Goal: Transaction & Acquisition: Purchase product/service

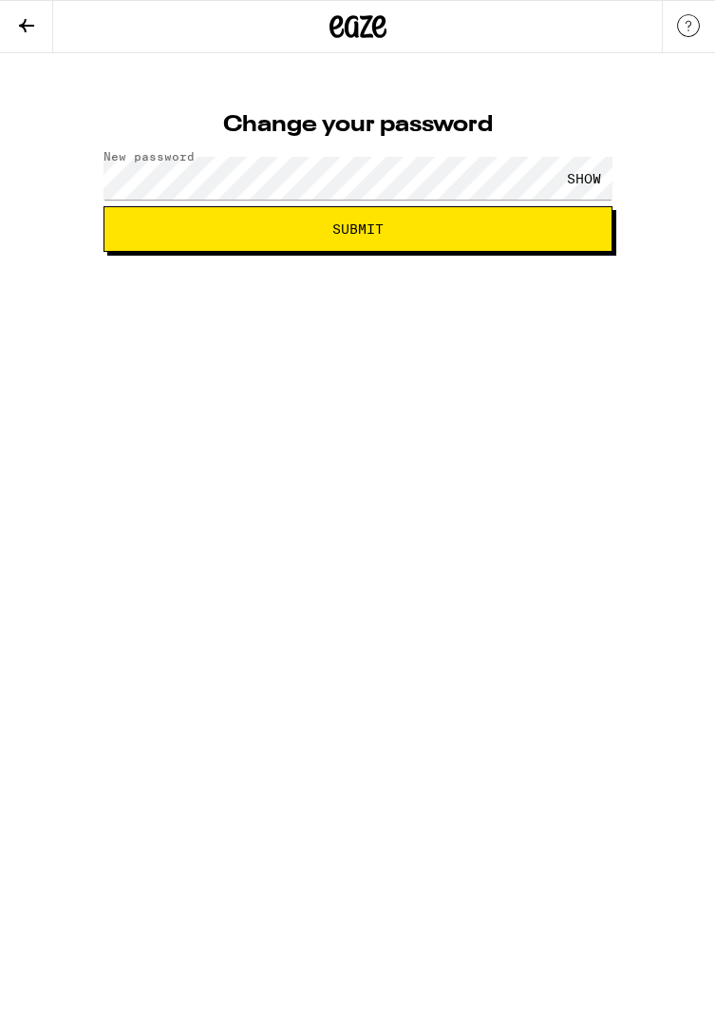
click at [513, 232] on span "Submit" at bounding box center [358, 228] width 477 height 13
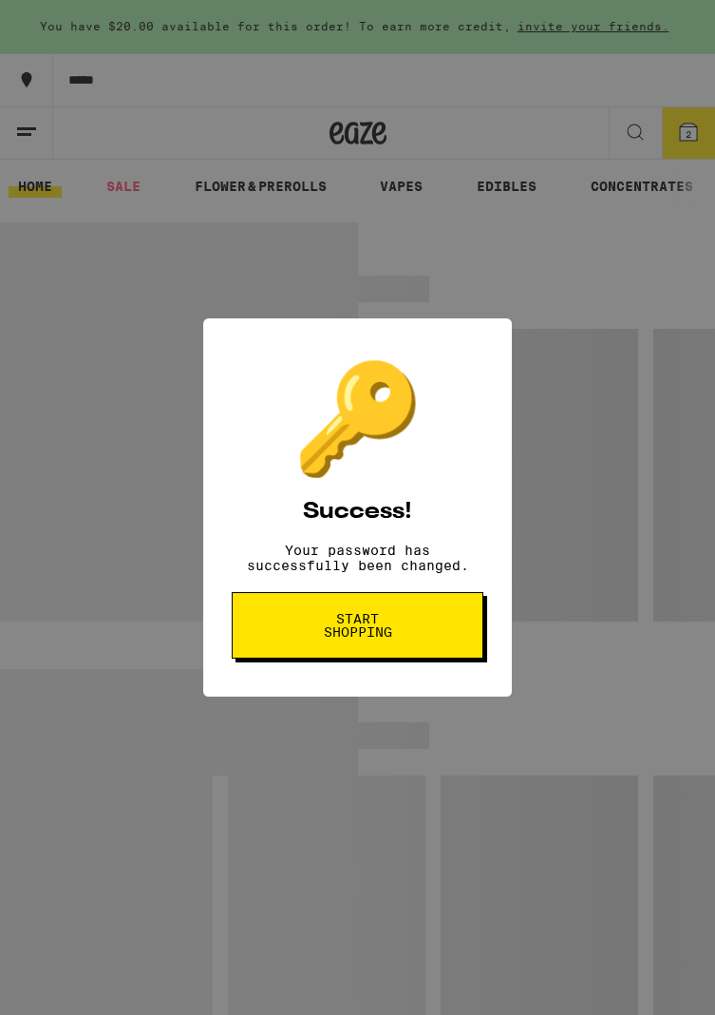
click at [441, 635] on button "Start shopping" at bounding box center [358, 625] width 252 height 67
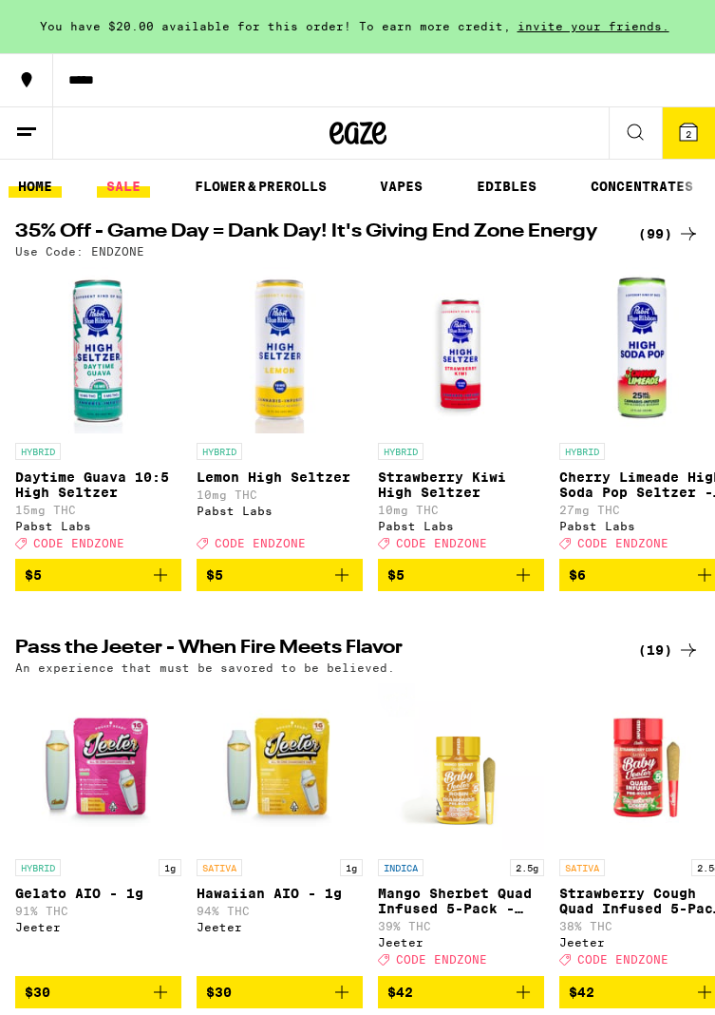
click at [110, 195] on link "SALE" at bounding box center [123, 186] width 53 height 23
click at [109, 195] on link "SALE" at bounding box center [123, 186] width 53 height 23
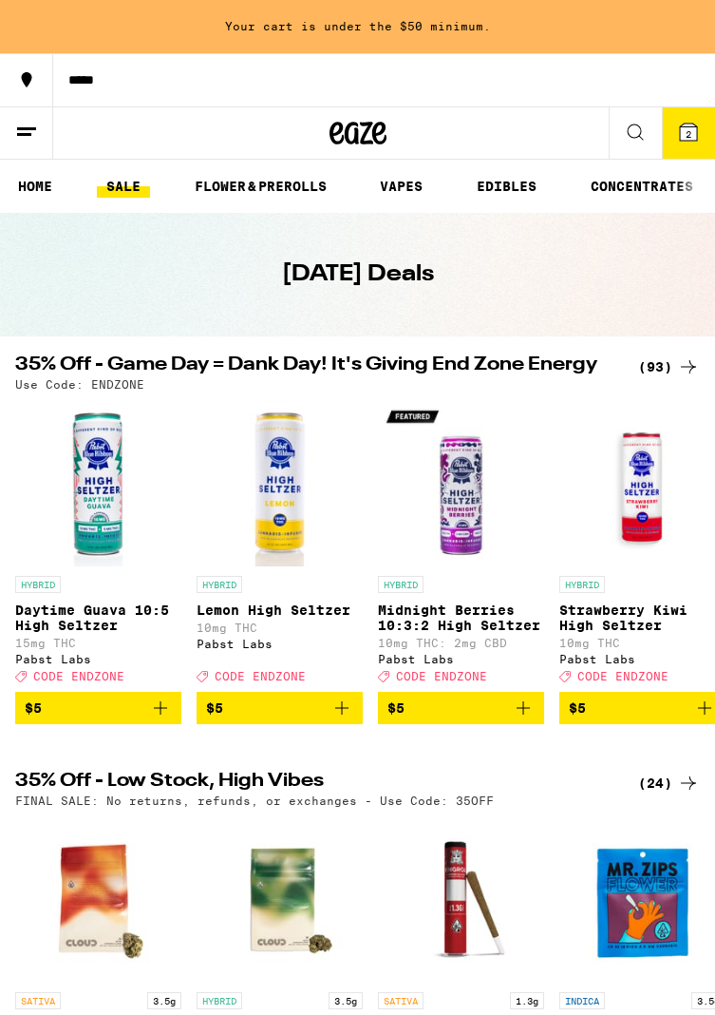
click at [637, 143] on button at bounding box center [635, 133] width 53 height 52
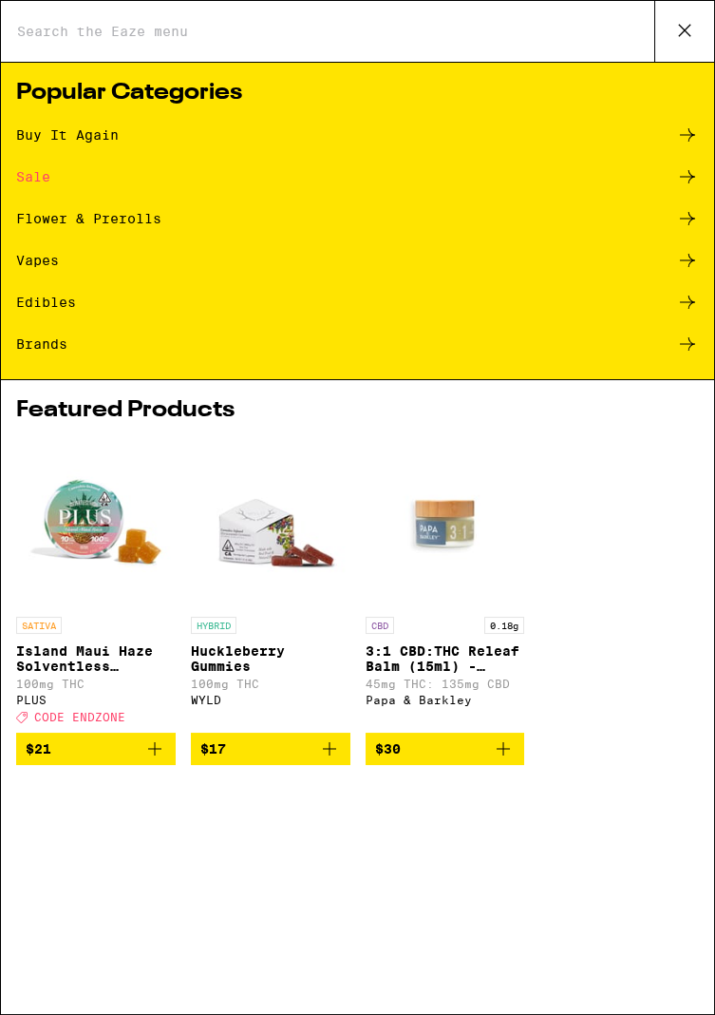
click at [37, 257] on div "Vapes" at bounding box center [37, 260] width 43 height 13
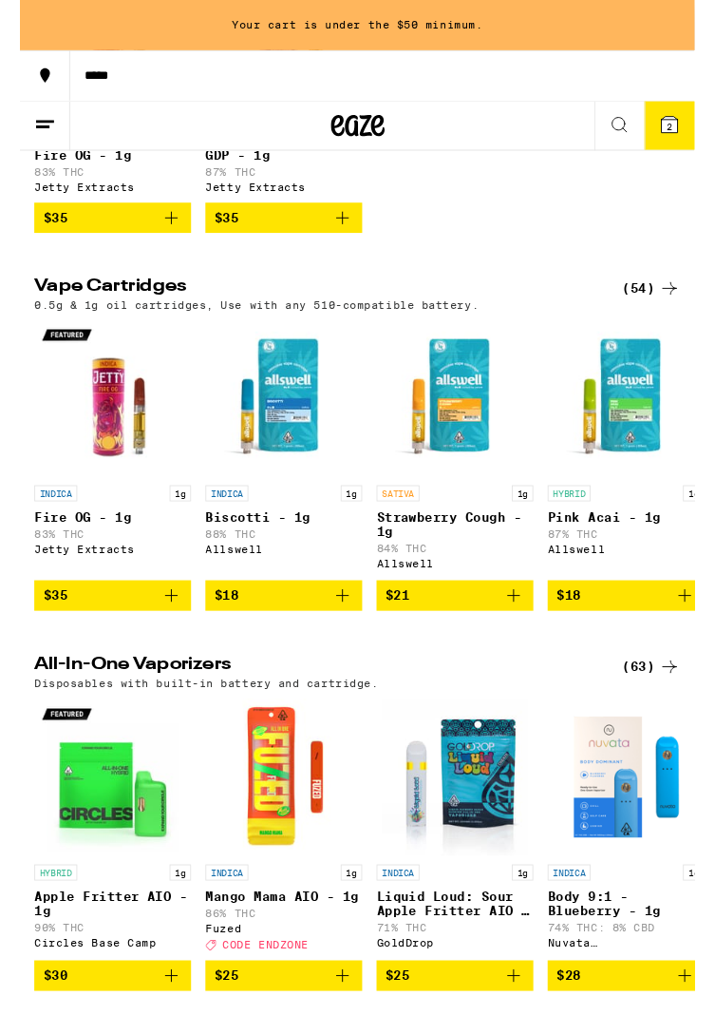
scroll to position [438, 0]
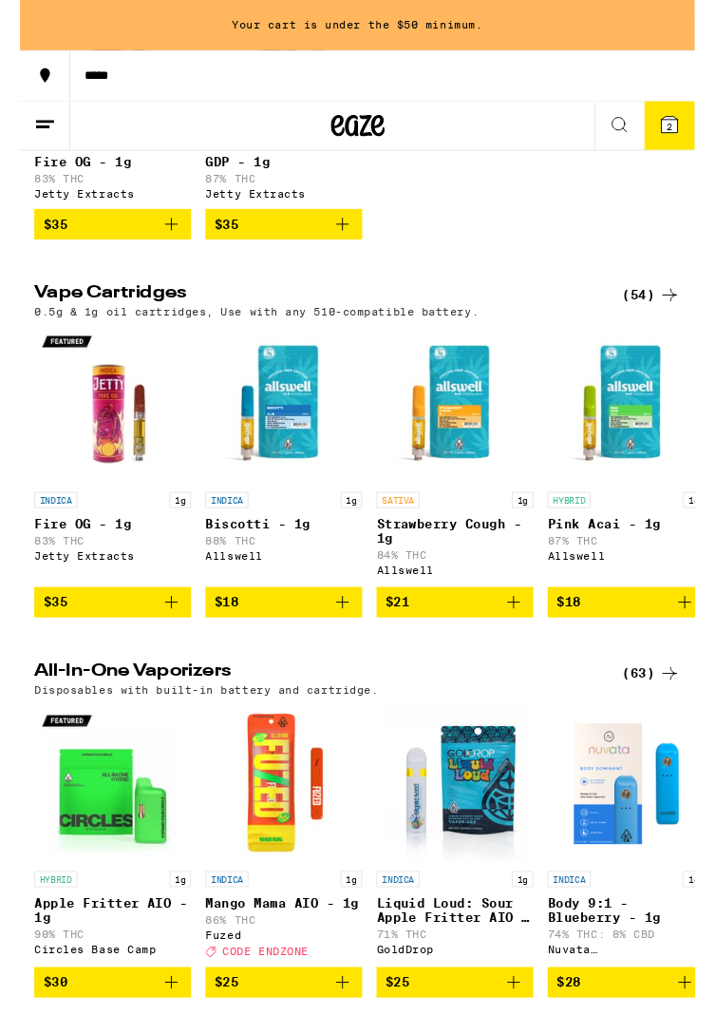
click at [28, 462] on img "Open page for Fire OG - 1g from Jetty Extracts" at bounding box center [98, 429] width 166 height 166
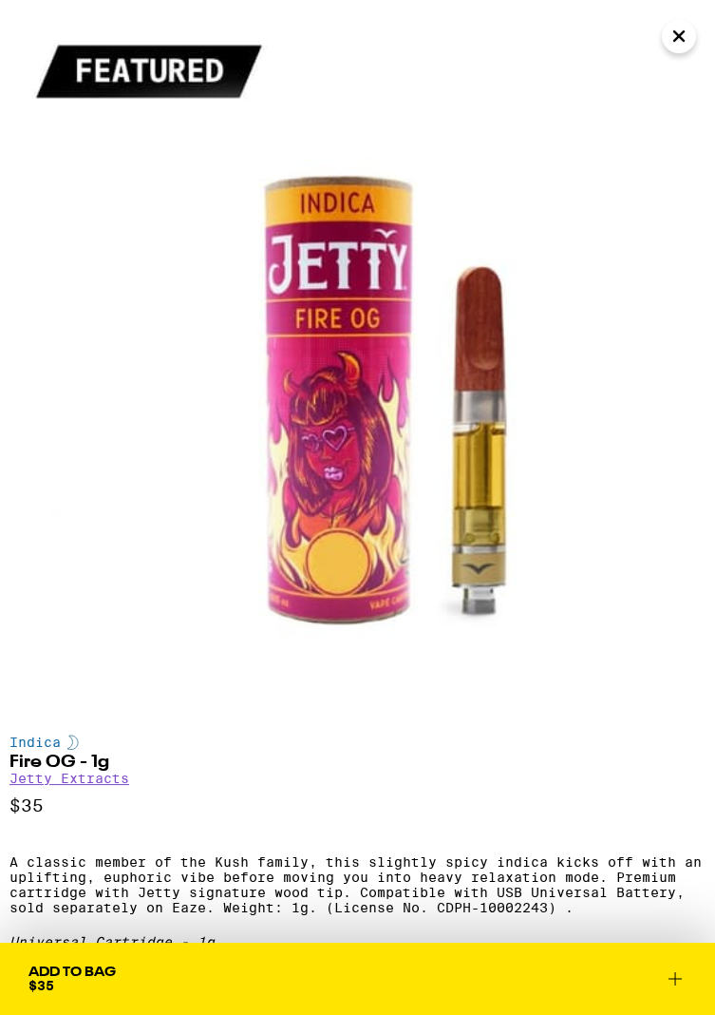
click at [677, 33] on icon "Close" at bounding box center [680, 36] width 10 height 10
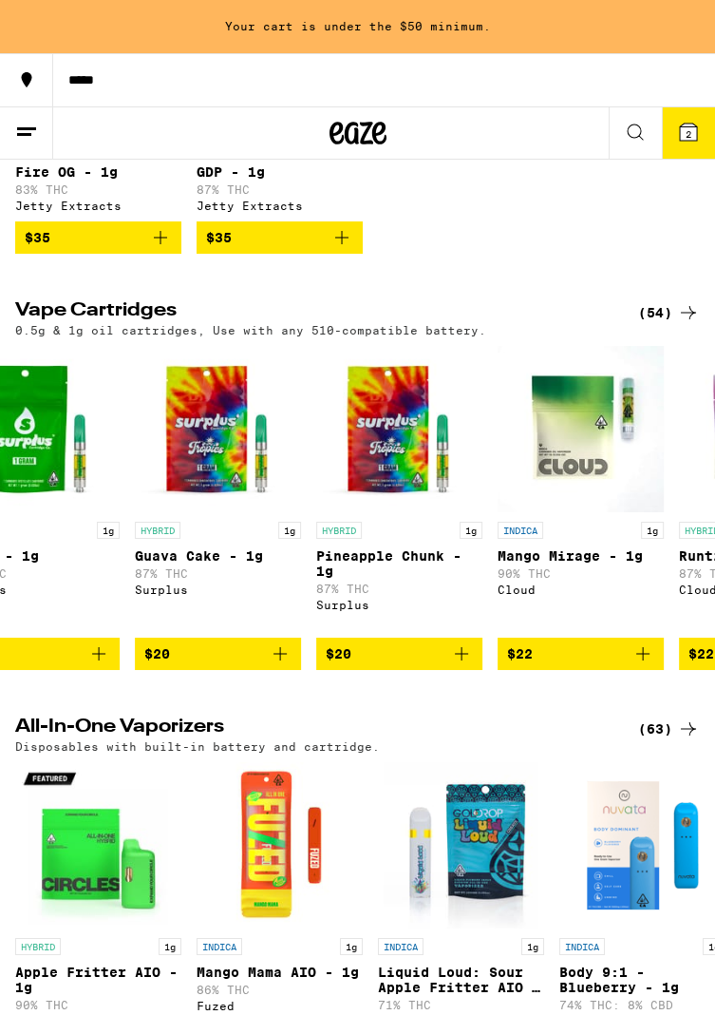
scroll to position [0, 1152]
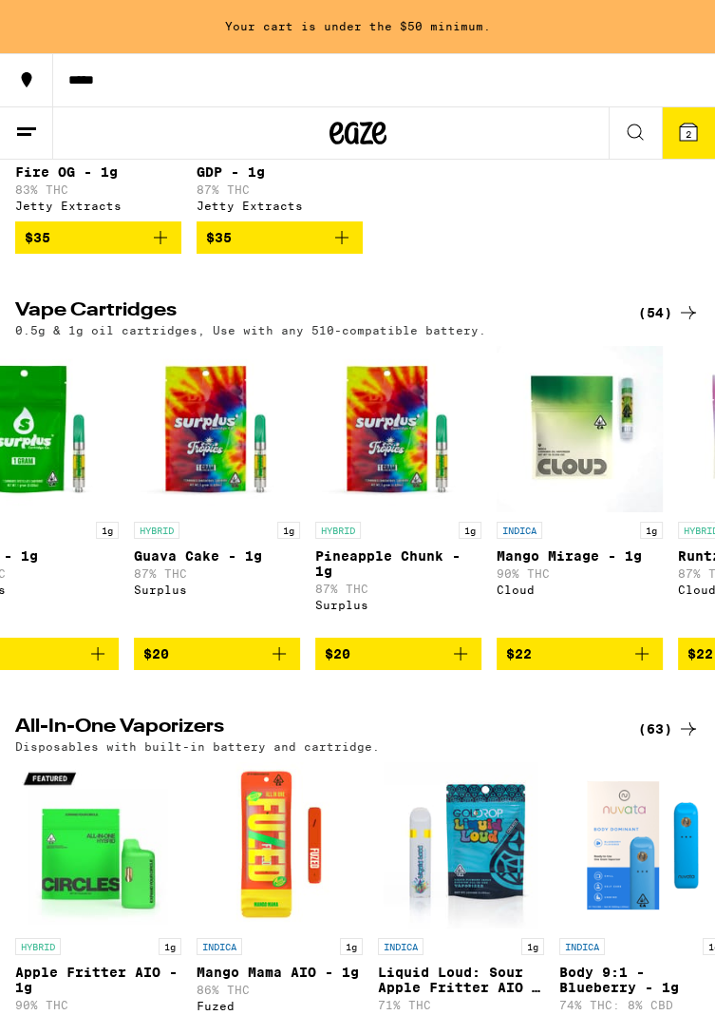
click at [658, 324] on div "(54)" at bounding box center [670, 312] width 62 height 23
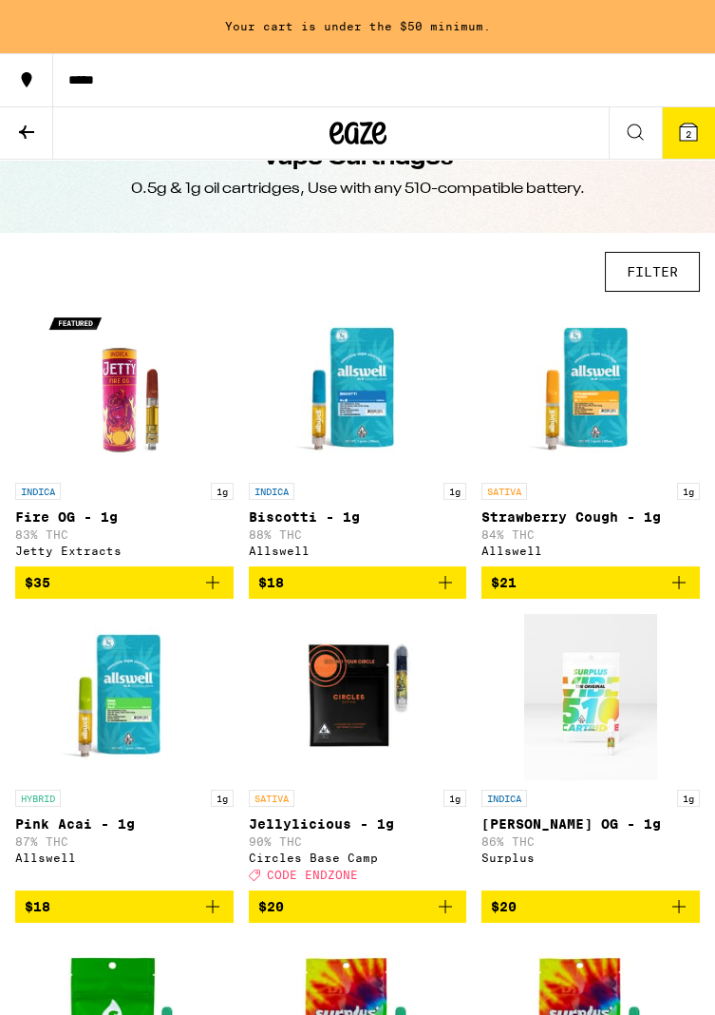
scroll to position [49, 0]
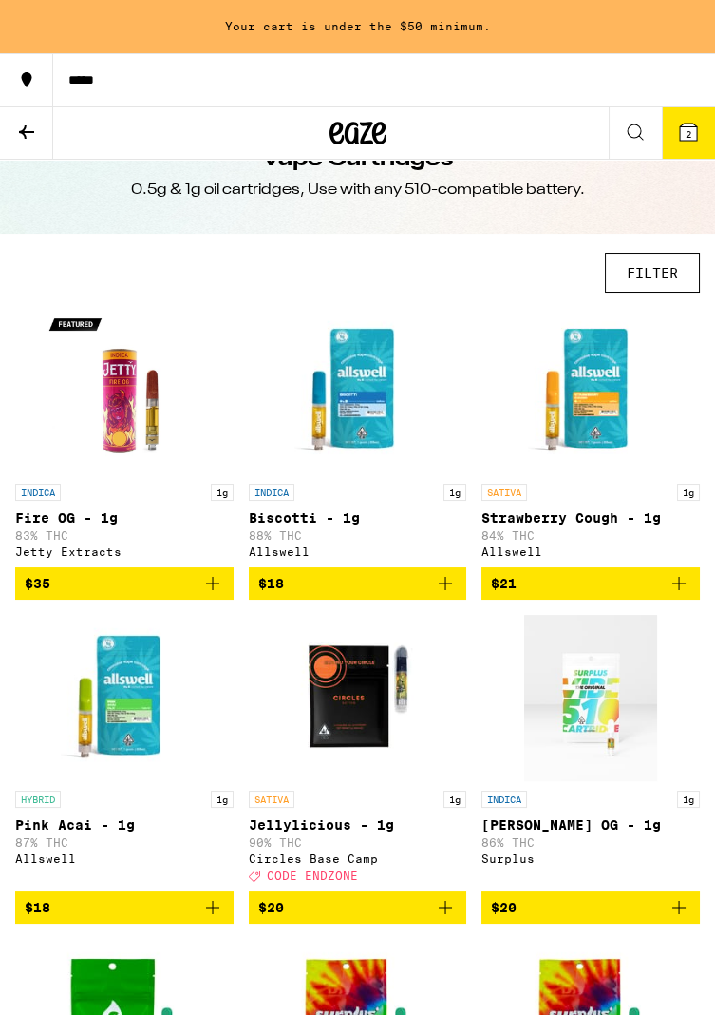
click at [654, 283] on button "FILTER" at bounding box center [652, 273] width 95 height 40
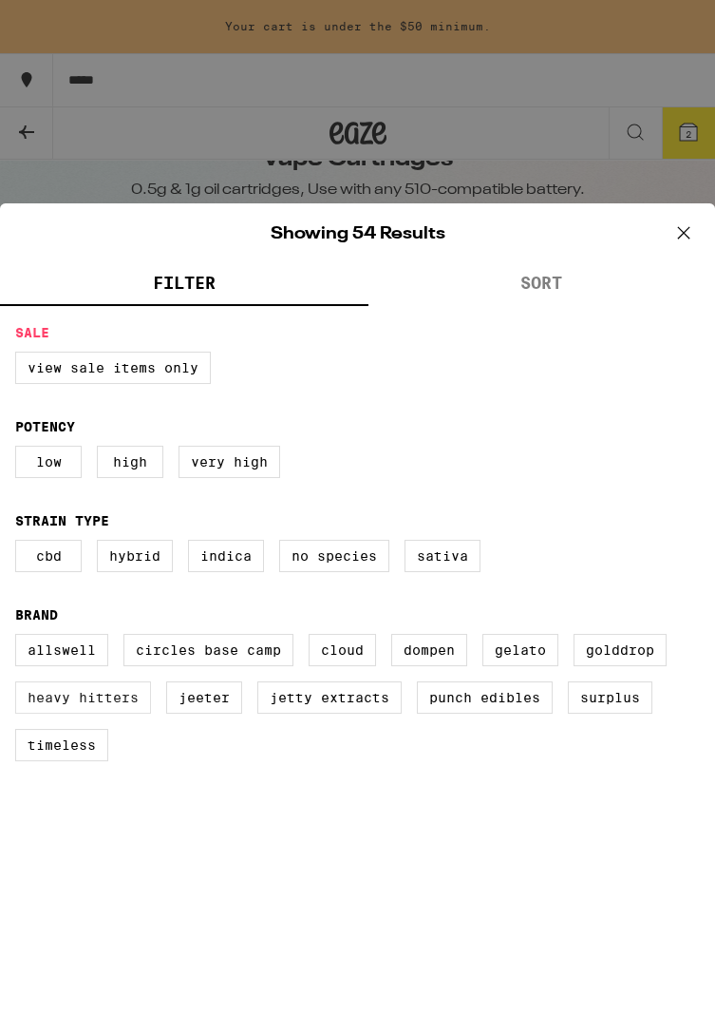
click at [53, 714] on label "Heavy Hitters" at bounding box center [83, 697] width 136 height 32
click at [0, 0] on input "Heavy Hitters" at bounding box center [0, 0] width 0 height 0
checkbox input "true"
click at [688, 244] on icon at bounding box center [684, 233] width 29 height 29
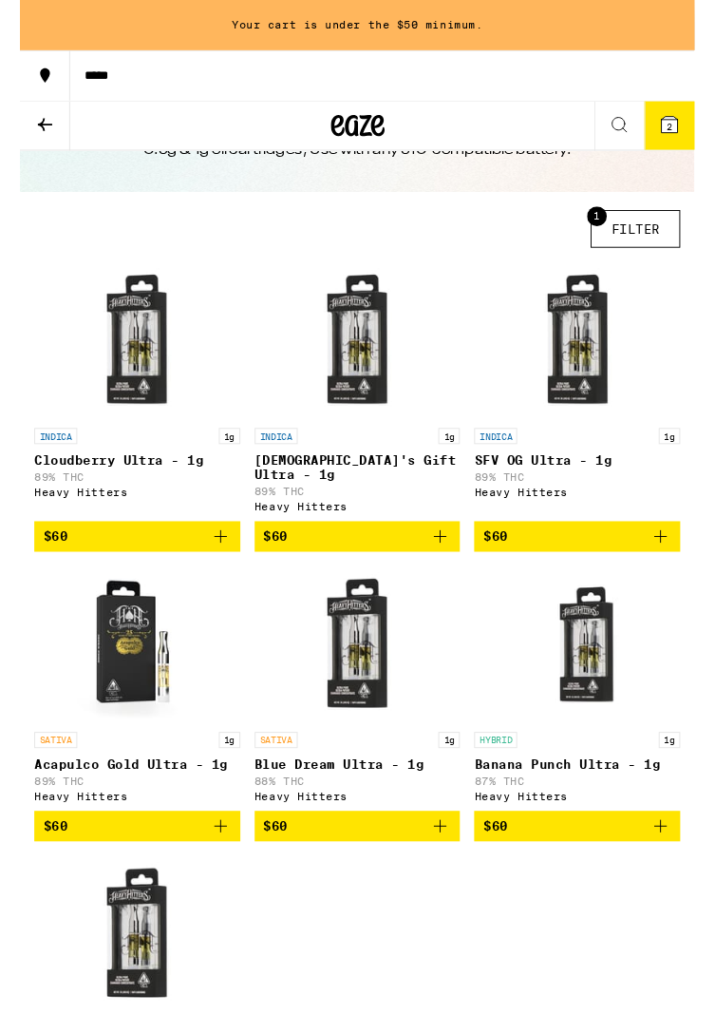
scroll to position [81, 0]
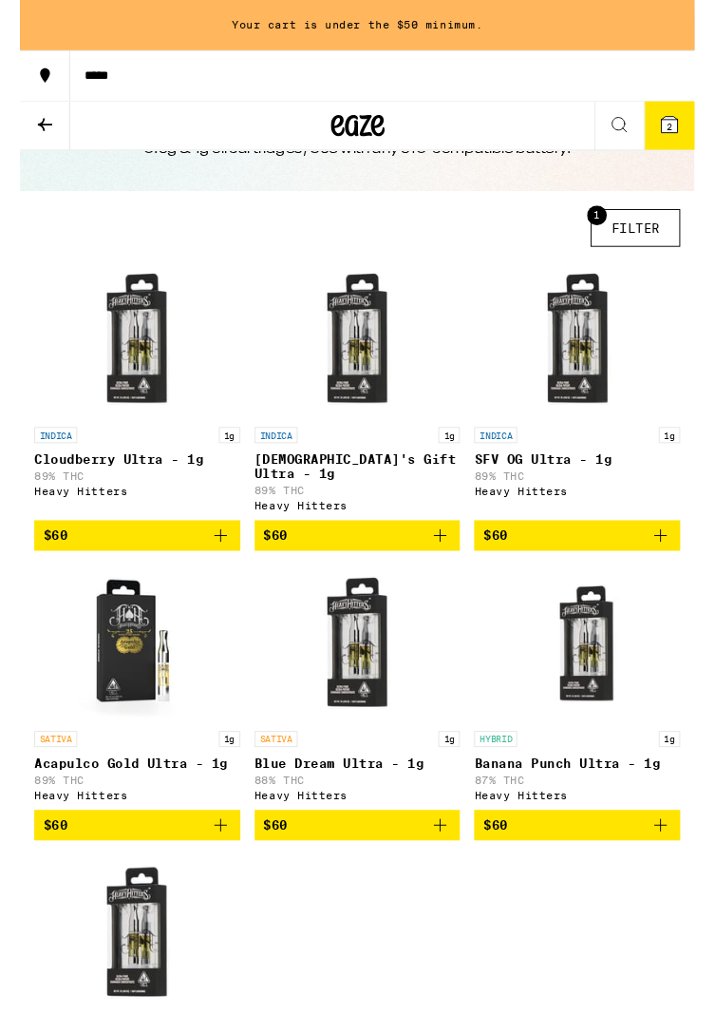
click at [365, 375] on img "Open page for God's Gift Ultra - 1g from Heavy Hitters" at bounding box center [358, 359] width 166 height 166
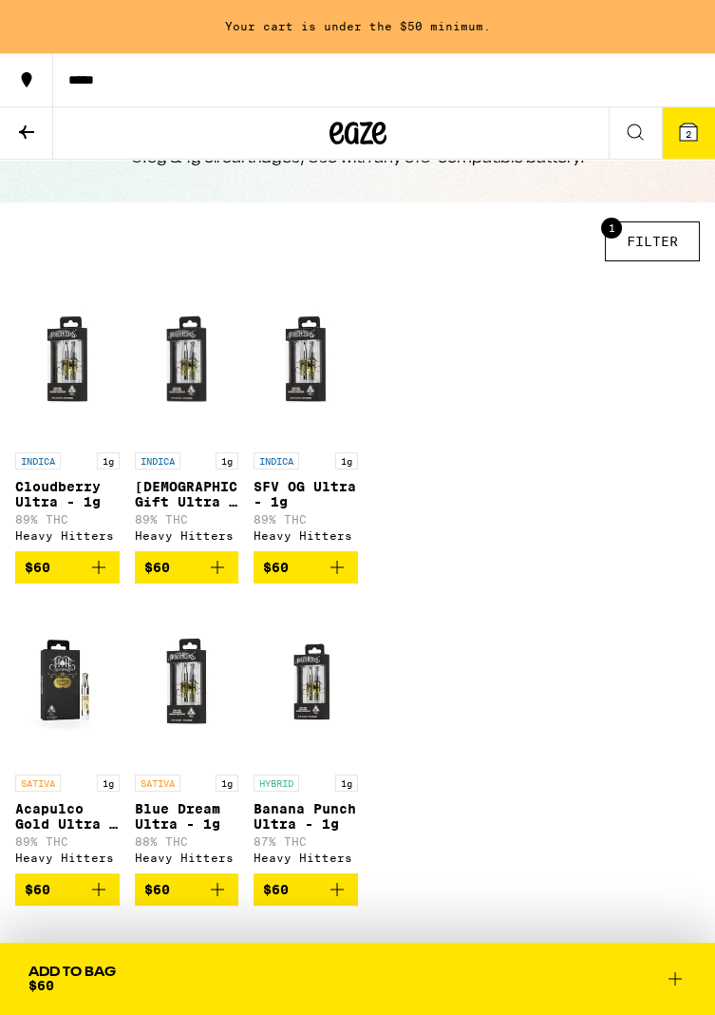
click at [626, 257] on button "1 FILTER" at bounding box center [652, 241] width 95 height 40
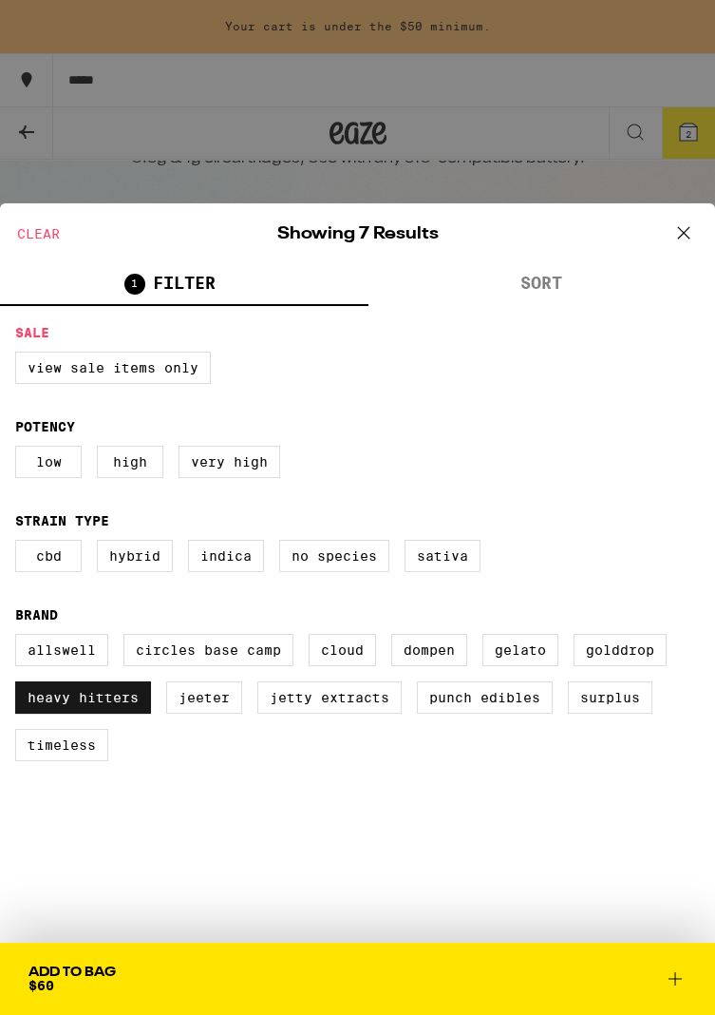
click at [52, 714] on label "Heavy Hitters" at bounding box center [83, 697] width 136 height 32
click at [0, 0] on input "Heavy Hitters" at bounding box center [0, 0] width 0 height 0
checkbox input "false"
click at [222, 567] on label "Indica" at bounding box center [226, 556] width 76 height 32
click at [0, 0] on input "Indica" at bounding box center [0, 0] width 0 height 0
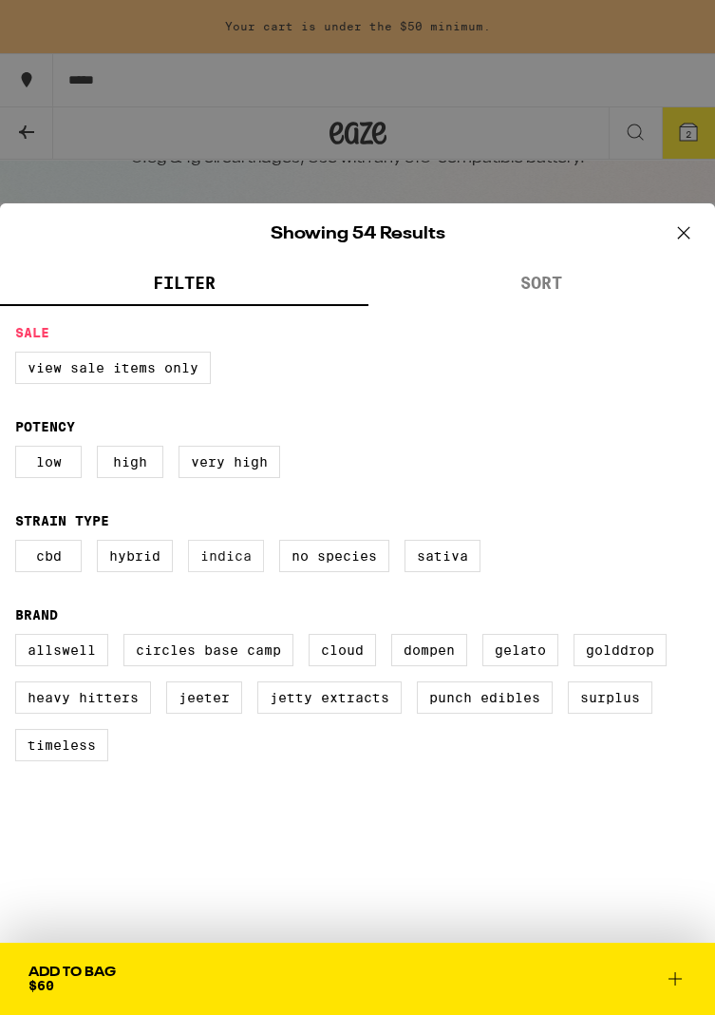
checkbox input "true"
click at [221, 467] on label "Very High" at bounding box center [230, 462] width 102 height 32
click at [0, 0] on input "Very High" at bounding box center [0, 0] width 0 height 0
checkbox input "true"
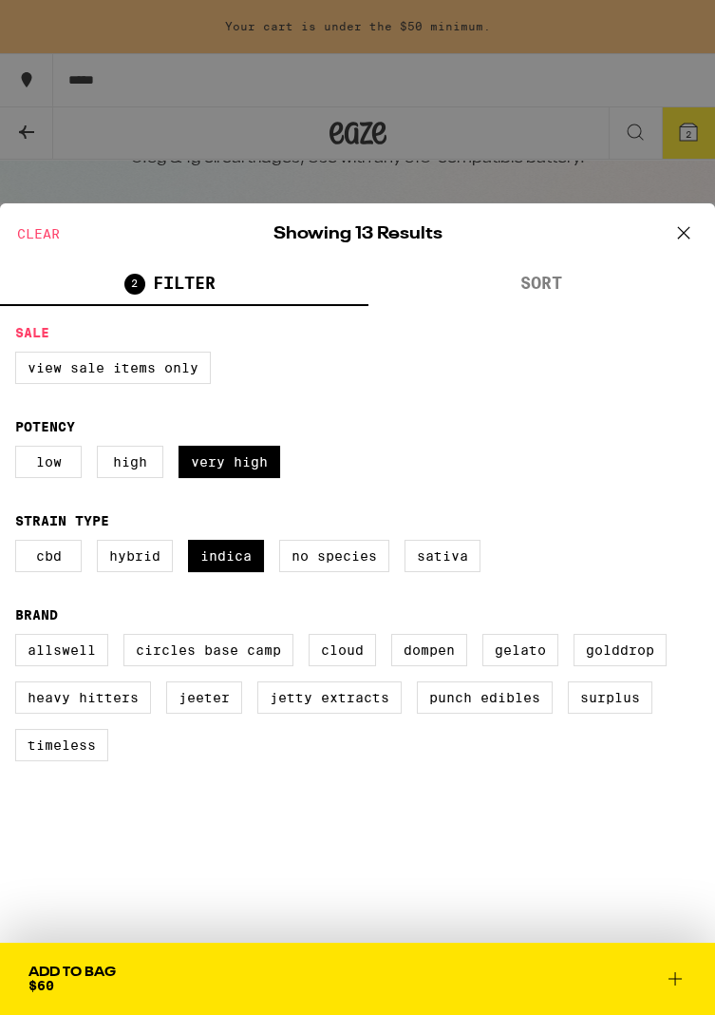
click at [677, 238] on icon at bounding box center [684, 233] width 29 height 29
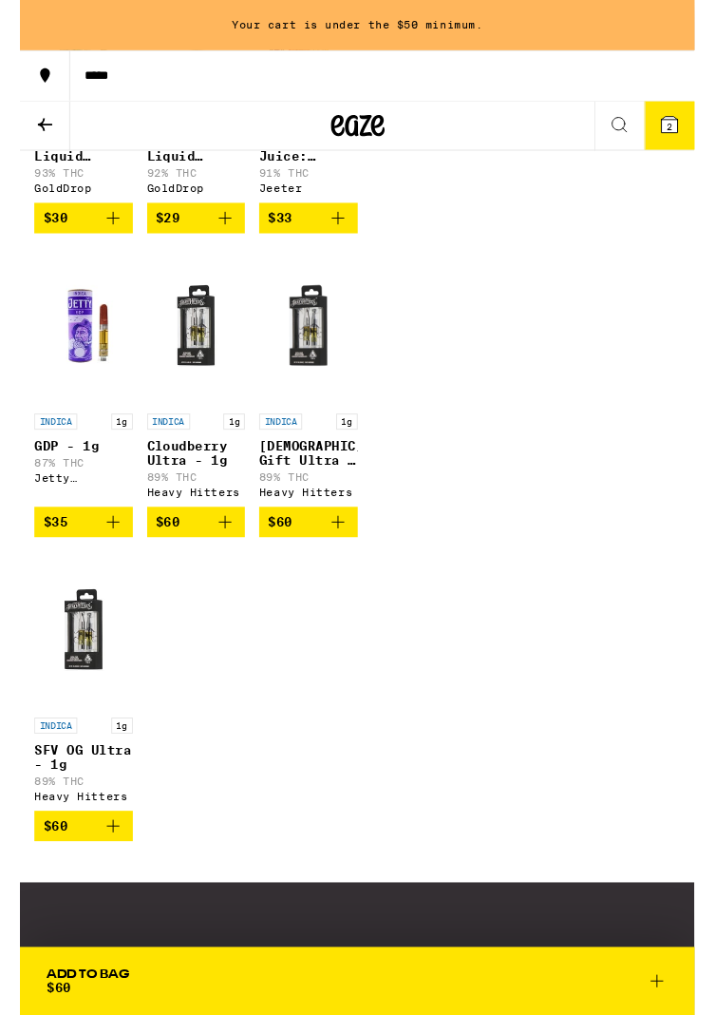
scroll to position [1075, 0]
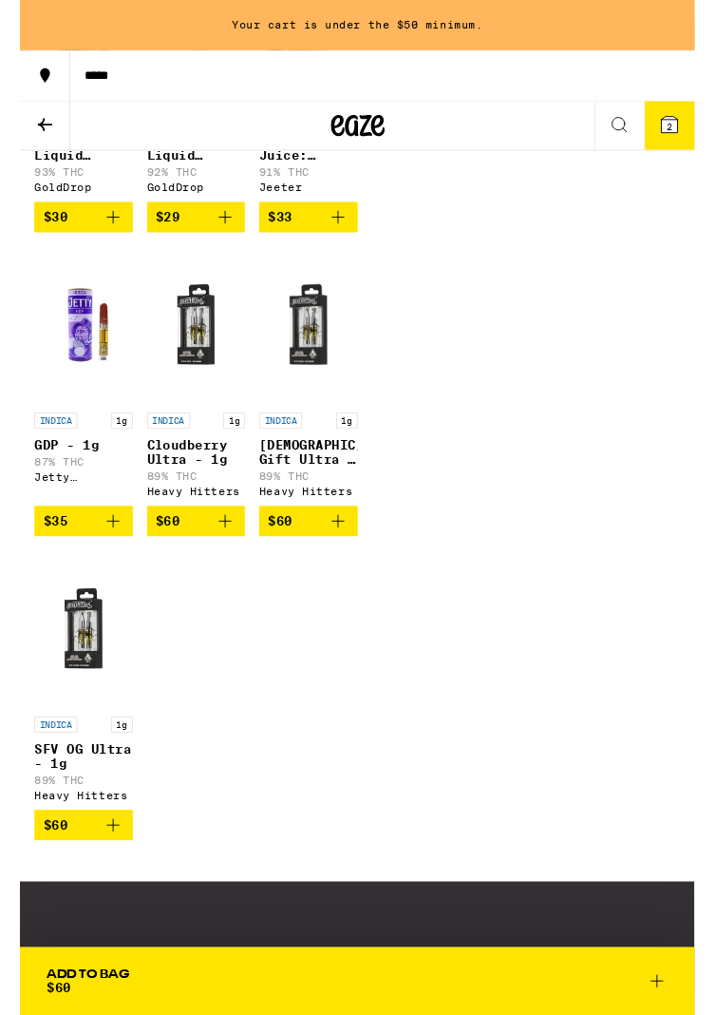
click at [75, 722] on img "Open page for SFV OG Ultra - 1g from Heavy Hitters" at bounding box center [67, 666] width 105 height 166
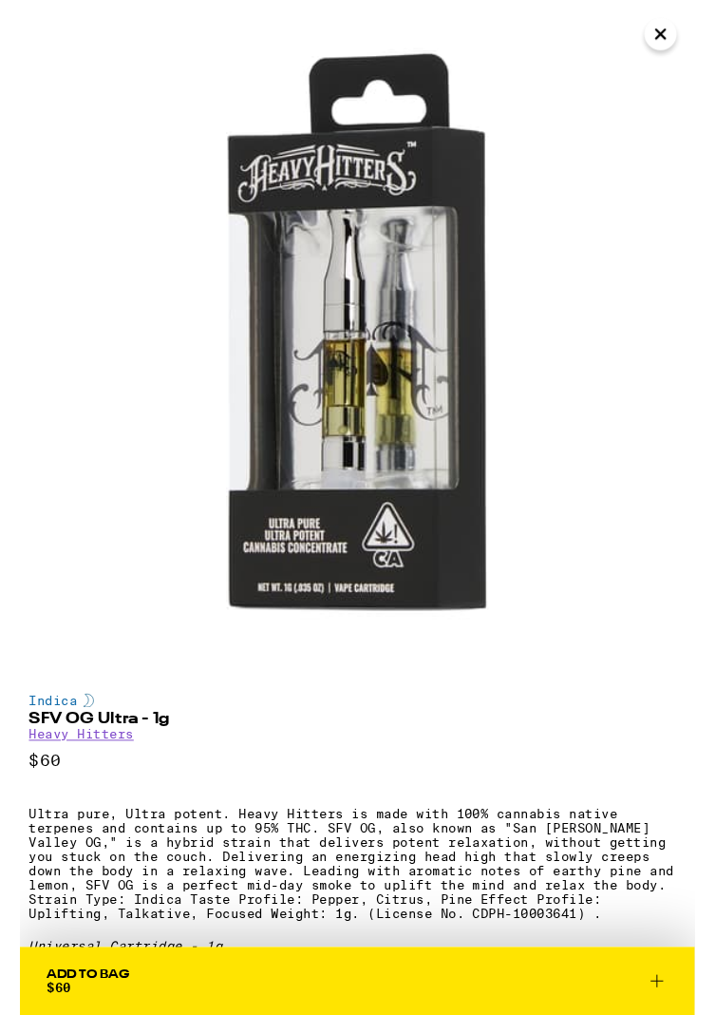
click at [677, 20] on button "Close" at bounding box center [679, 36] width 34 height 34
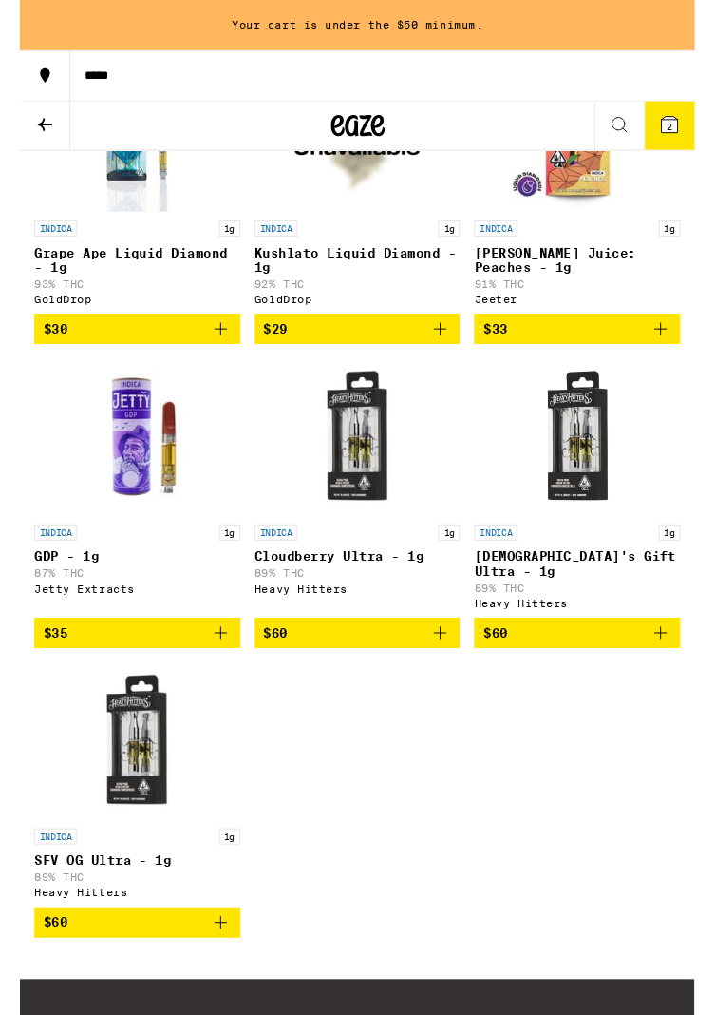
scroll to position [927, 0]
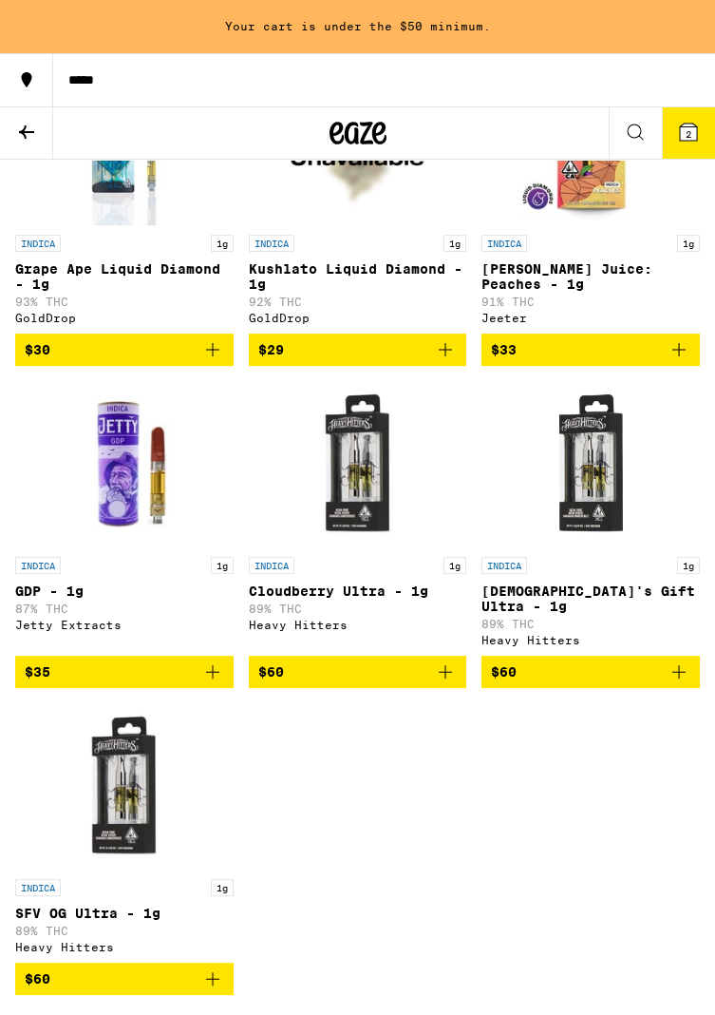
click at [114, 499] on img "Open page for GDP - 1g from Jetty Extracts" at bounding box center [124, 464] width 166 height 166
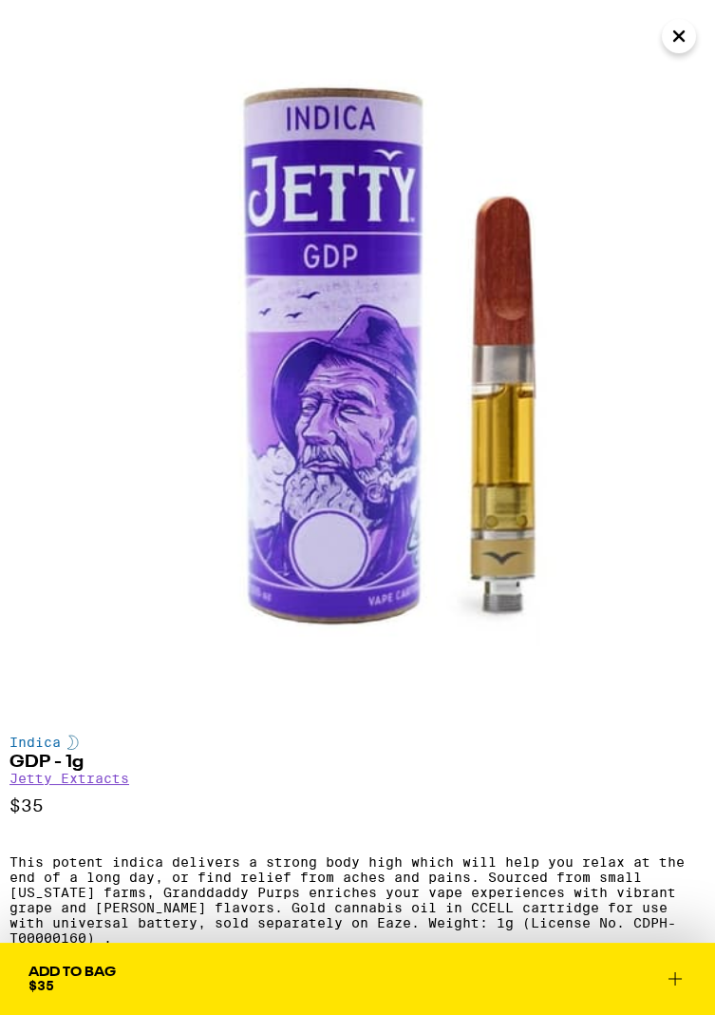
click at [686, 39] on icon "Close" at bounding box center [679, 36] width 23 height 29
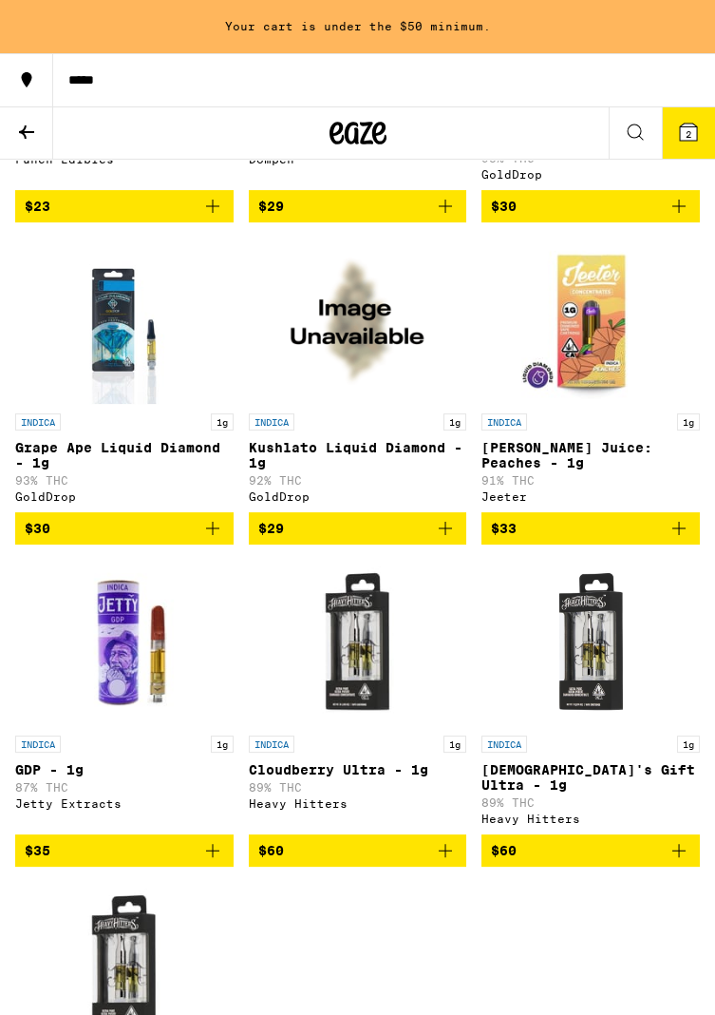
click at [578, 401] on img "Open page for Jeeter Juice: Peaches - 1g from Jeeter" at bounding box center [591, 321] width 166 height 166
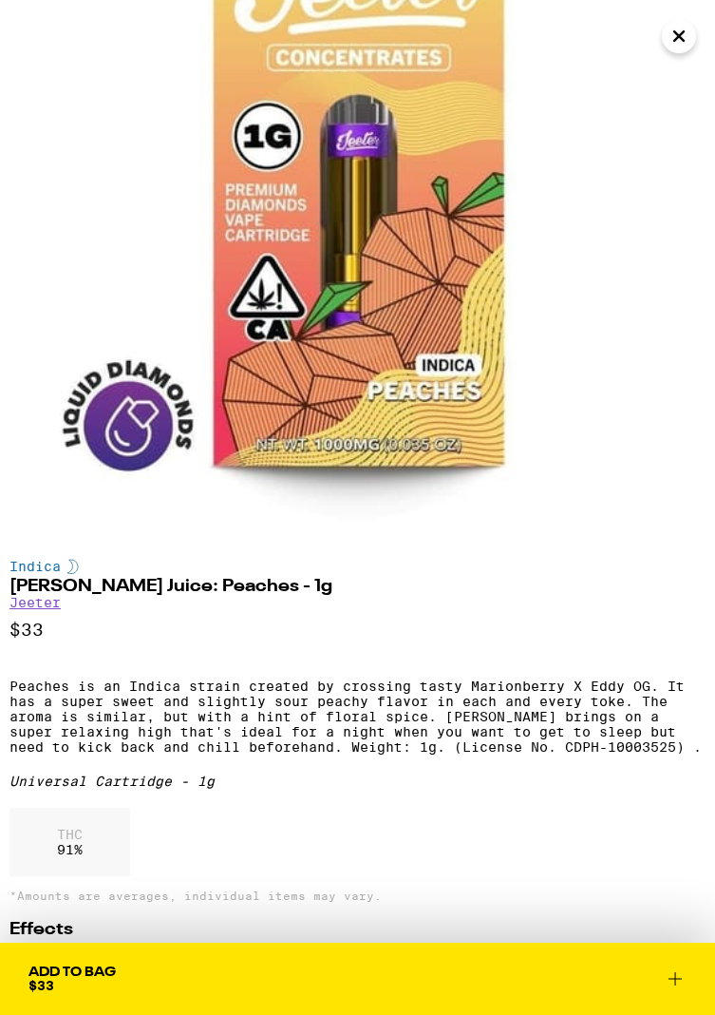
scroll to position [174, 0]
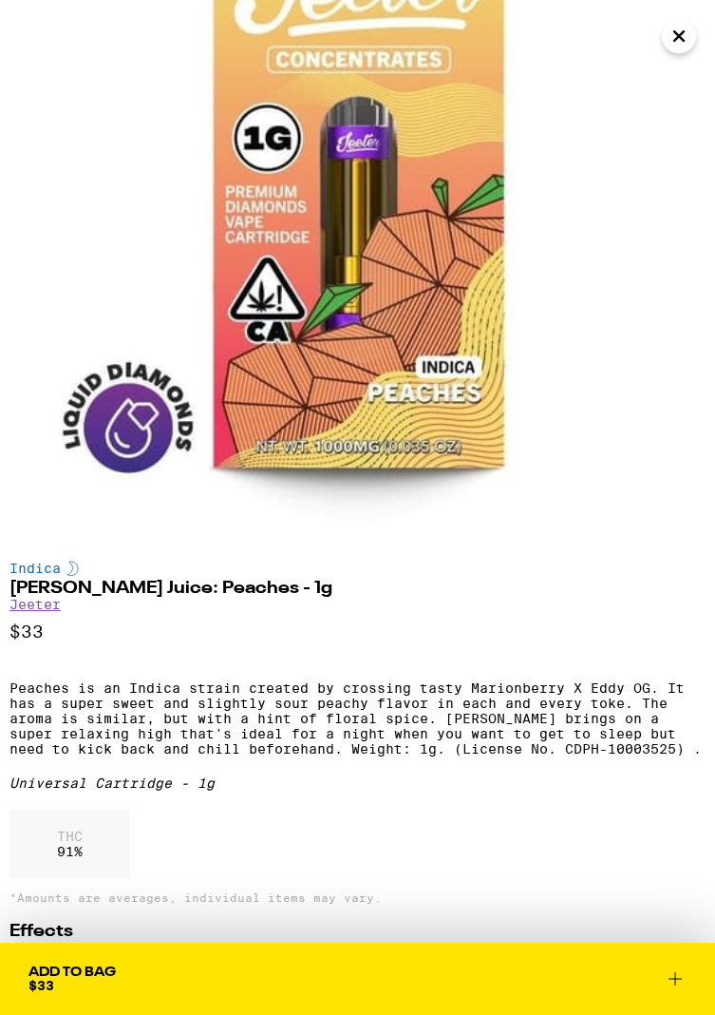
click at [692, 46] on button "Close" at bounding box center [679, 36] width 34 height 34
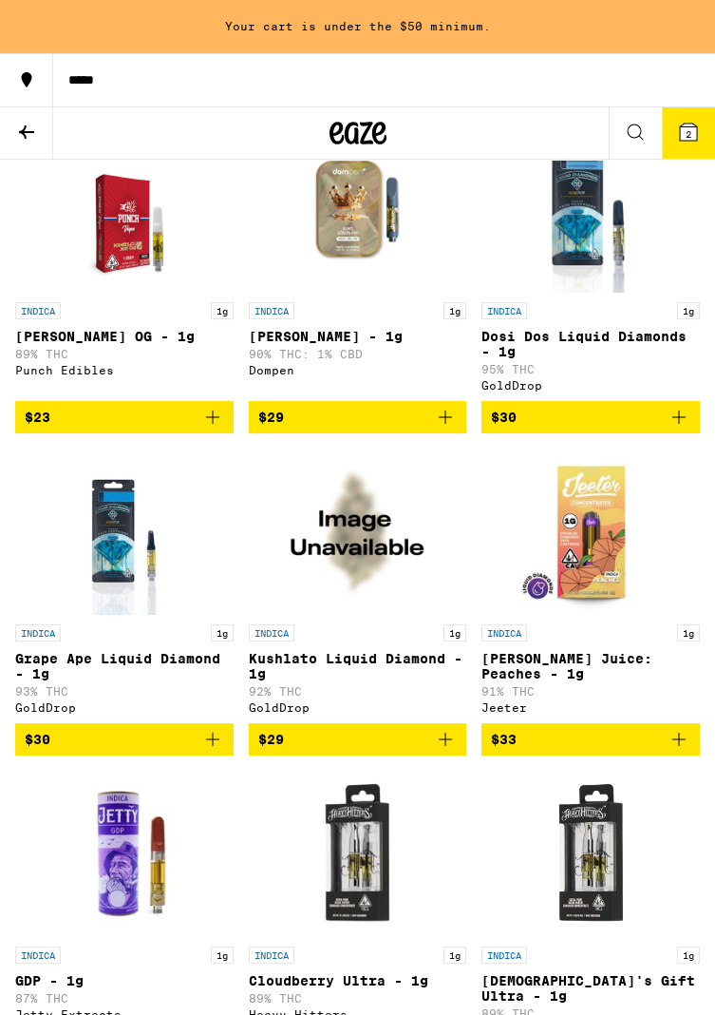
scroll to position [537, 0]
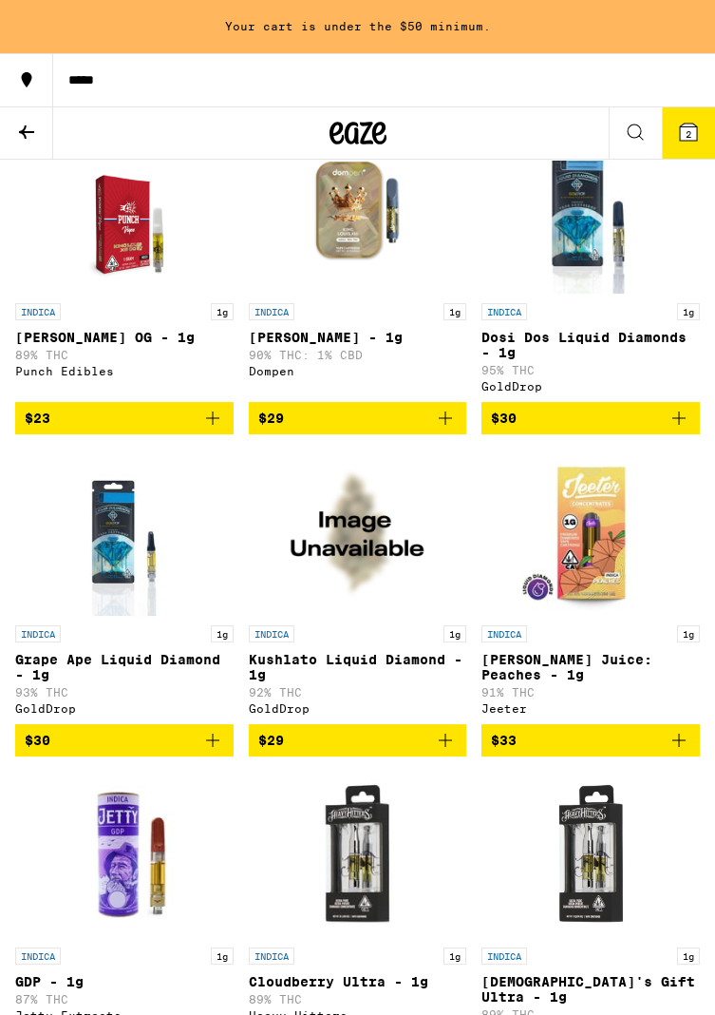
click at [373, 682] on p "Kushlato Liquid Diamond - 1g" at bounding box center [358, 667] width 219 height 30
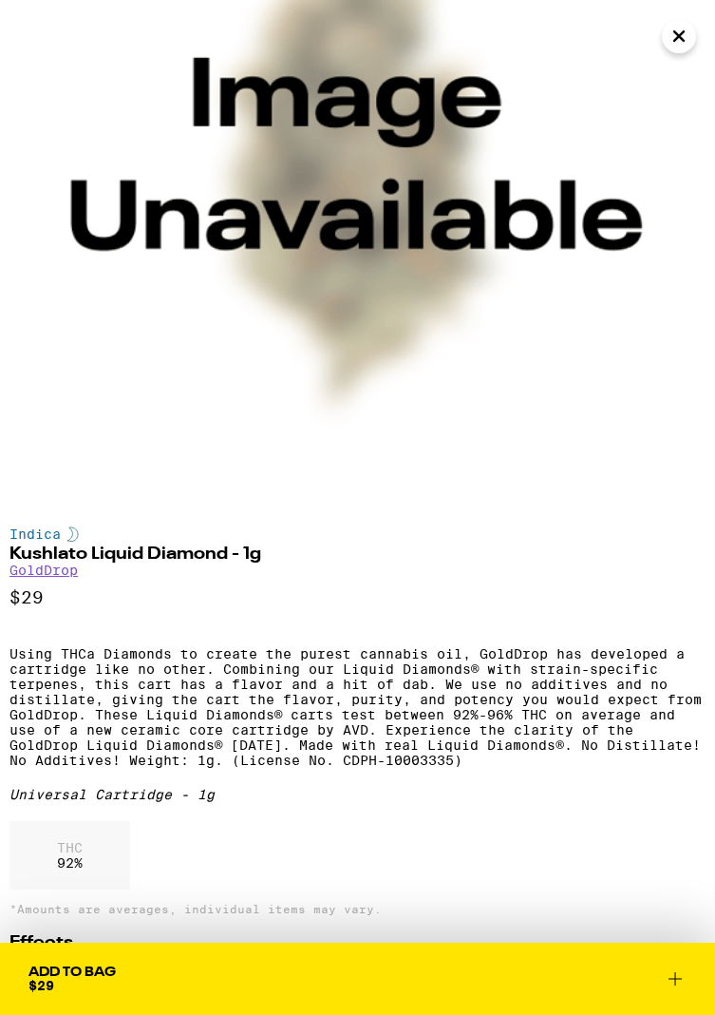
scroll to position [206, 0]
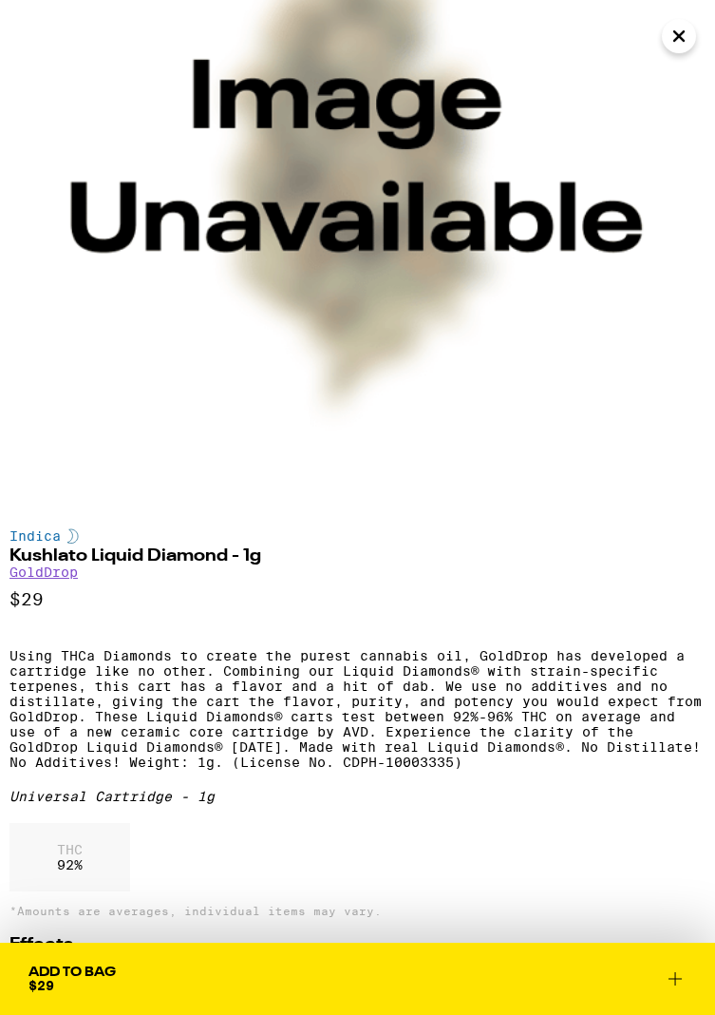
click at [677, 38] on icon "Close" at bounding box center [680, 36] width 10 height 10
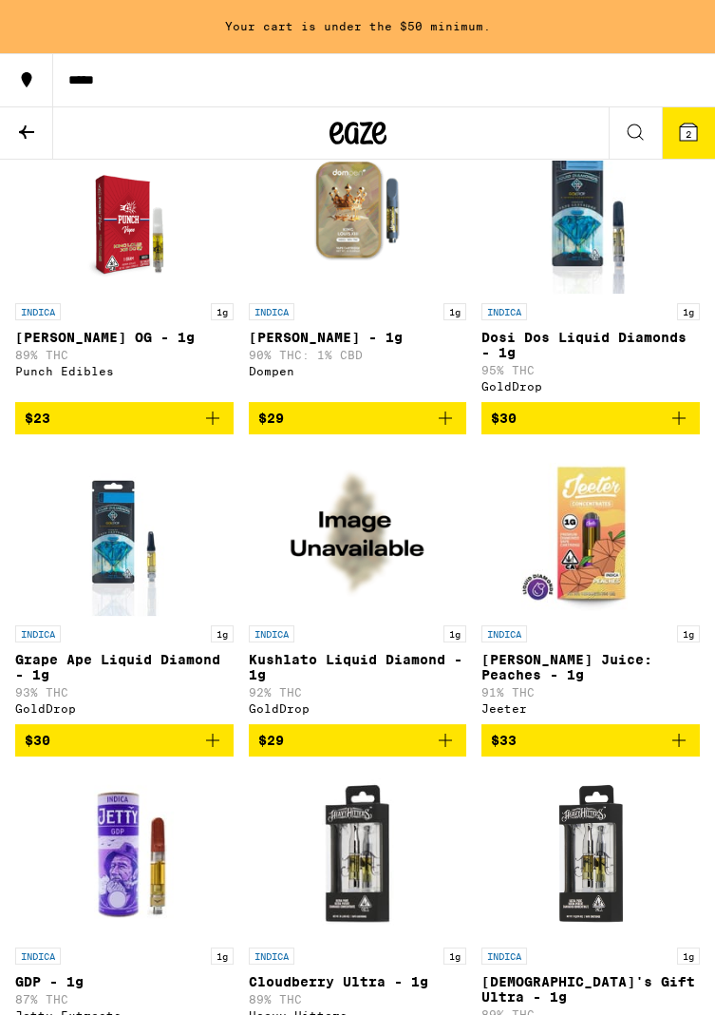
click at [446, 753] on button "$29" at bounding box center [358, 740] width 219 height 32
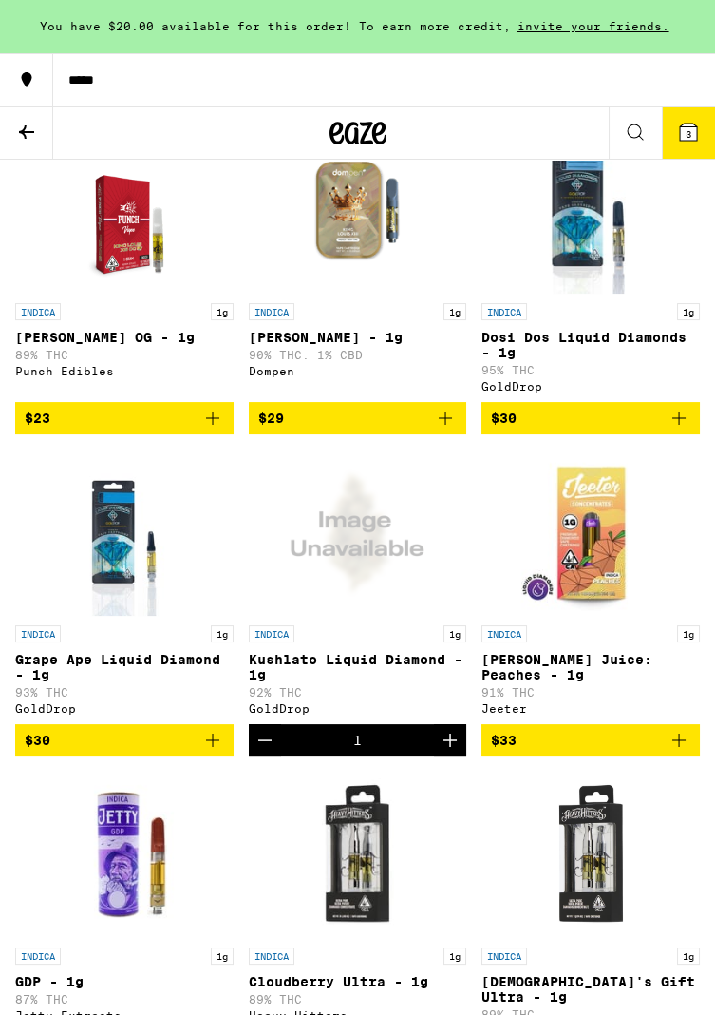
click at [133, 682] on p "Grape Ape Liquid Diamond - 1g" at bounding box center [124, 667] width 219 height 30
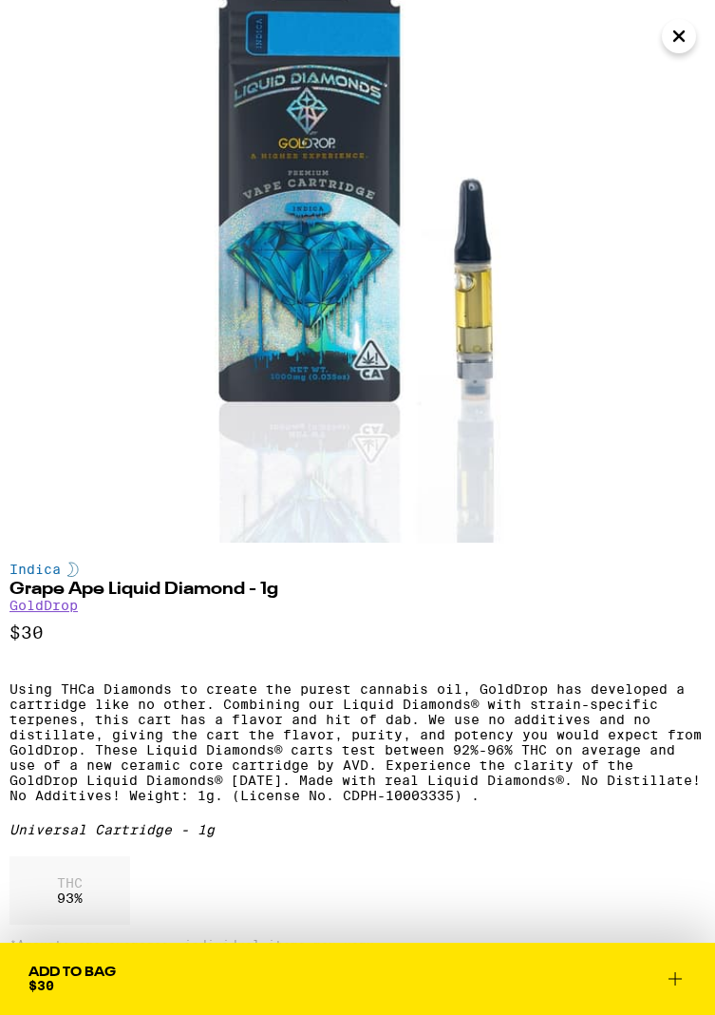
scroll to position [174, 0]
click at [286, 993] on button "Add To Bag $30" at bounding box center [357, 979] width 715 height 72
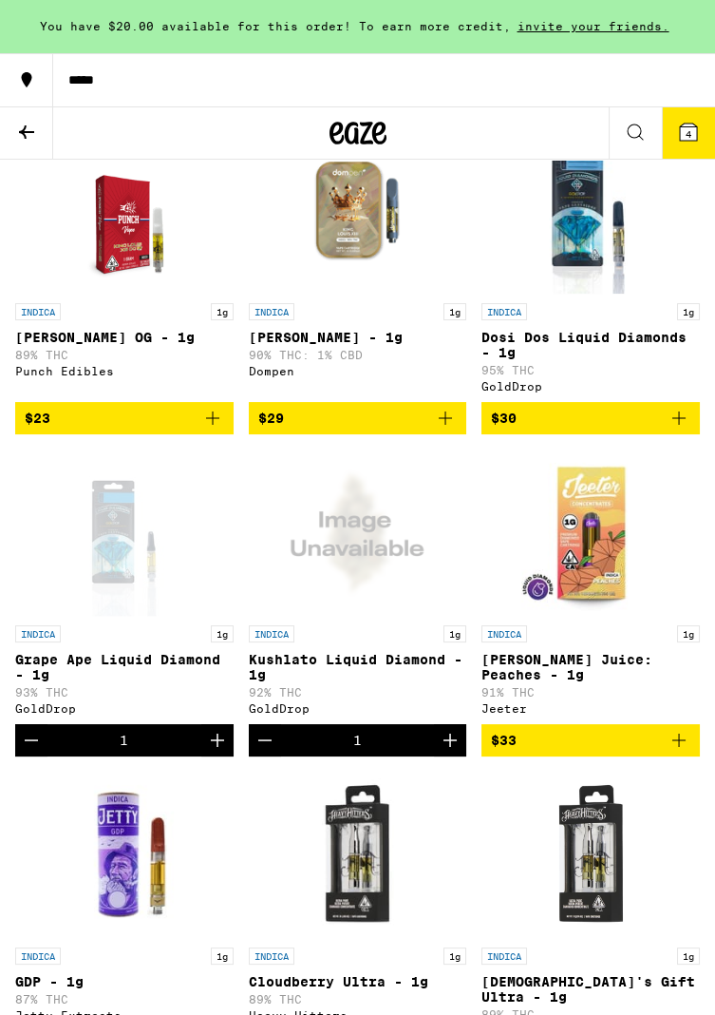
click at [315, 680] on p "Kushlato Liquid Diamond - 1g" at bounding box center [358, 667] width 219 height 30
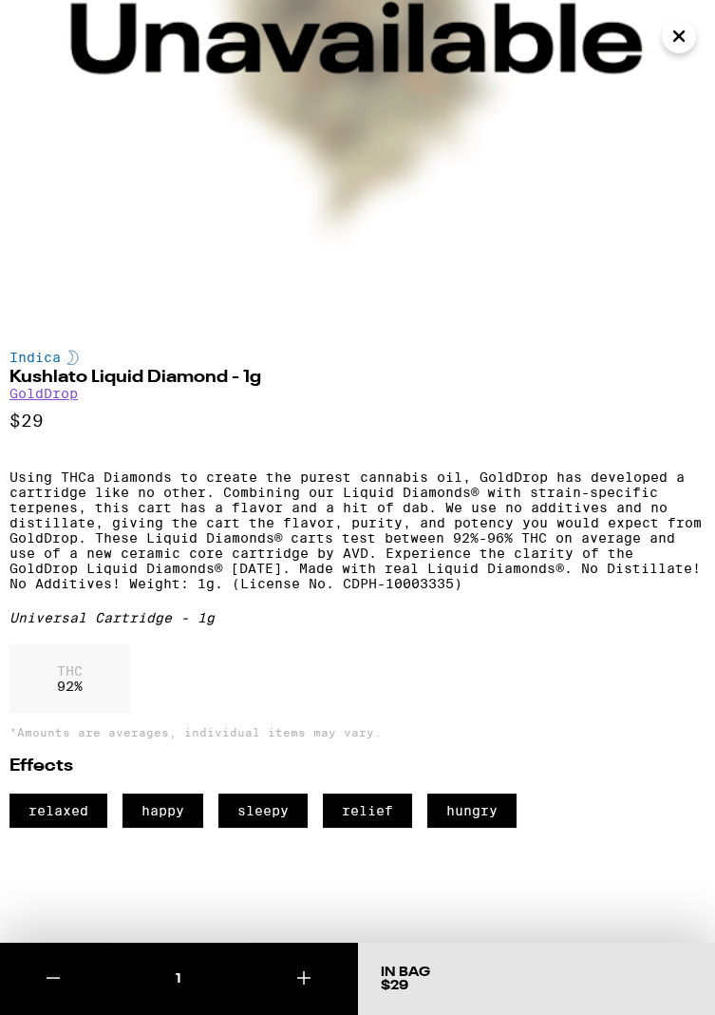
scroll to position [386, 0]
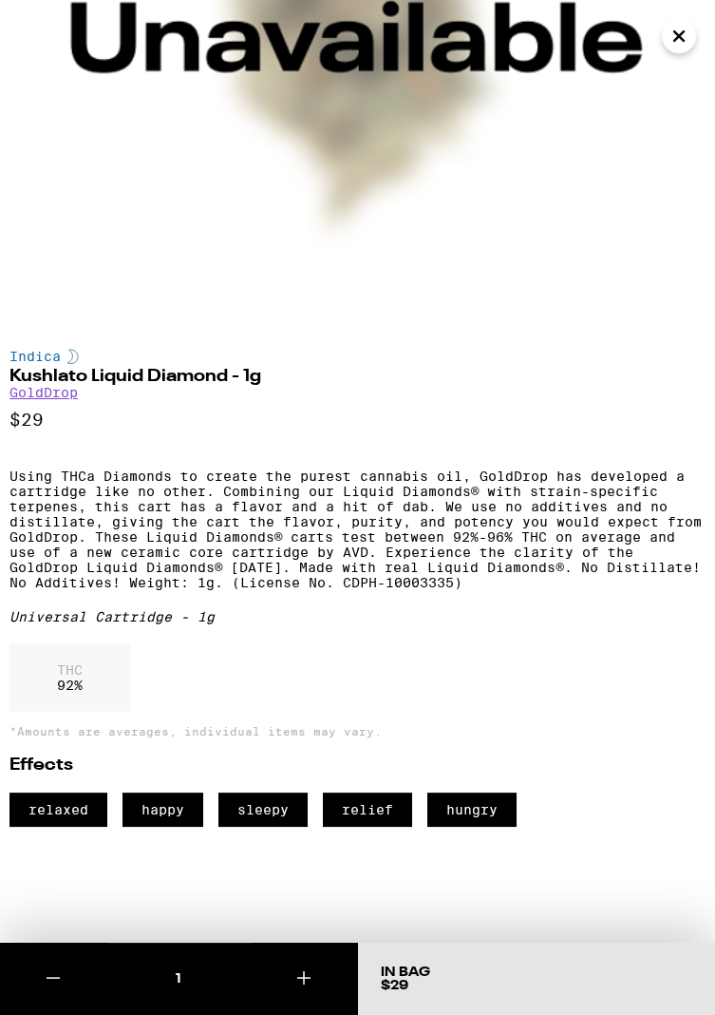
click at [664, 44] on button "Close" at bounding box center [679, 36] width 34 height 34
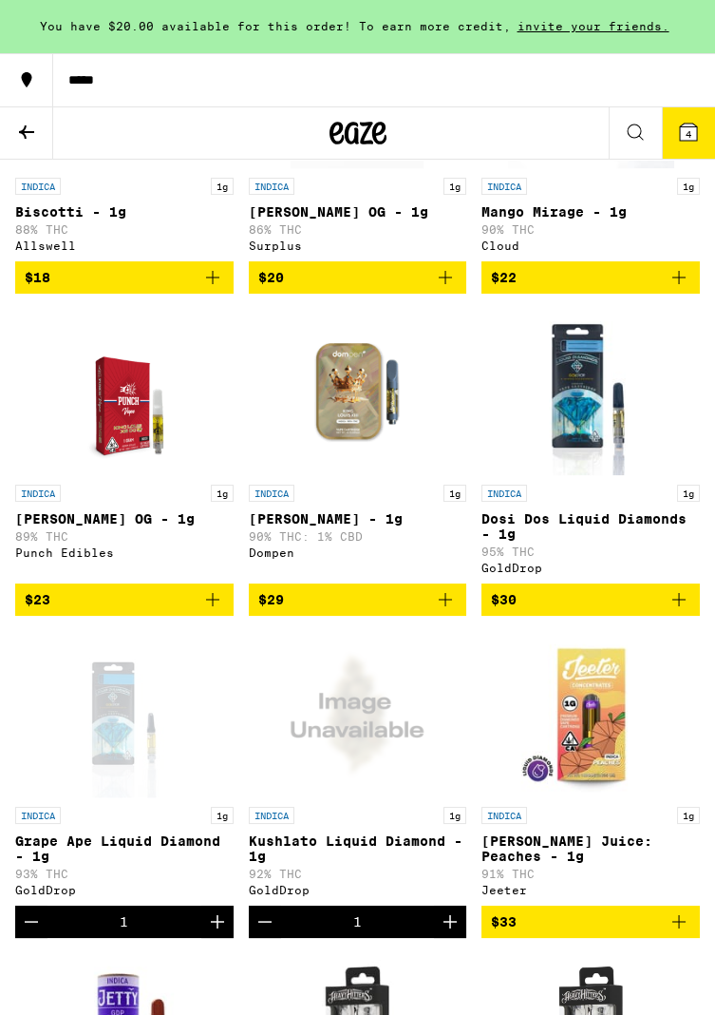
scroll to position [362, 0]
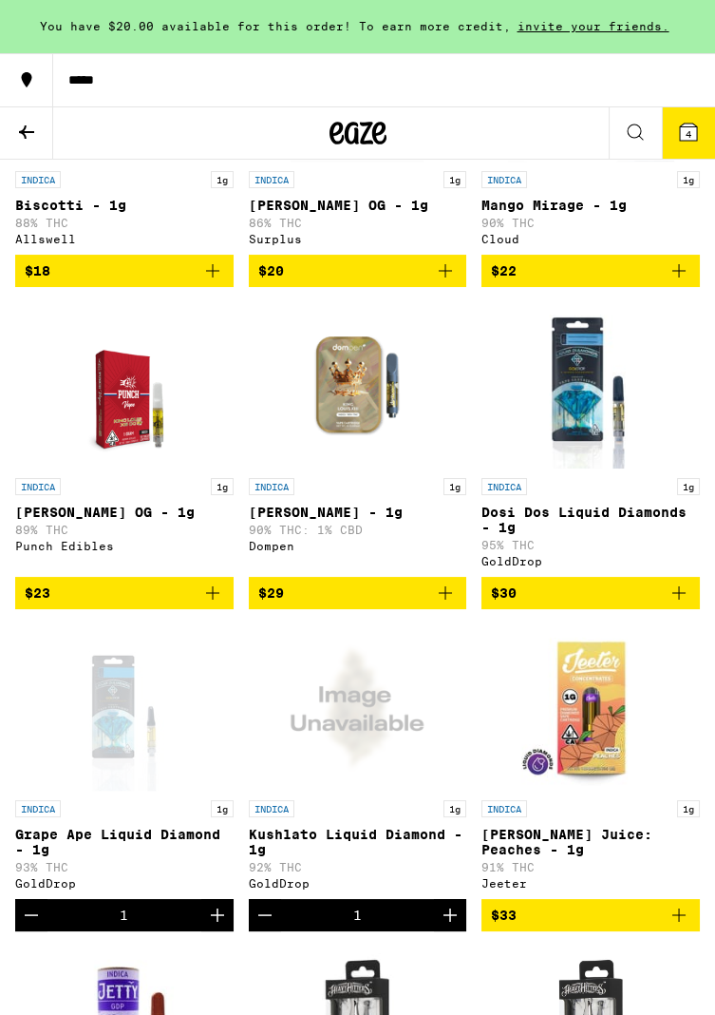
click at [599, 435] on img "Open page for Dosi Dos Liquid Diamonds - 1g from GoldDrop" at bounding box center [591, 385] width 158 height 166
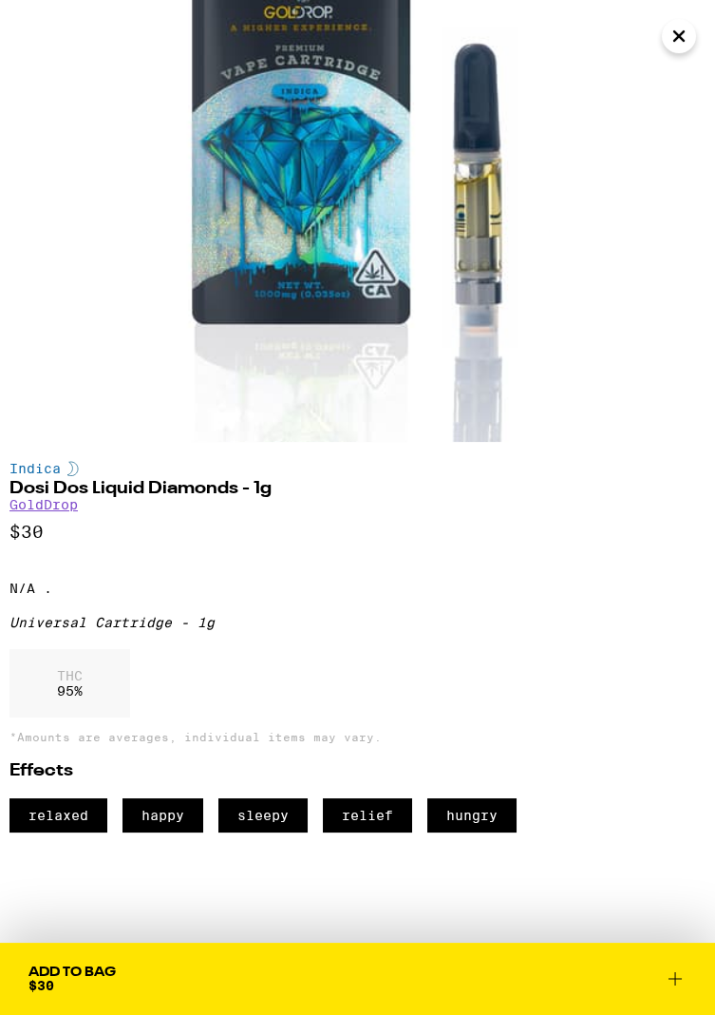
scroll to position [296, 0]
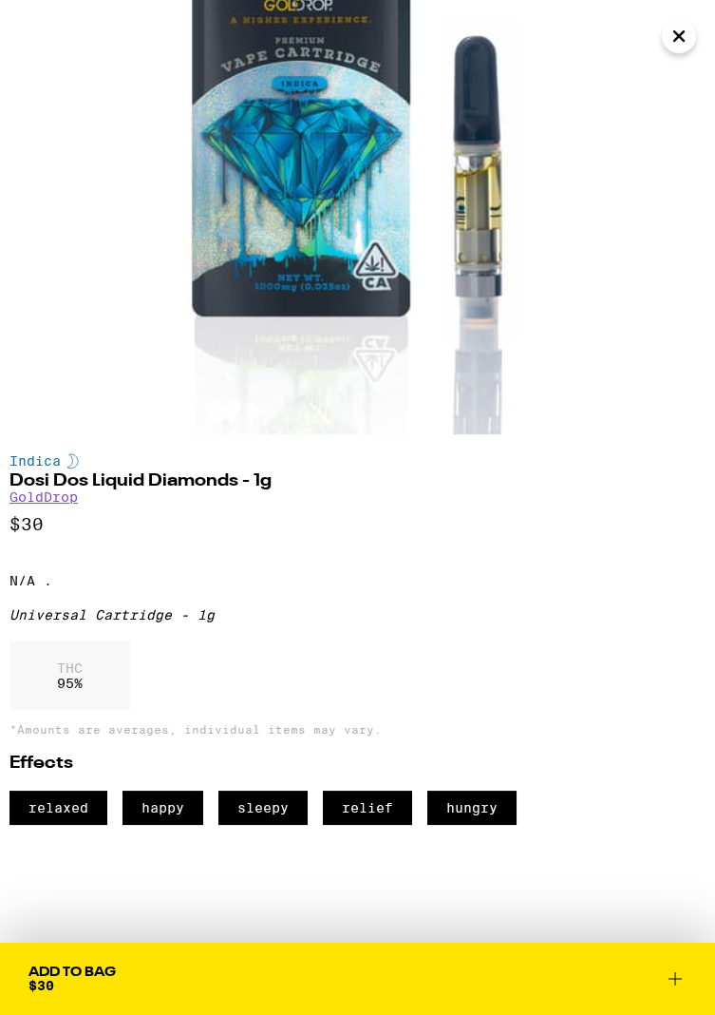
click at [670, 978] on icon at bounding box center [675, 978] width 23 height 23
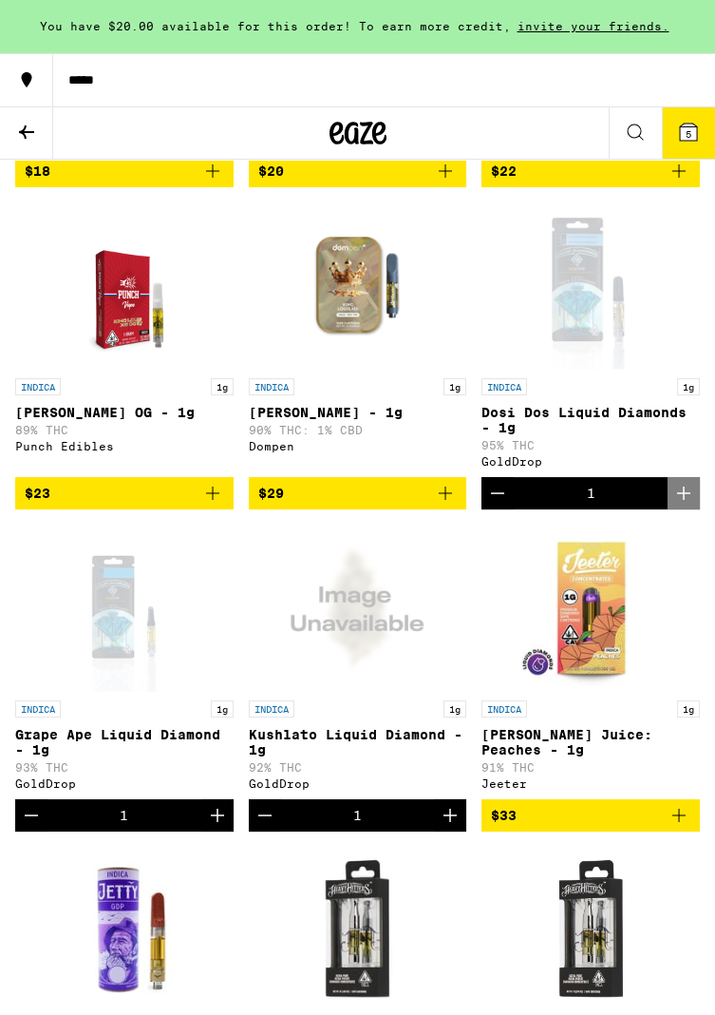
scroll to position [466, 0]
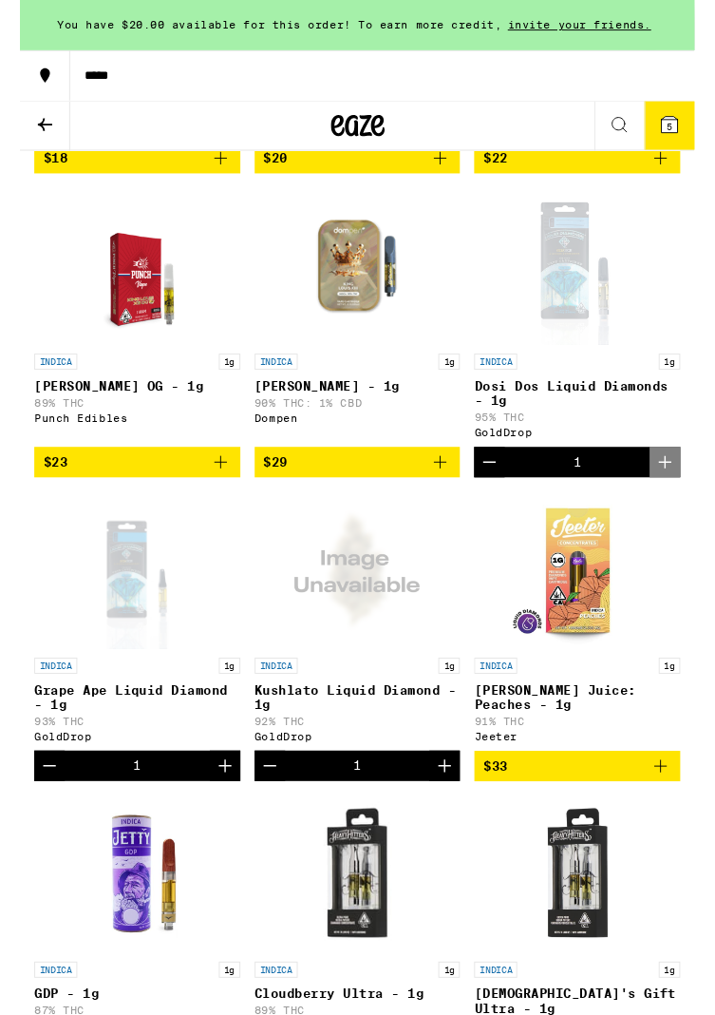
click at [36, 828] on button "Decrement" at bounding box center [31, 811] width 32 height 32
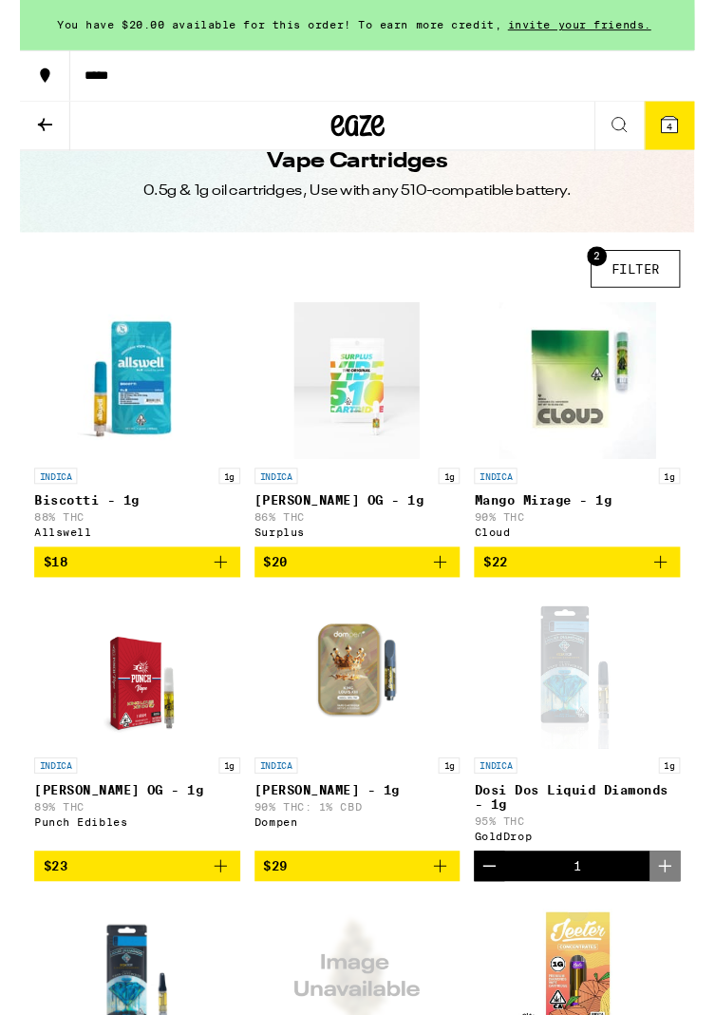
scroll to position [0, 0]
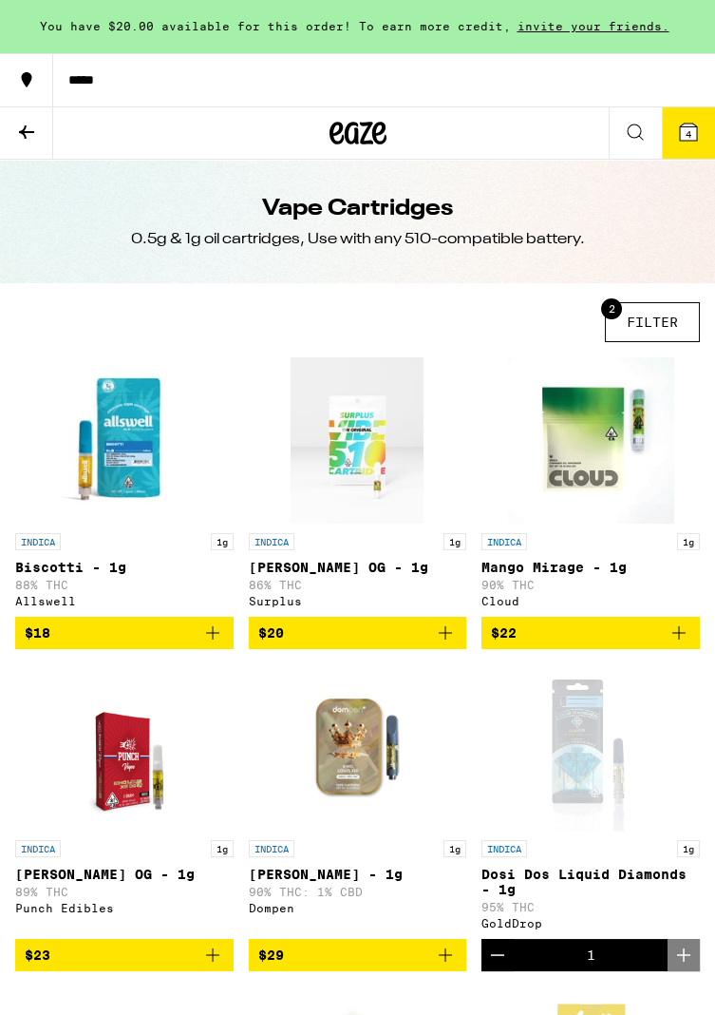
click at [144, 67] on button "*****" at bounding box center [357, 79] width 715 height 53
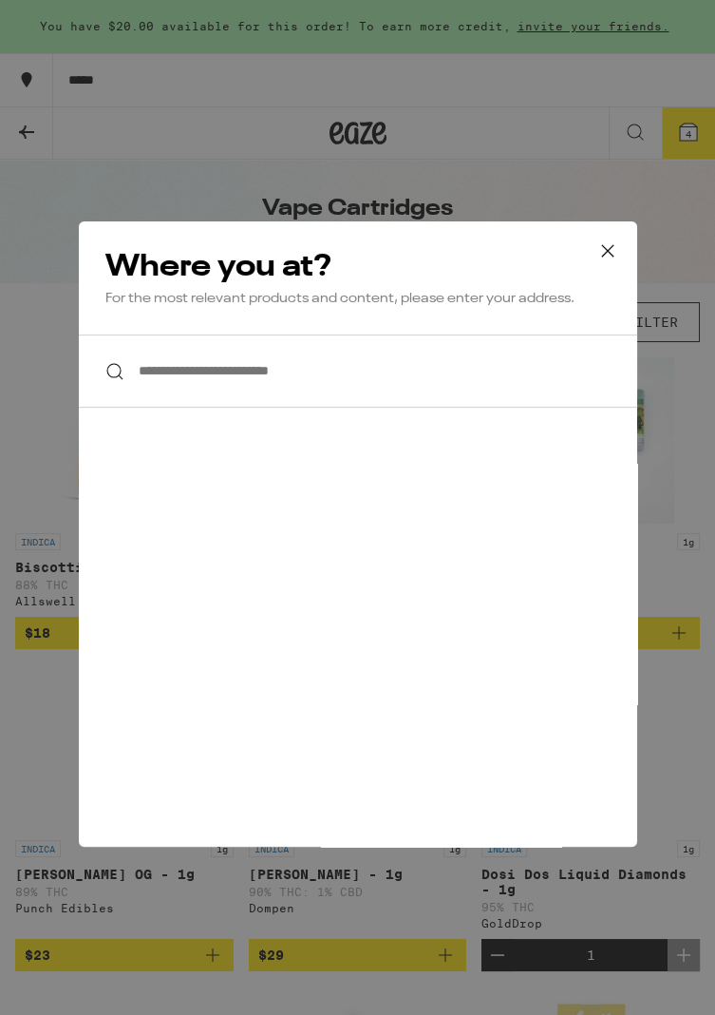
click at [185, 371] on input "**********" at bounding box center [358, 370] width 559 height 73
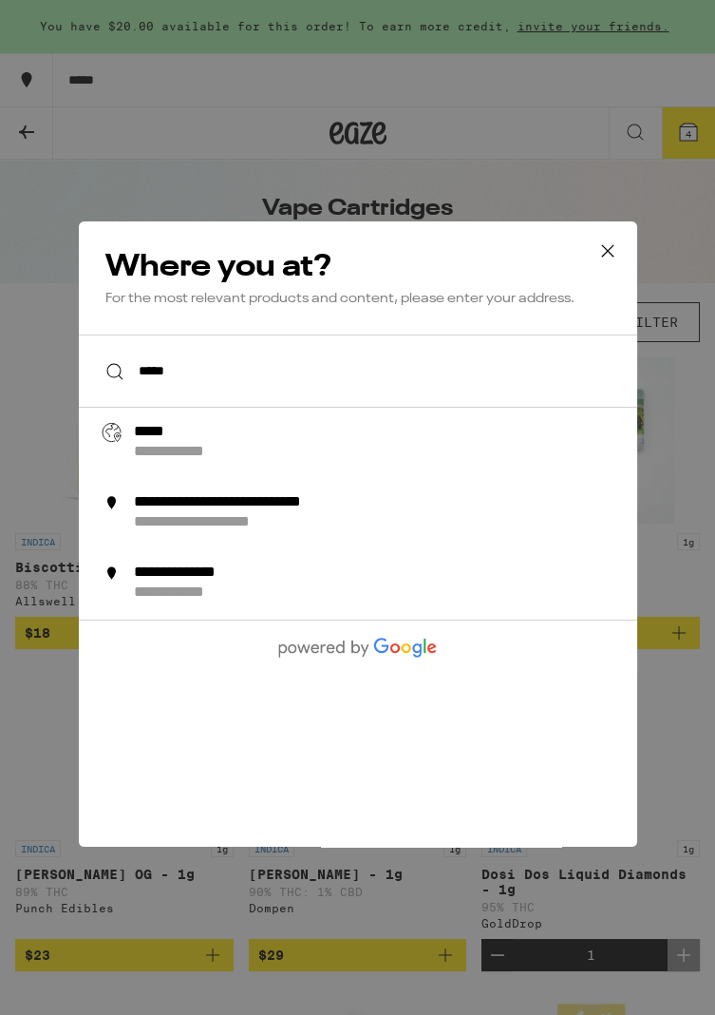
click at [205, 374] on input "*****" at bounding box center [358, 370] width 559 height 73
type input "*"
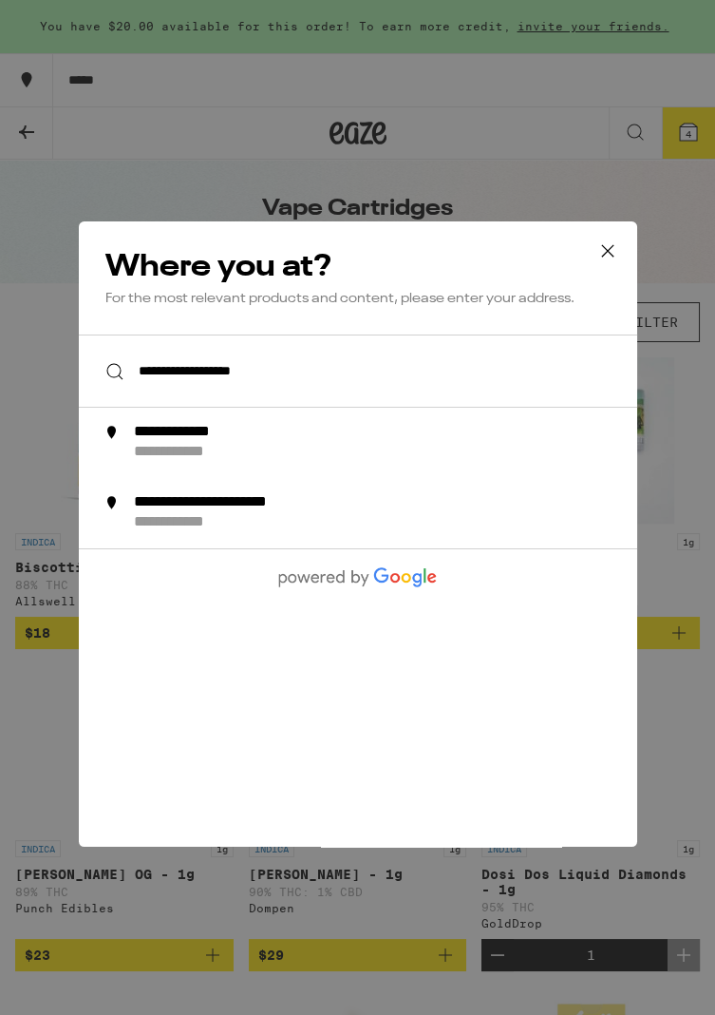
click at [169, 453] on div "**********" at bounding box center [192, 453] width 118 height 20
type input "**********"
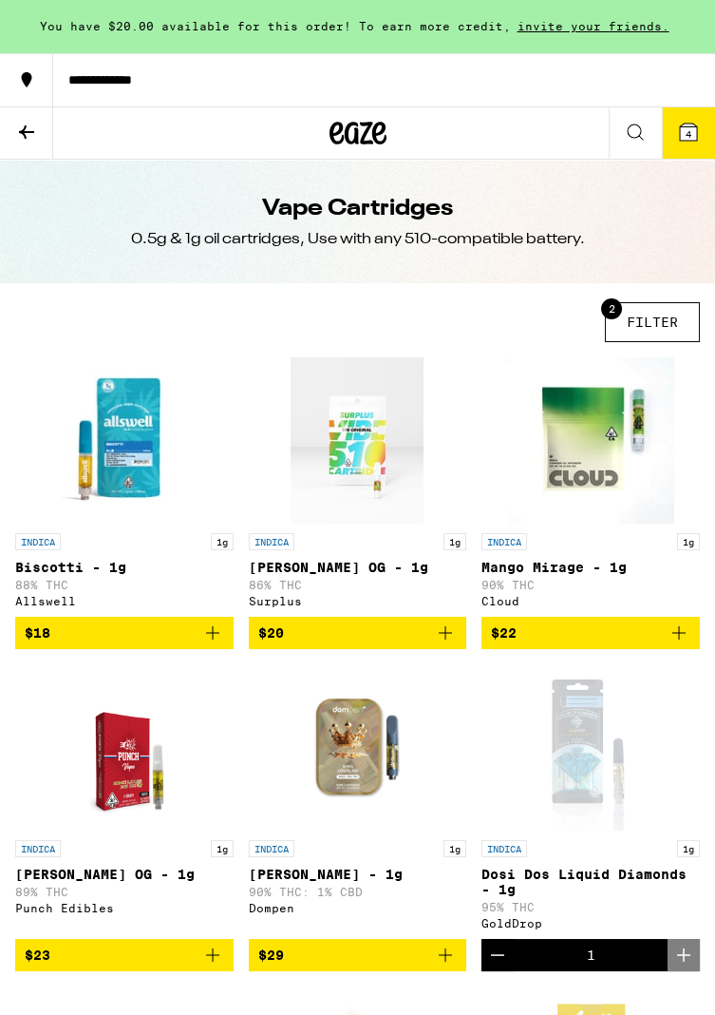
click at [696, 135] on icon at bounding box center [688, 132] width 17 height 17
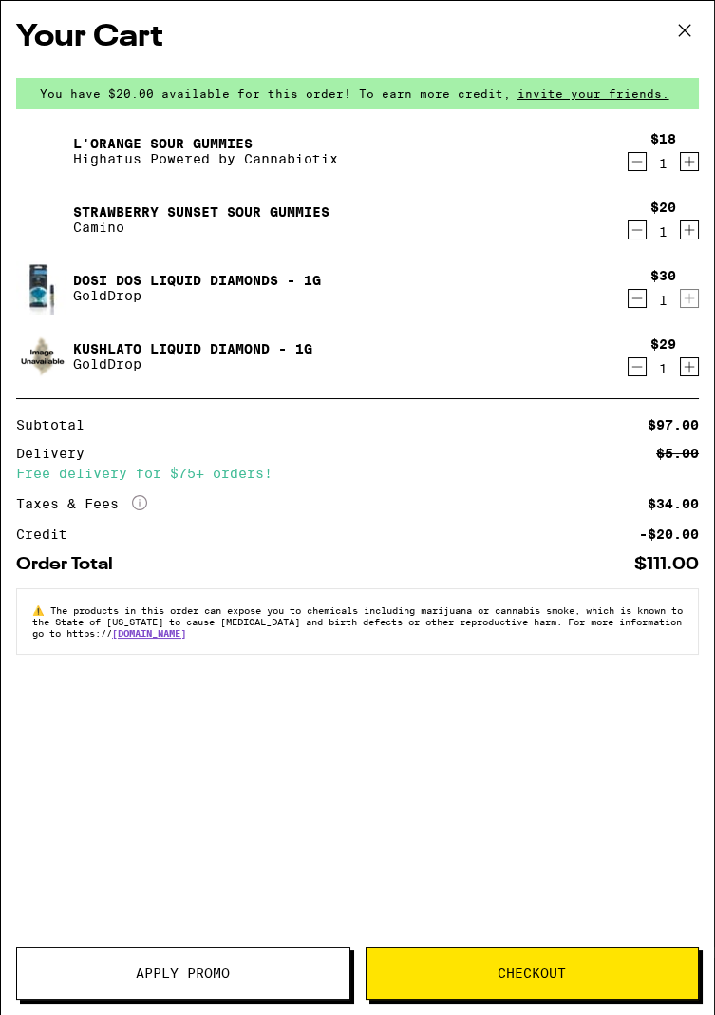
click at [630, 162] on icon "Decrement" at bounding box center [637, 161] width 17 height 23
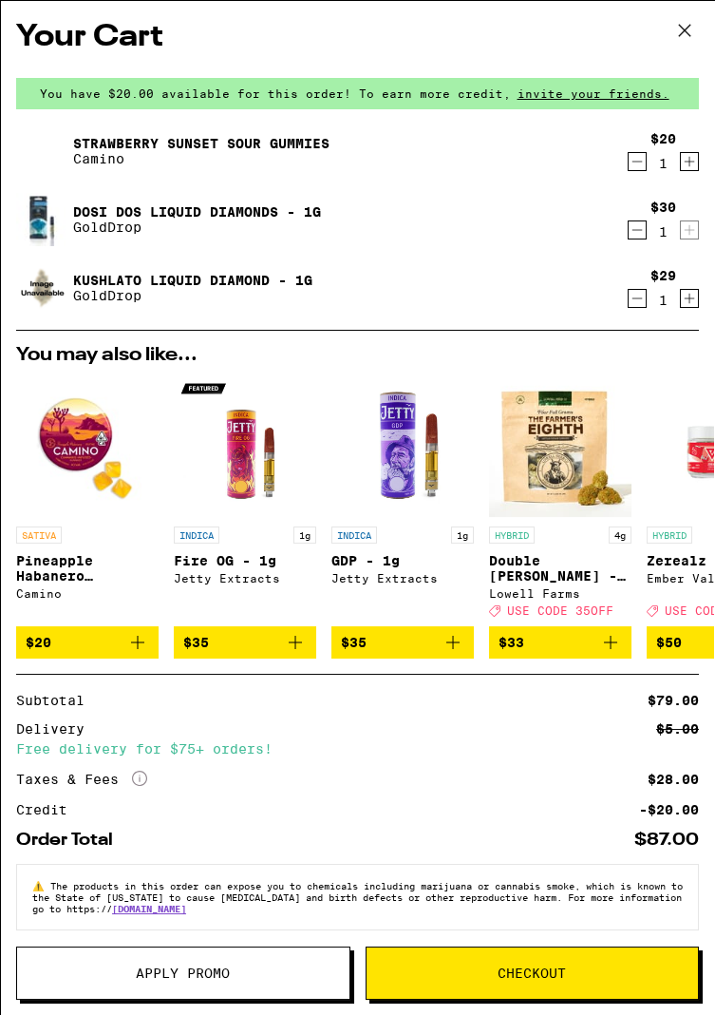
click at [637, 162] on icon "Decrement" at bounding box center [638, 162] width 10 height 0
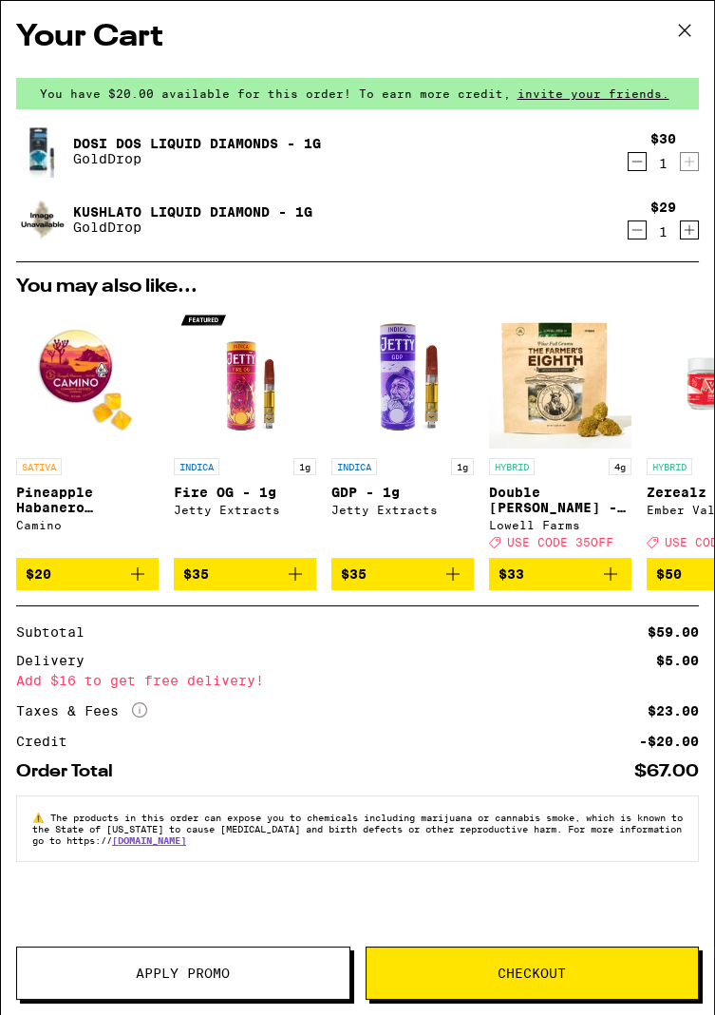
click at [461, 585] on icon "Add to bag" at bounding box center [453, 574] width 23 height 23
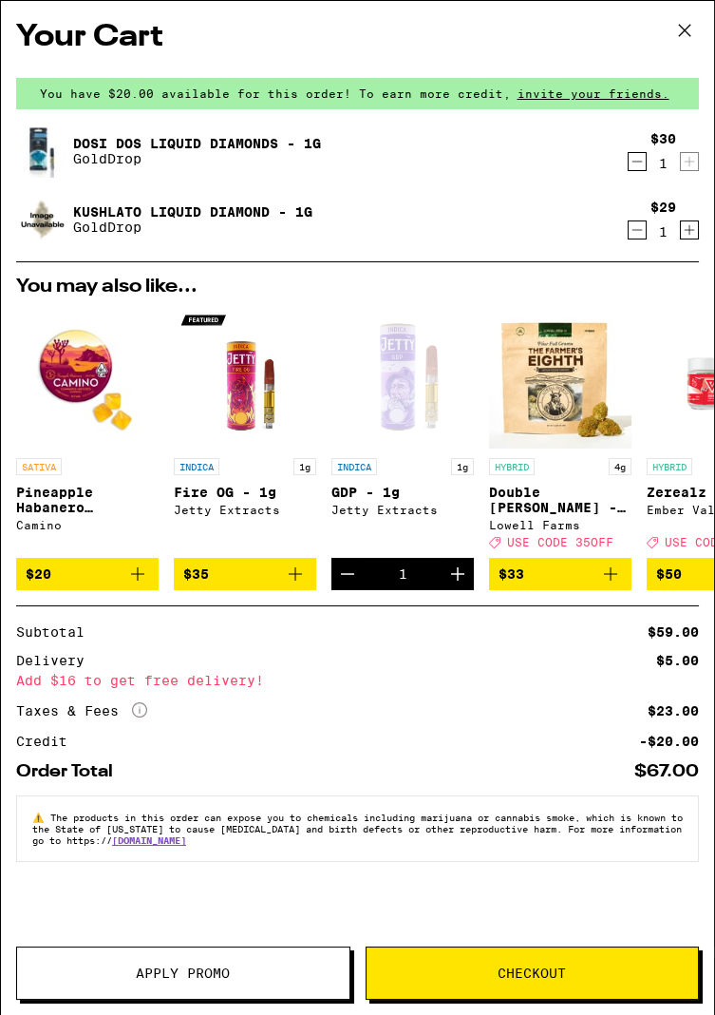
click at [301, 516] on div "Jetty Extracts" at bounding box center [245, 510] width 143 height 12
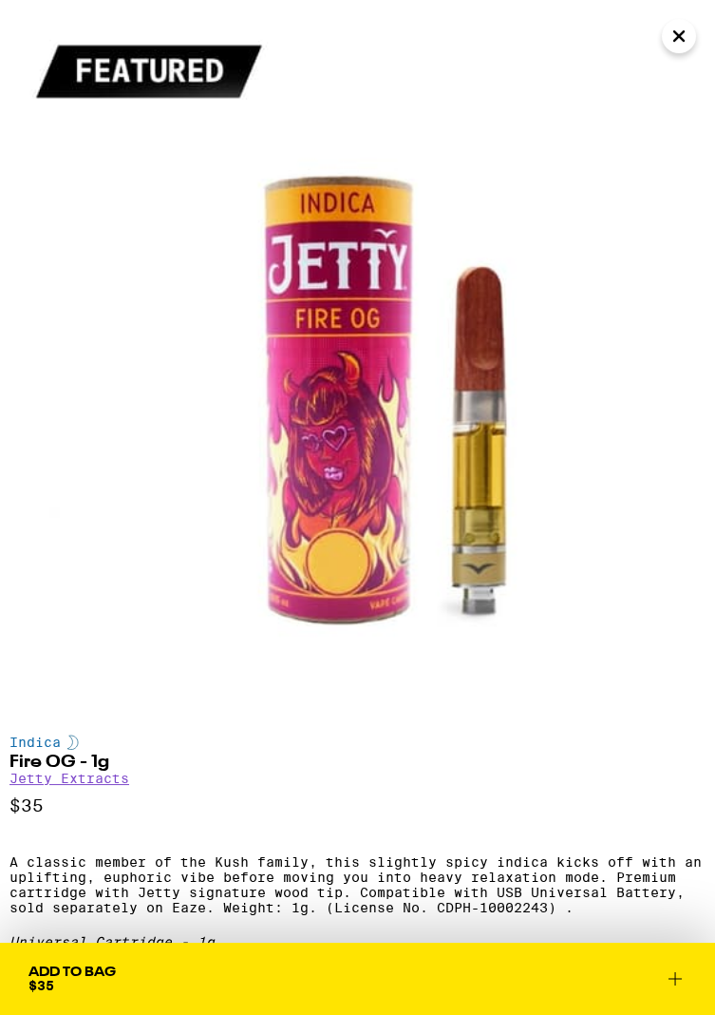
click at [669, 985] on icon at bounding box center [675, 978] width 23 height 23
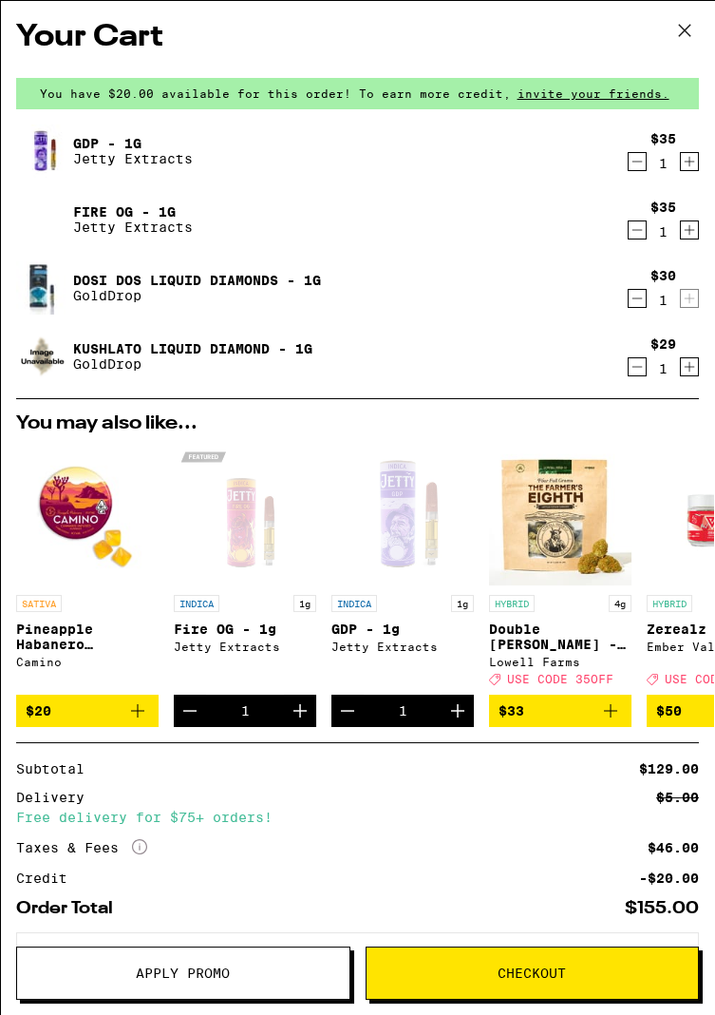
click at [340, 721] on icon "Decrement" at bounding box center [347, 710] width 23 height 23
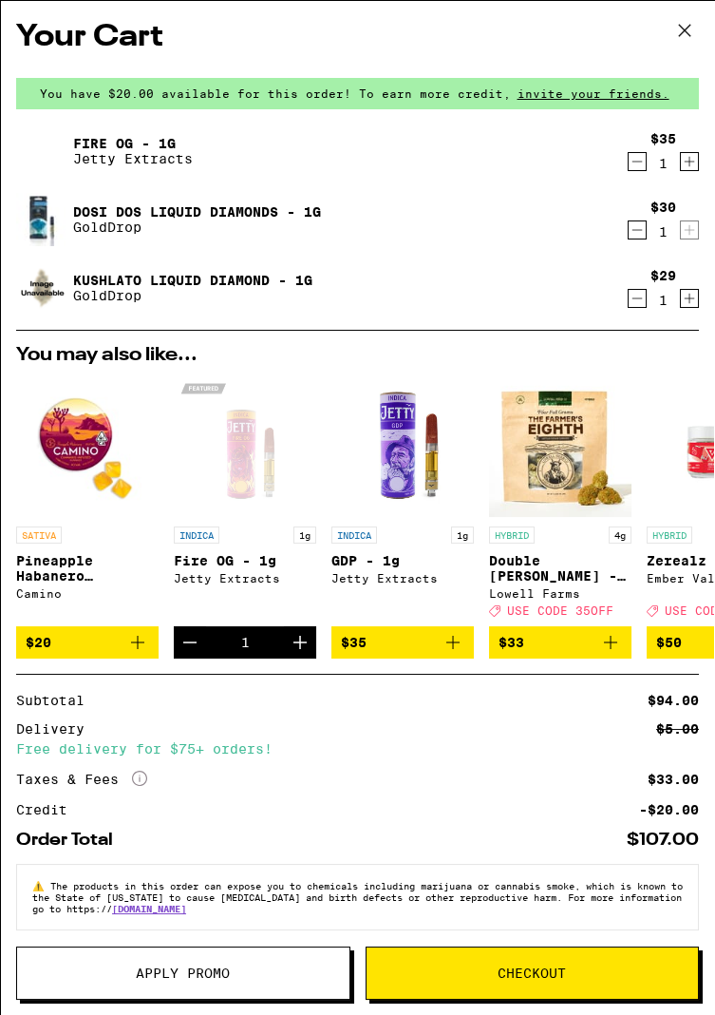
click at [195, 646] on icon "Decrement" at bounding box center [190, 642] width 23 height 23
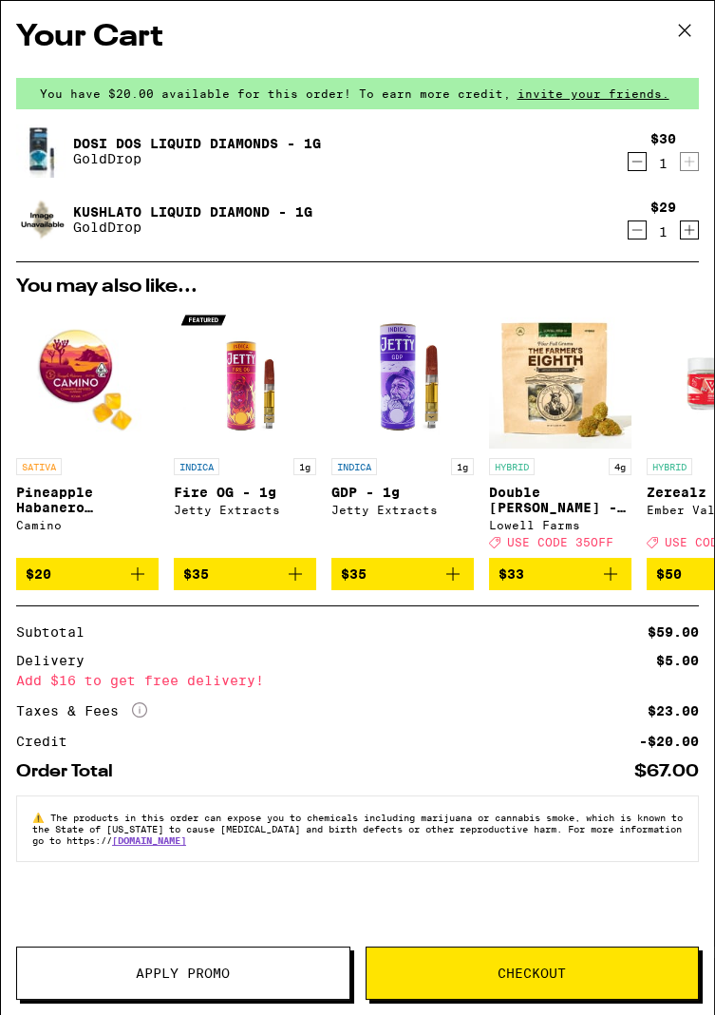
click at [637, 162] on icon "Decrement" at bounding box center [638, 162] width 10 height 0
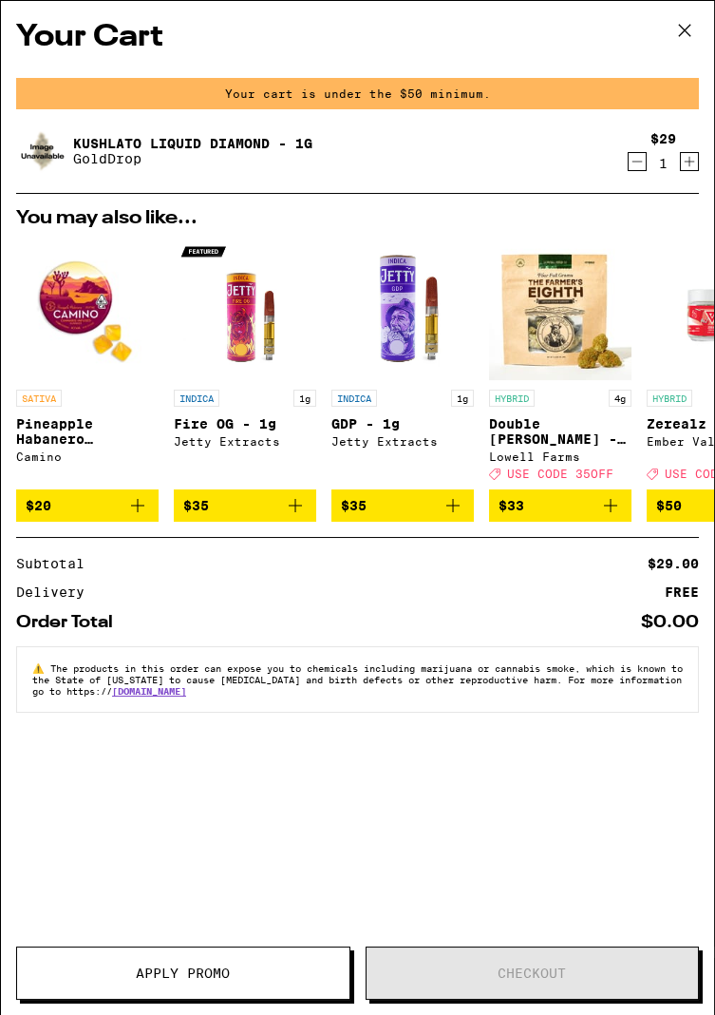
click at [298, 522] on button "$35" at bounding box center [245, 505] width 143 height 32
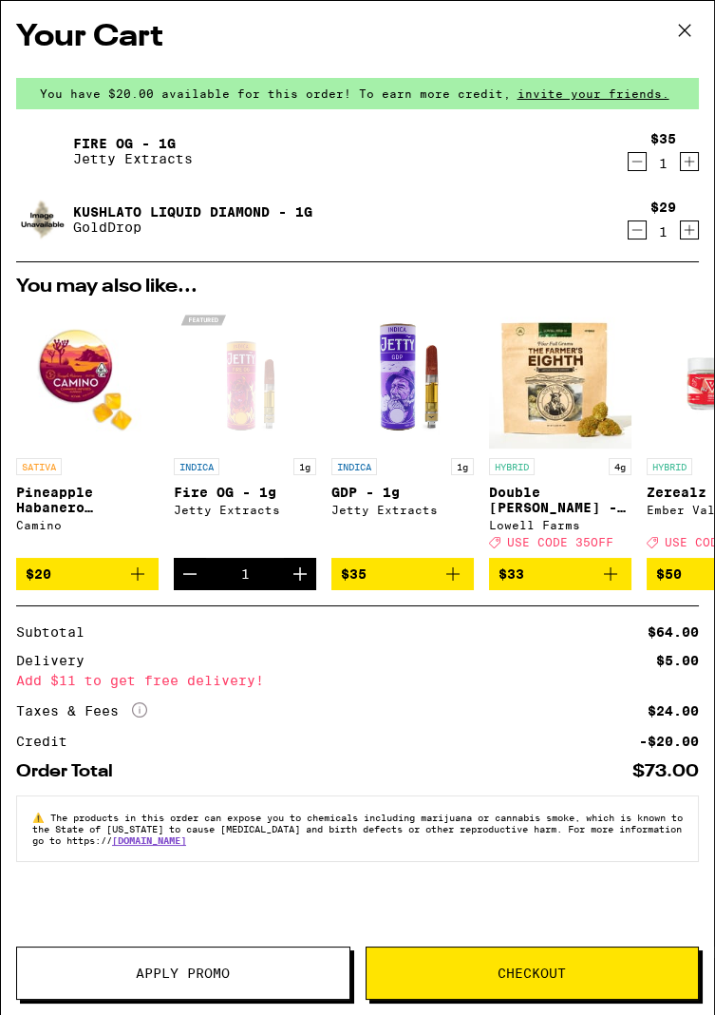
click at [462, 583] on icon "Add to bag" at bounding box center [453, 574] width 23 height 23
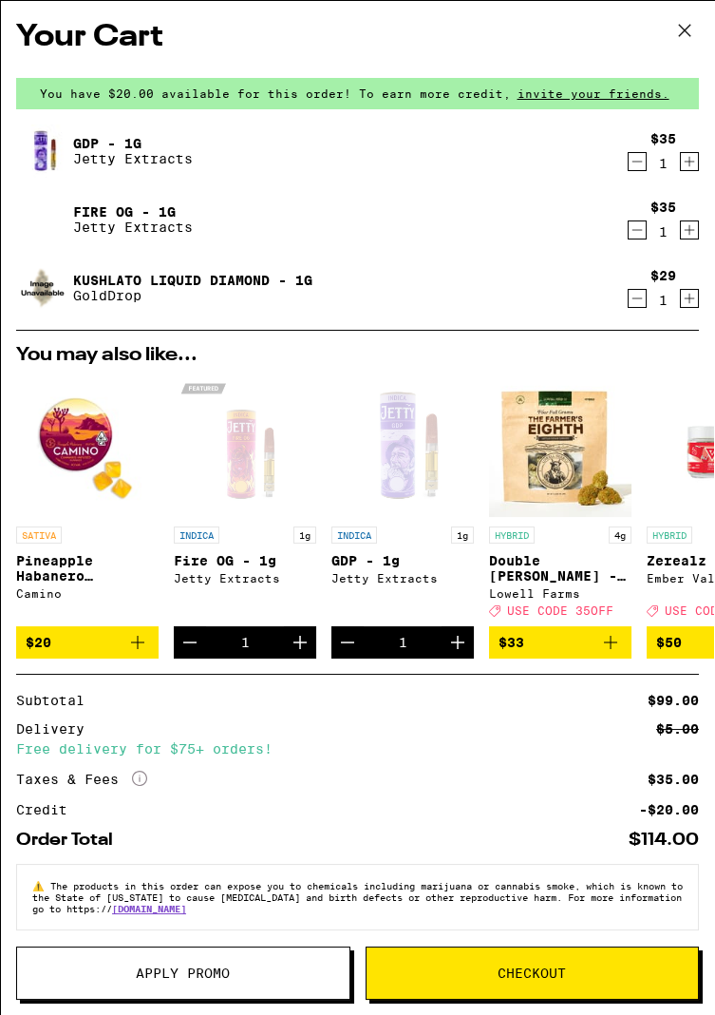
click at [342, 654] on icon "Decrement" at bounding box center [347, 642] width 23 height 23
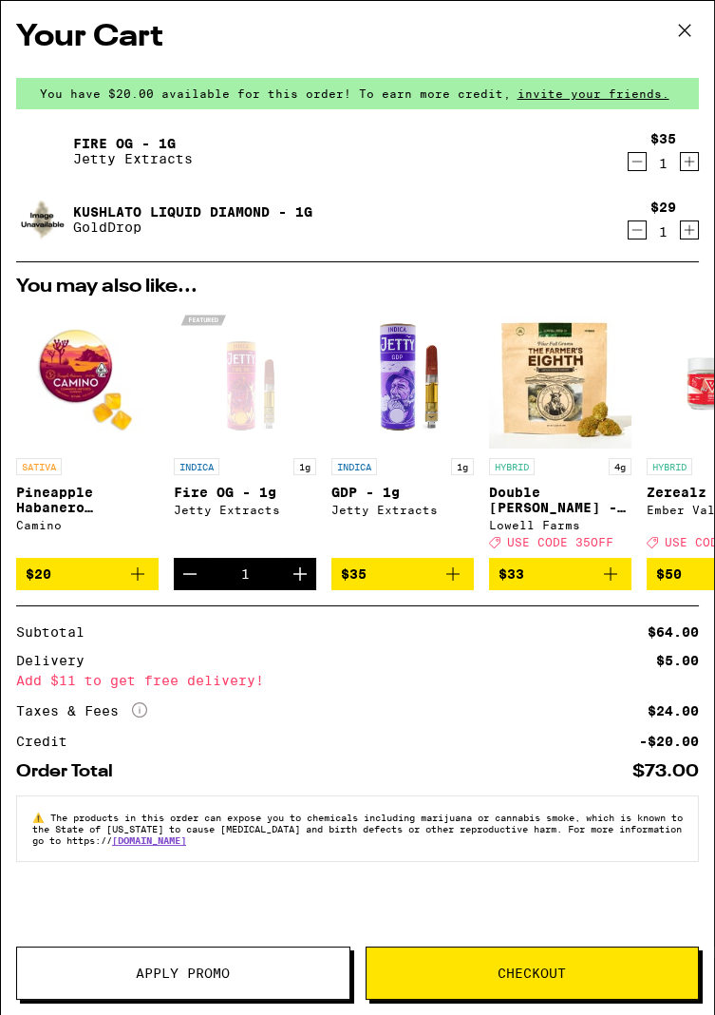
click at [195, 583] on icon "Decrement" at bounding box center [190, 574] width 23 height 23
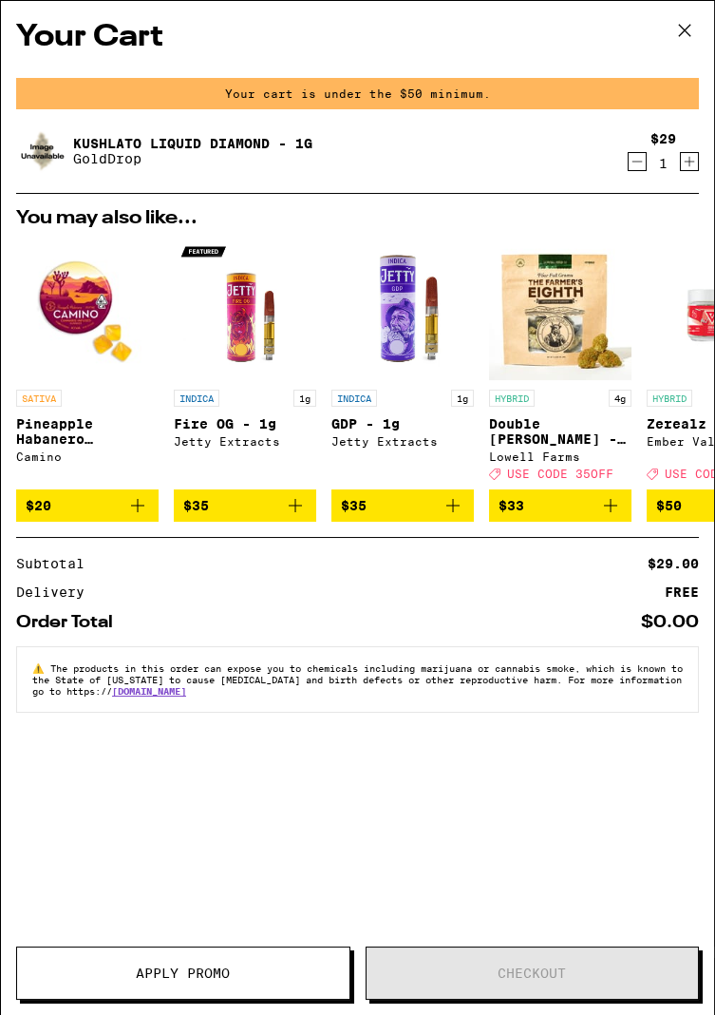
click at [680, 27] on icon at bounding box center [685, 30] width 29 height 29
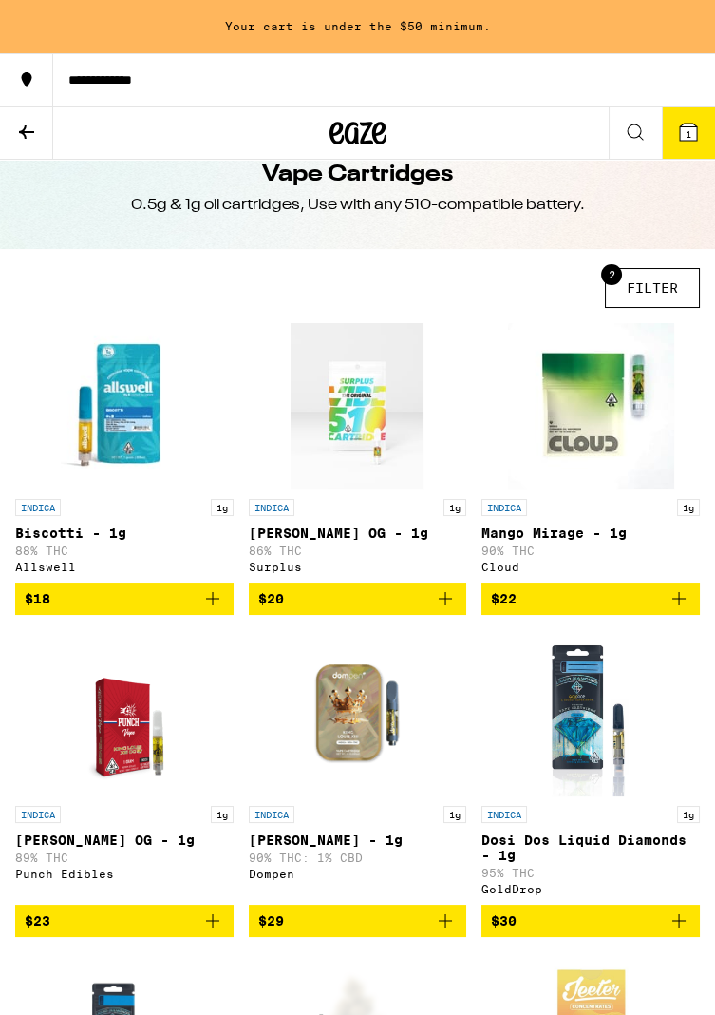
scroll to position [45, 0]
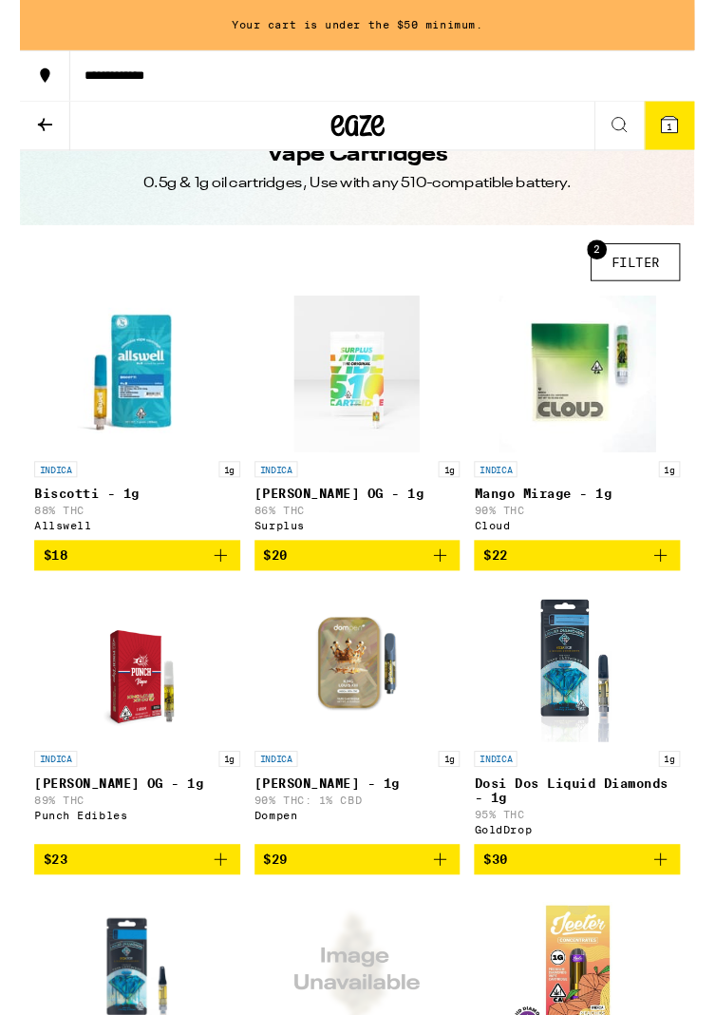
click at [390, 436] on img "Open page for King Louie OG - 1g from Surplus" at bounding box center [357, 396] width 133 height 166
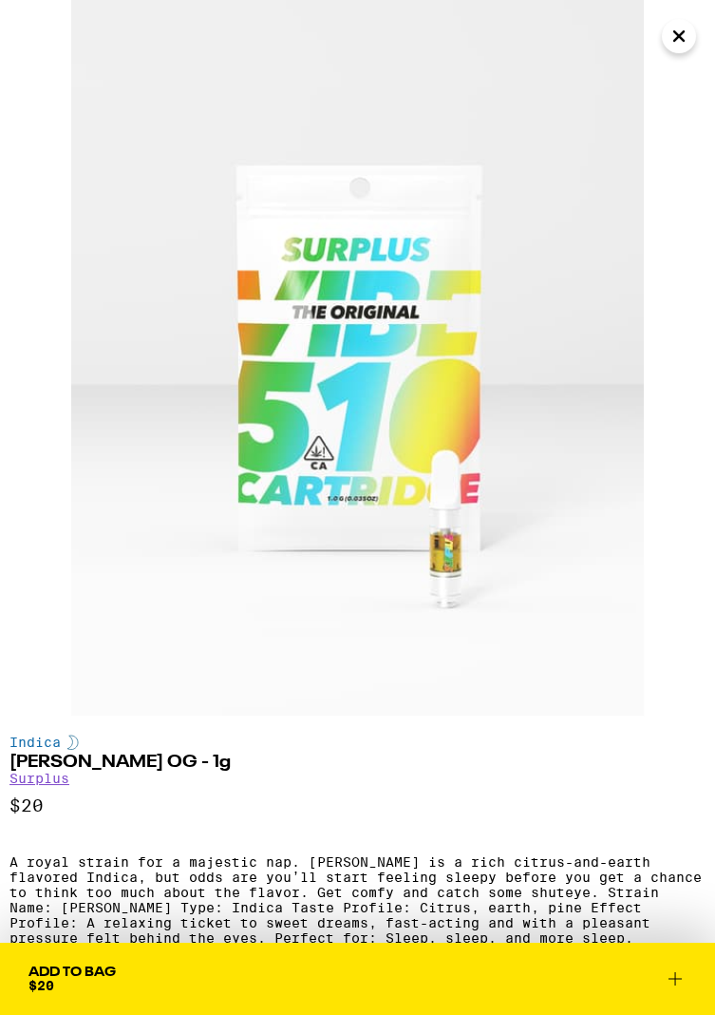
click at [670, 38] on icon "Close" at bounding box center [679, 36] width 23 height 29
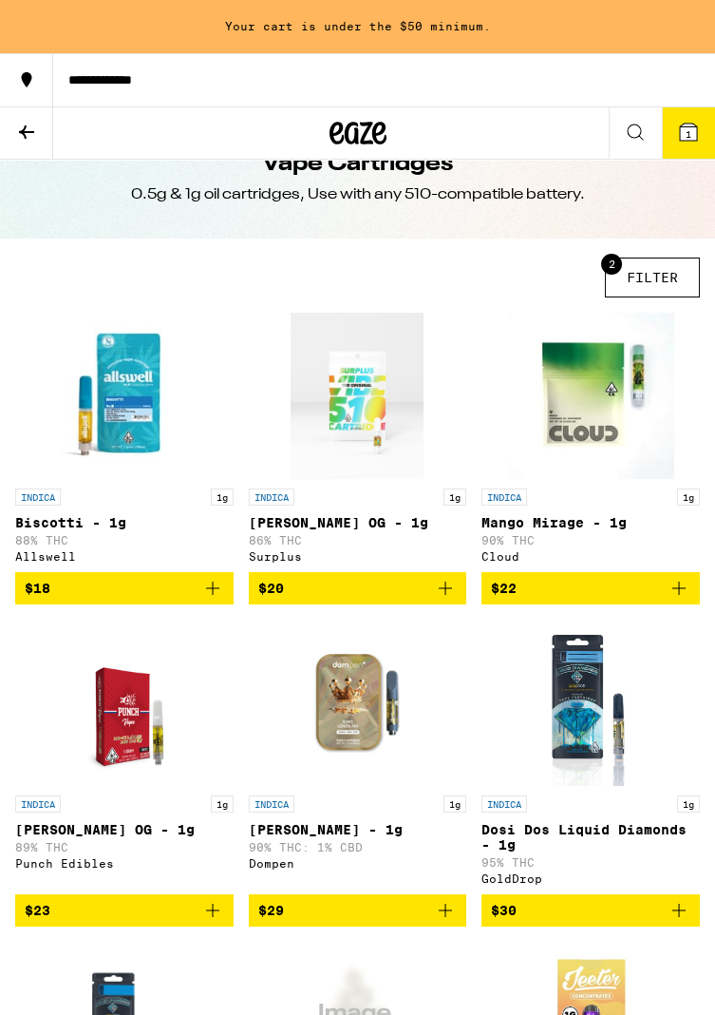
click at [451, 600] on icon "Add to bag" at bounding box center [445, 588] width 23 height 23
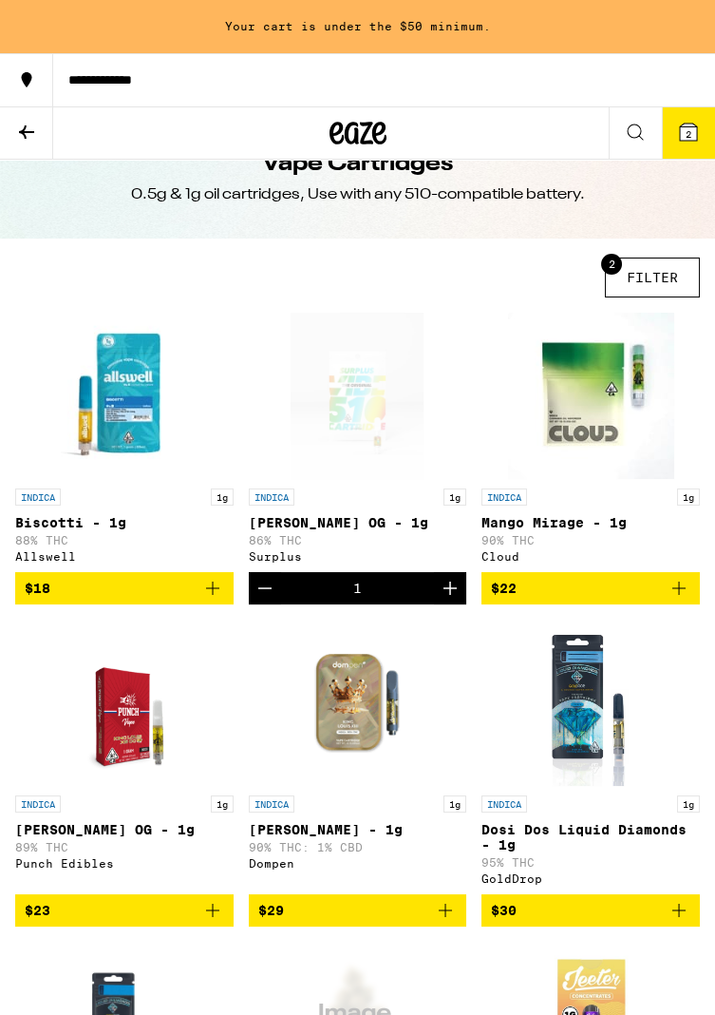
click at [30, 130] on icon at bounding box center [26, 131] width 15 height 13
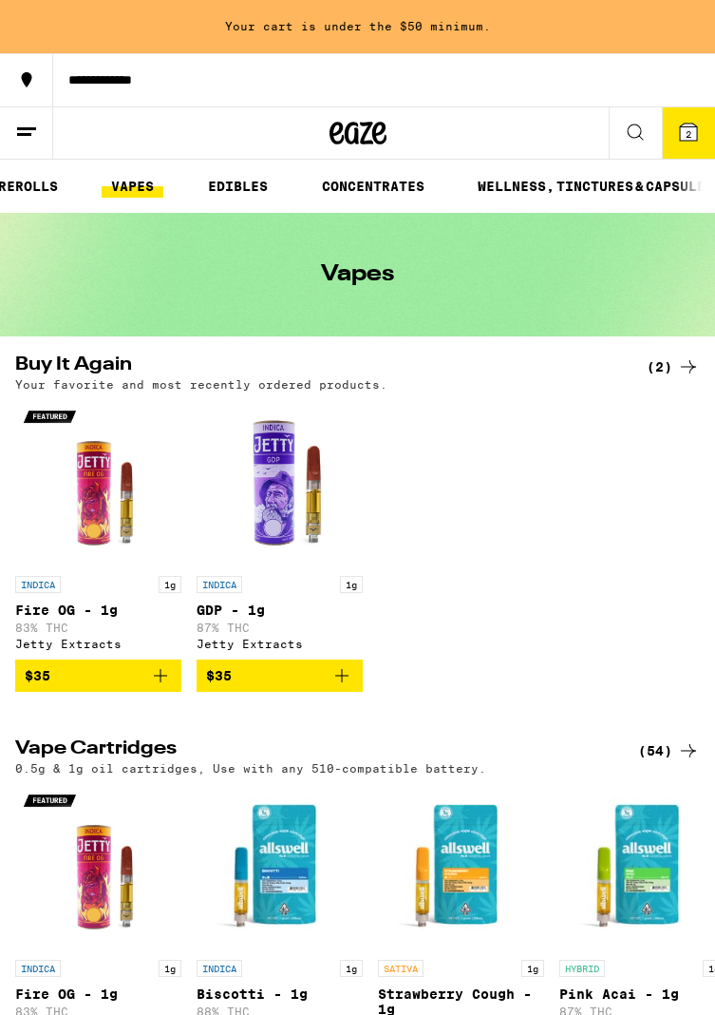
scroll to position [0, 271]
click at [401, 186] on link "CONCENTRATES" at bounding box center [372, 186] width 122 height 23
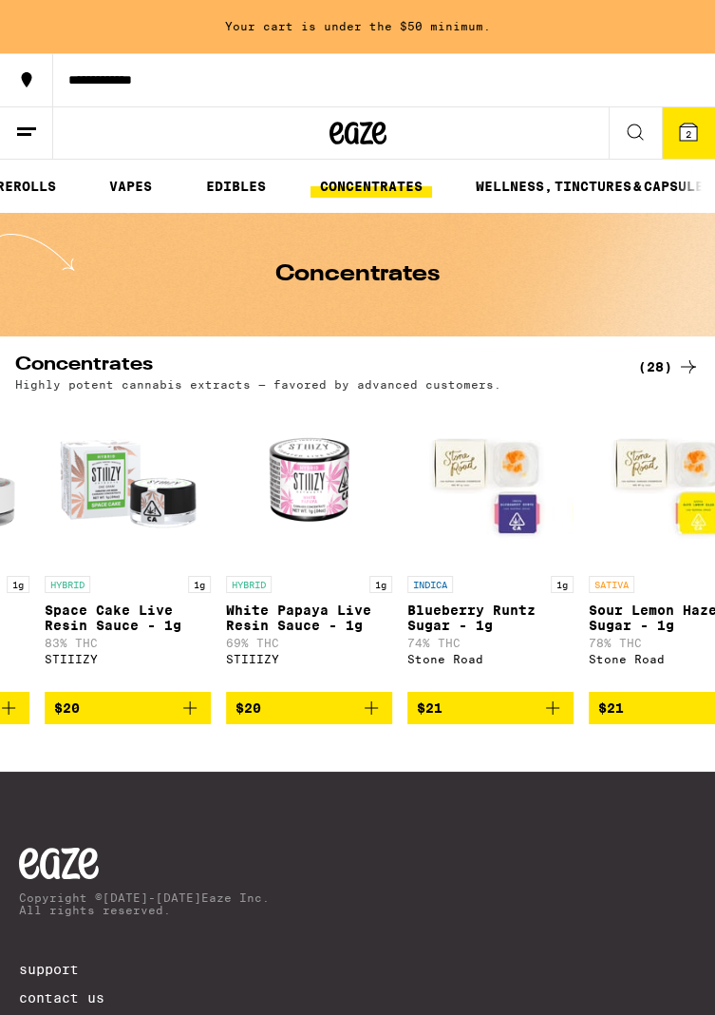
scroll to position [0, 1792]
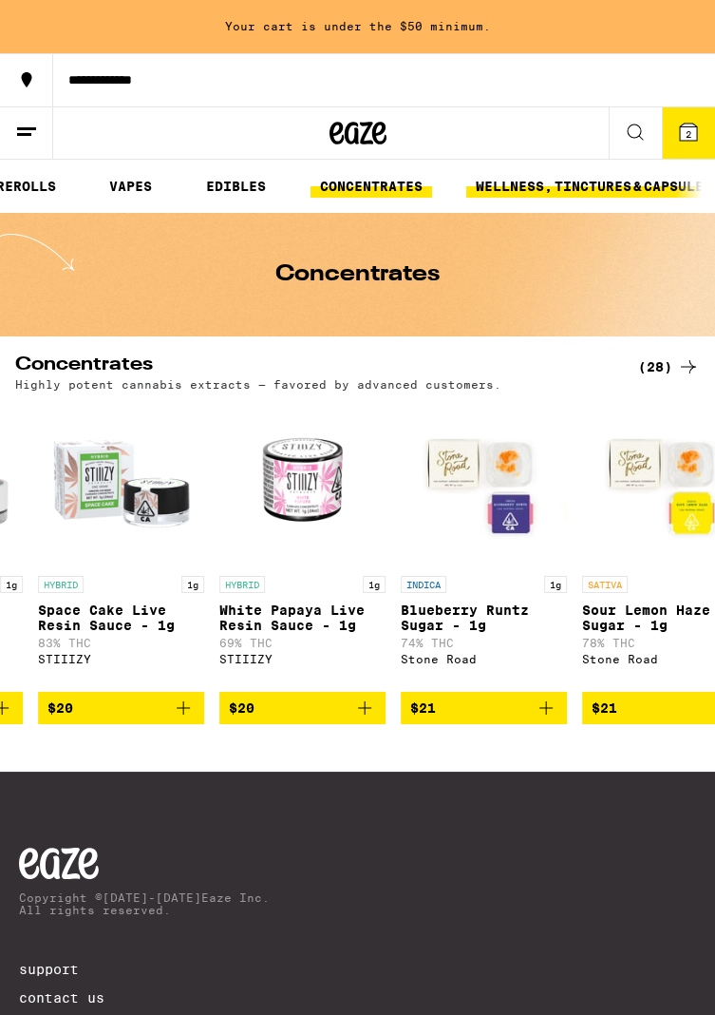
click at [563, 195] on link "WELLNESS, TINCTURES & CAPSULES" at bounding box center [595, 186] width 256 height 23
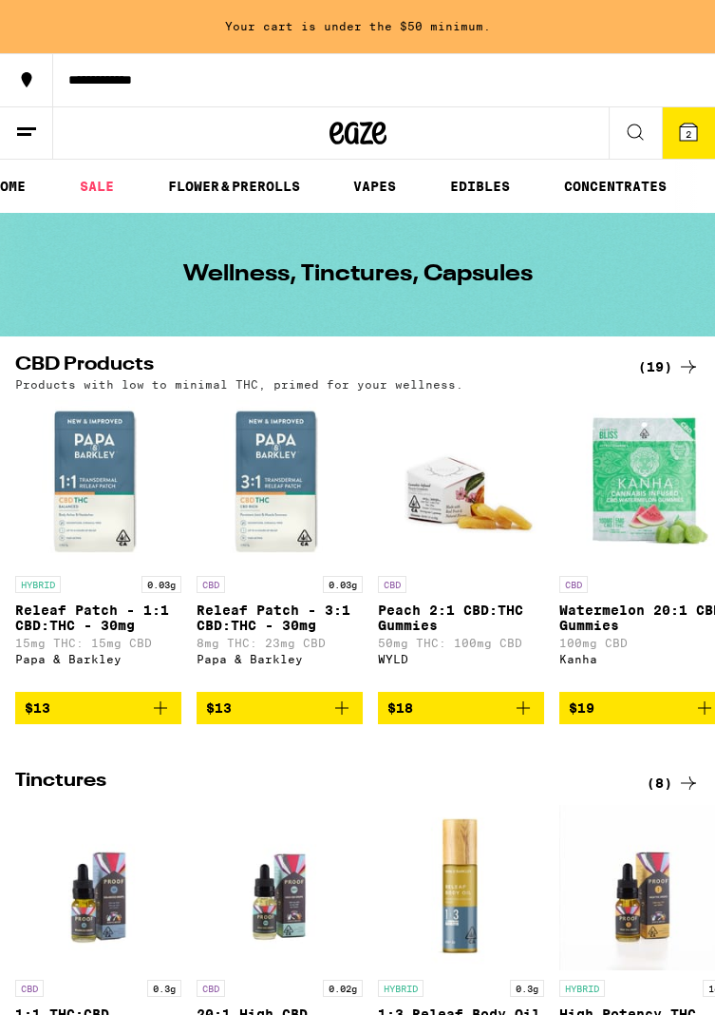
scroll to position [0, 30]
click at [374, 186] on link "VAPES" at bounding box center [371, 186] width 62 height 23
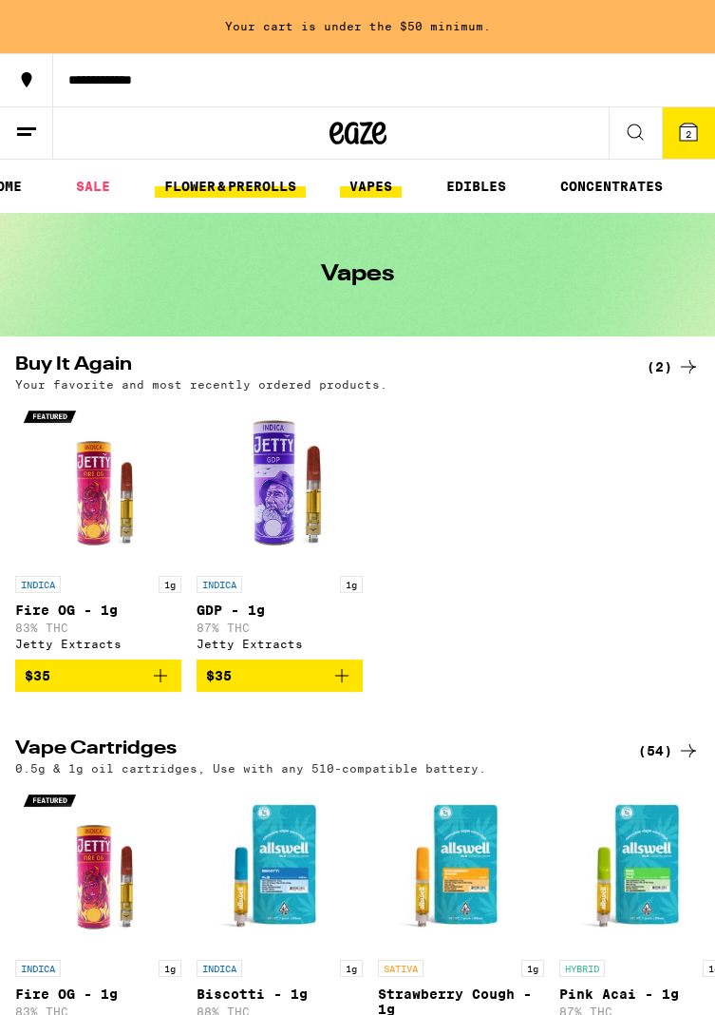
click at [267, 182] on link "FLOWER & PREROLLS" at bounding box center [230, 186] width 151 height 23
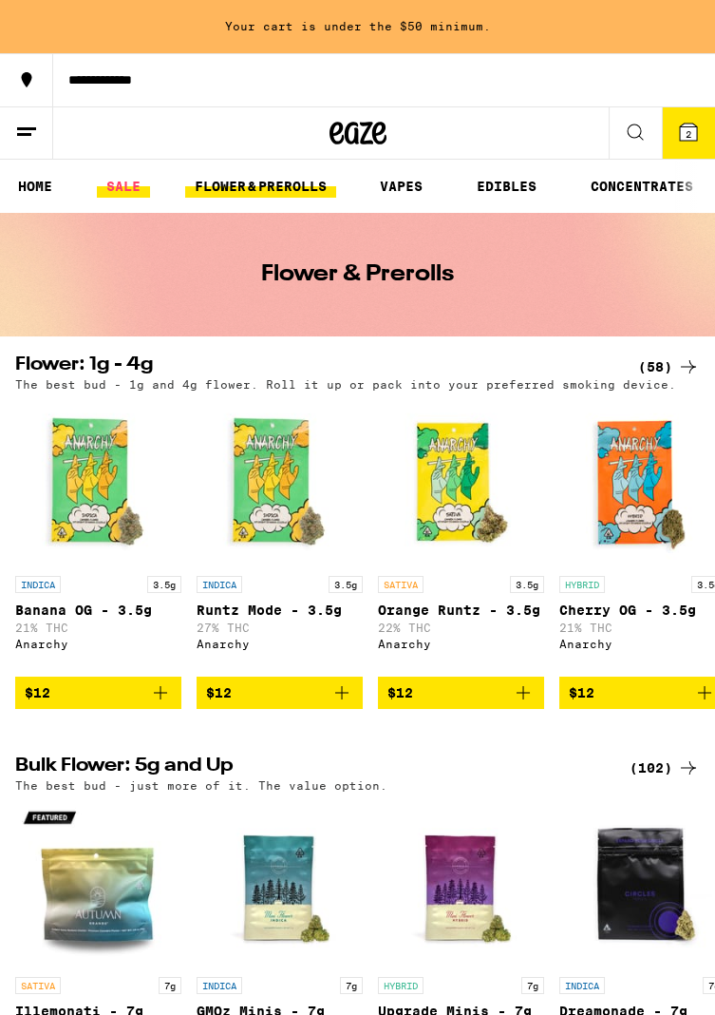
click at [132, 186] on link "SALE" at bounding box center [123, 186] width 53 height 23
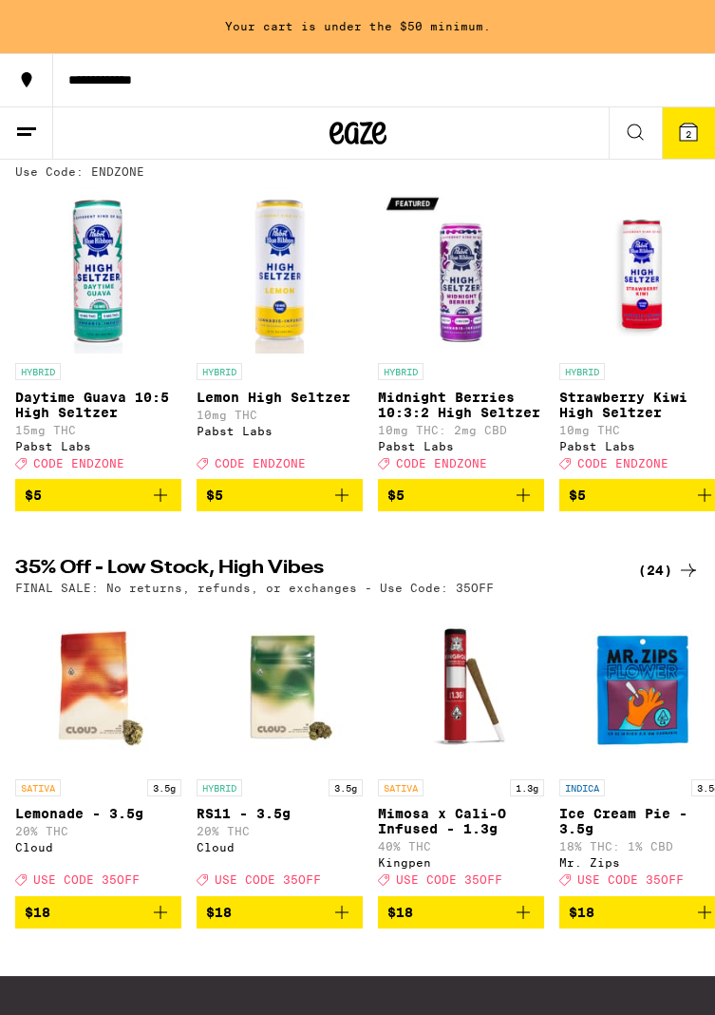
scroll to position [215, 0]
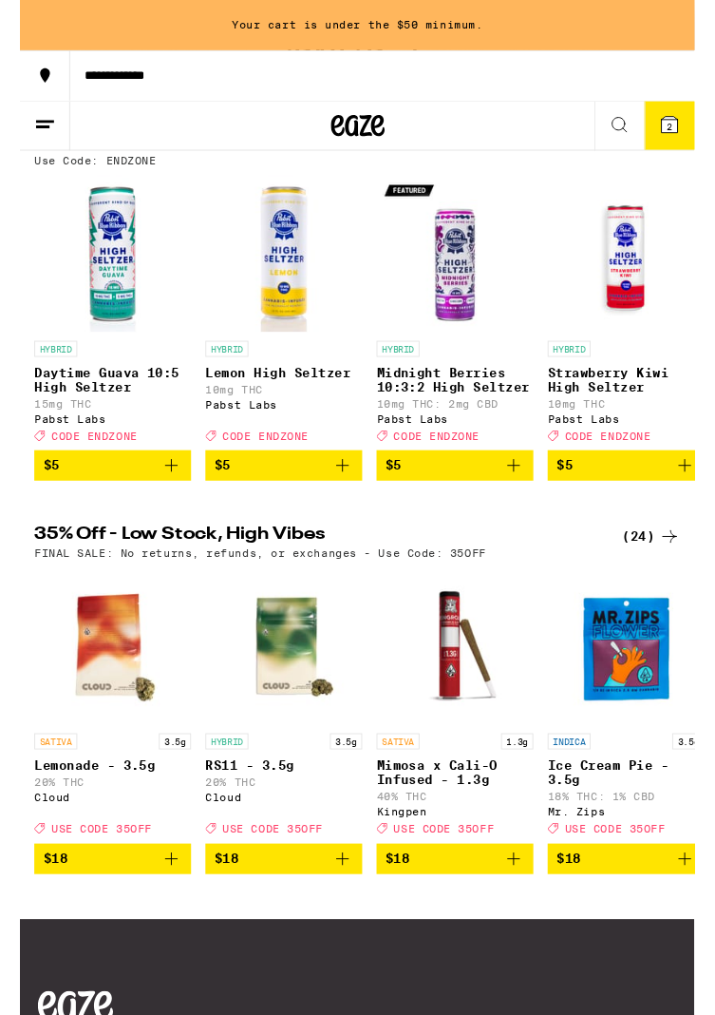
click at [692, 124] on icon at bounding box center [688, 132] width 17 height 17
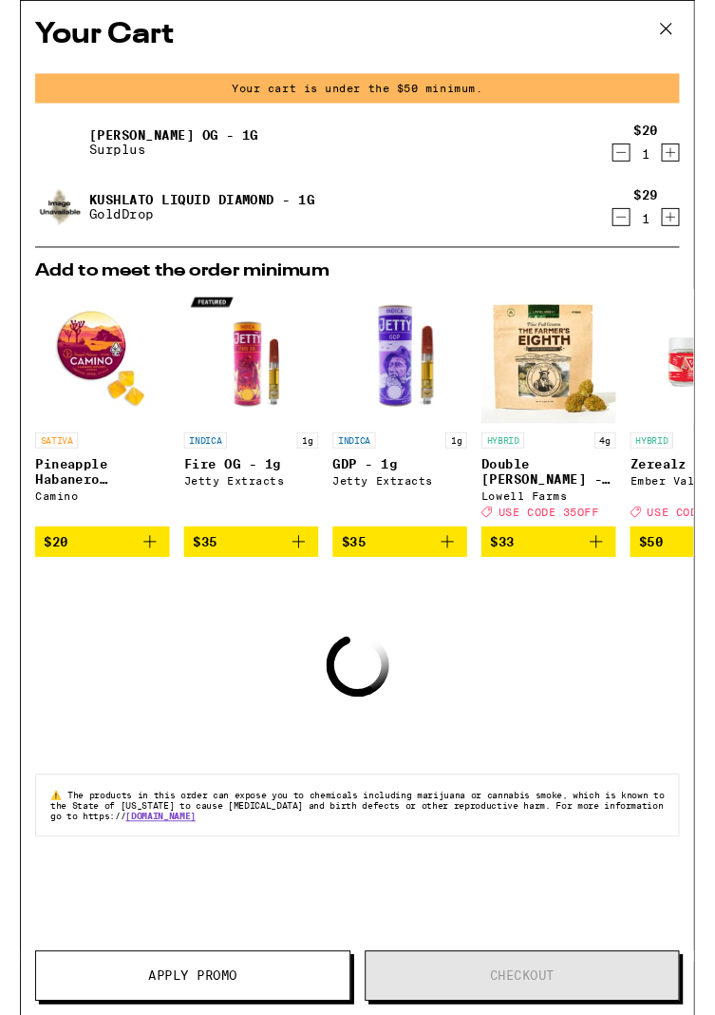
click at [143, 578] on icon "Add to bag" at bounding box center [137, 574] width 23 height 23
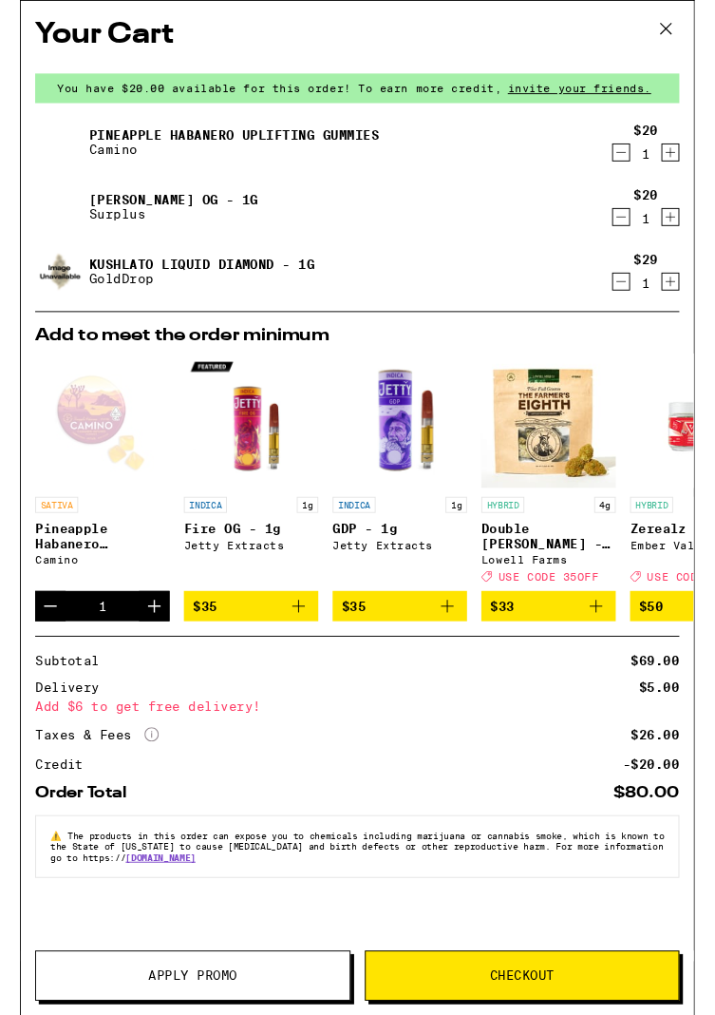
click at [36, 651] on icon "Decrement" at bounding box center [32, 642] width 23 height 23
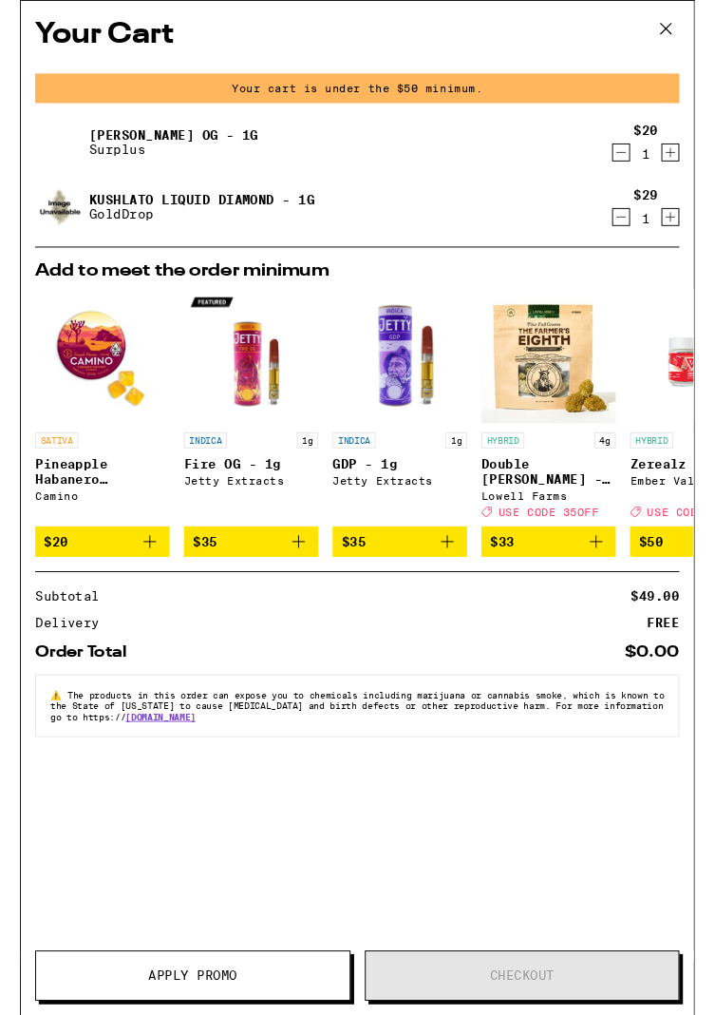
click at [675, 28] on icon at bounding box center [685, 30] width 29 height 29
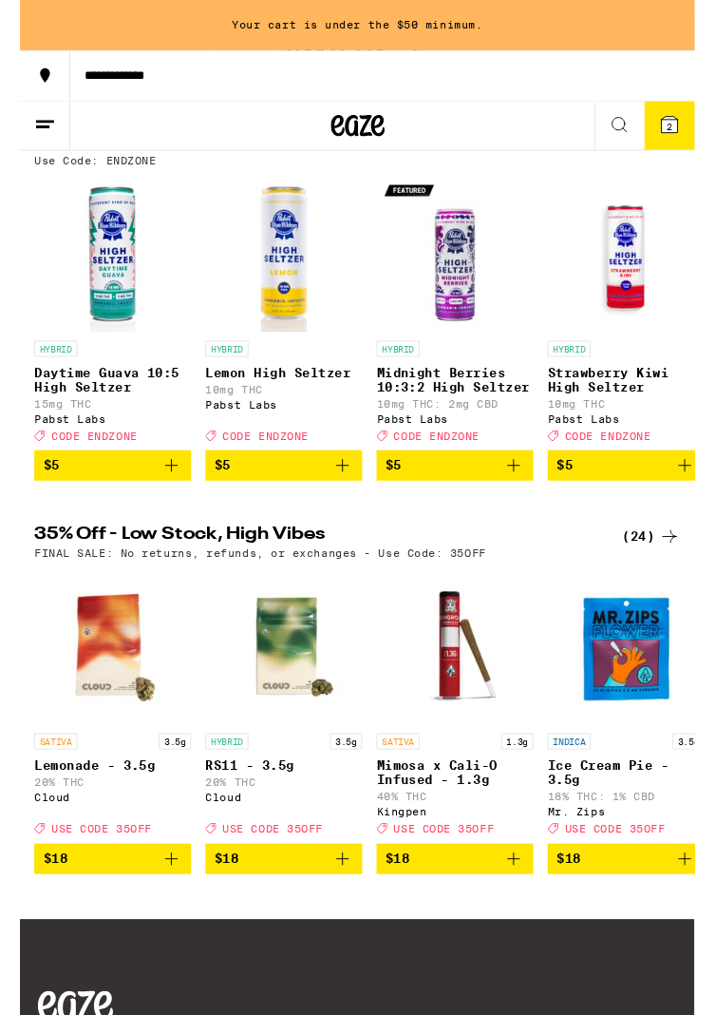
click at [524, 503] on icon "Add to bag" at bounding box center [523, 493] width 23 height 23
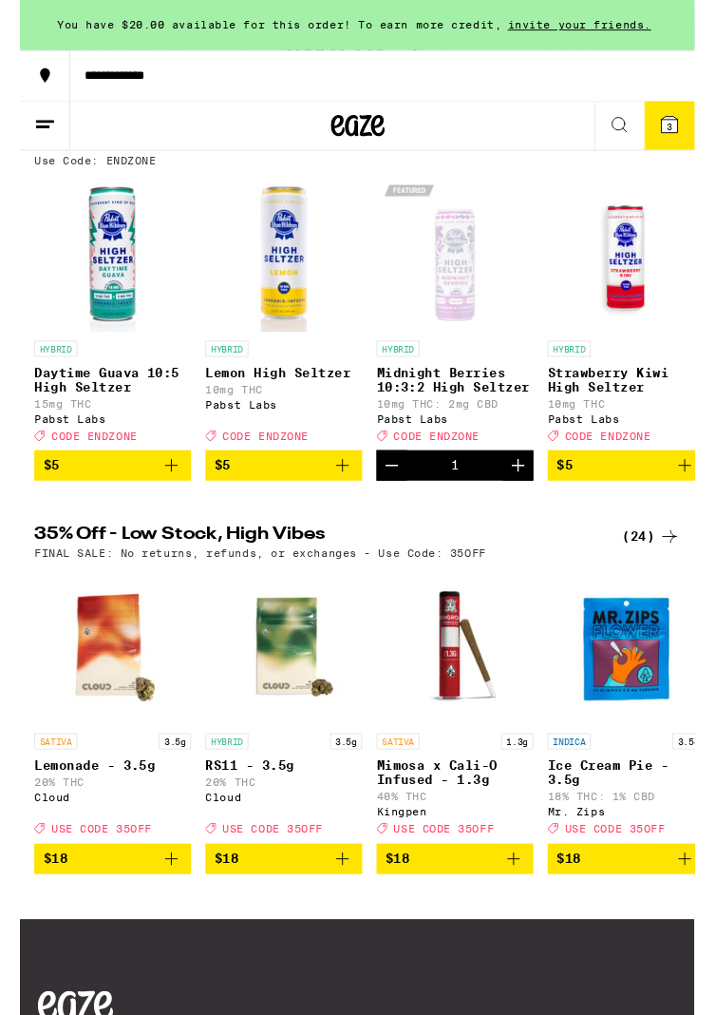
click at [684, 133] on icon at bounding box center [688, 132] width 17 height 17
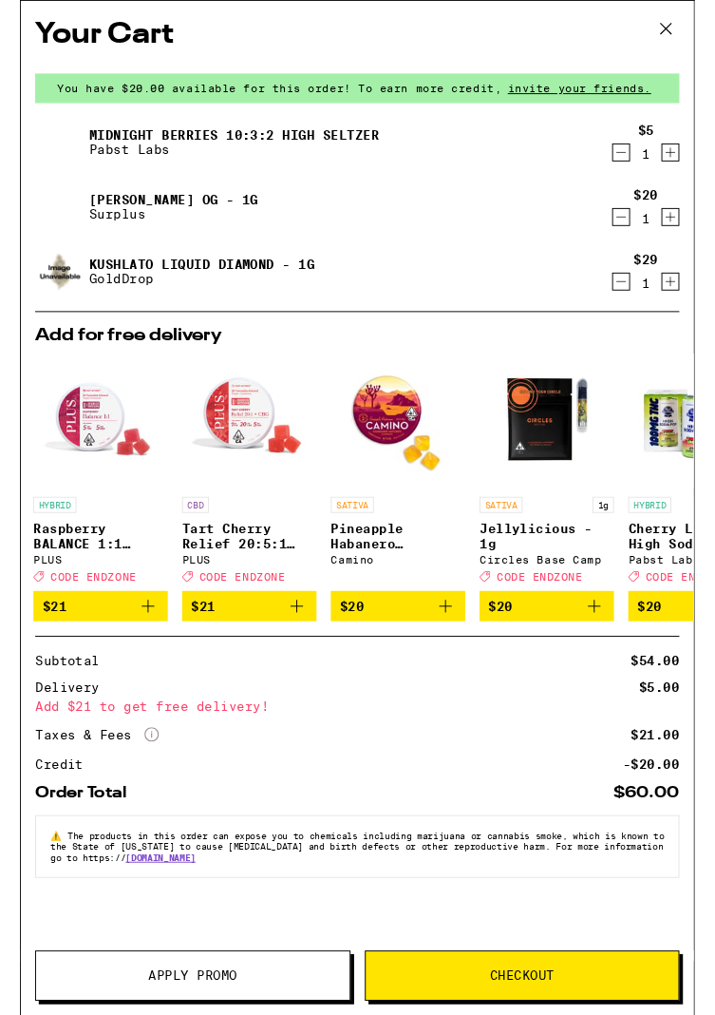
scroll to position [0, 894]
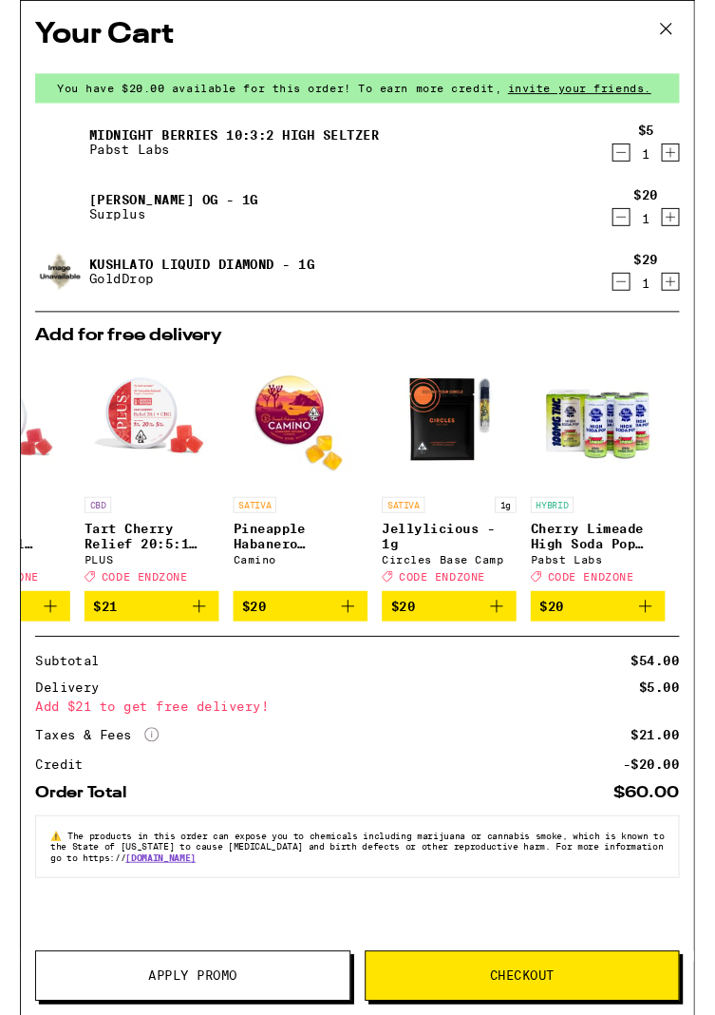
click at [345, 652] on icon "Add to bag" at bounding box center [347, 642] width 23 height 23
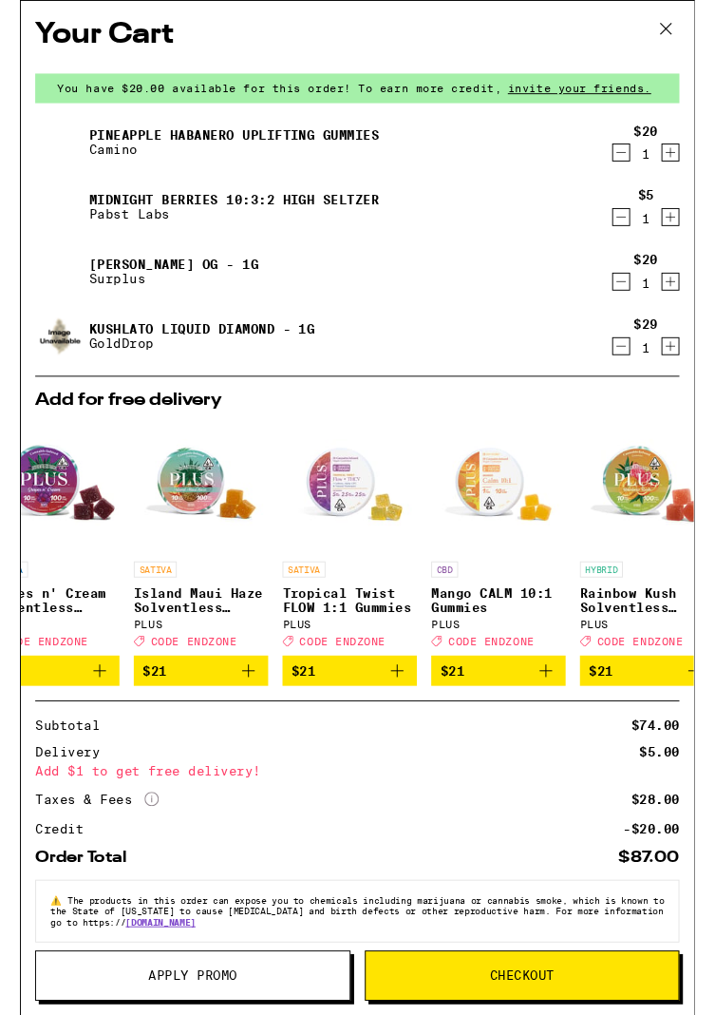
scroll to position [0, 0]
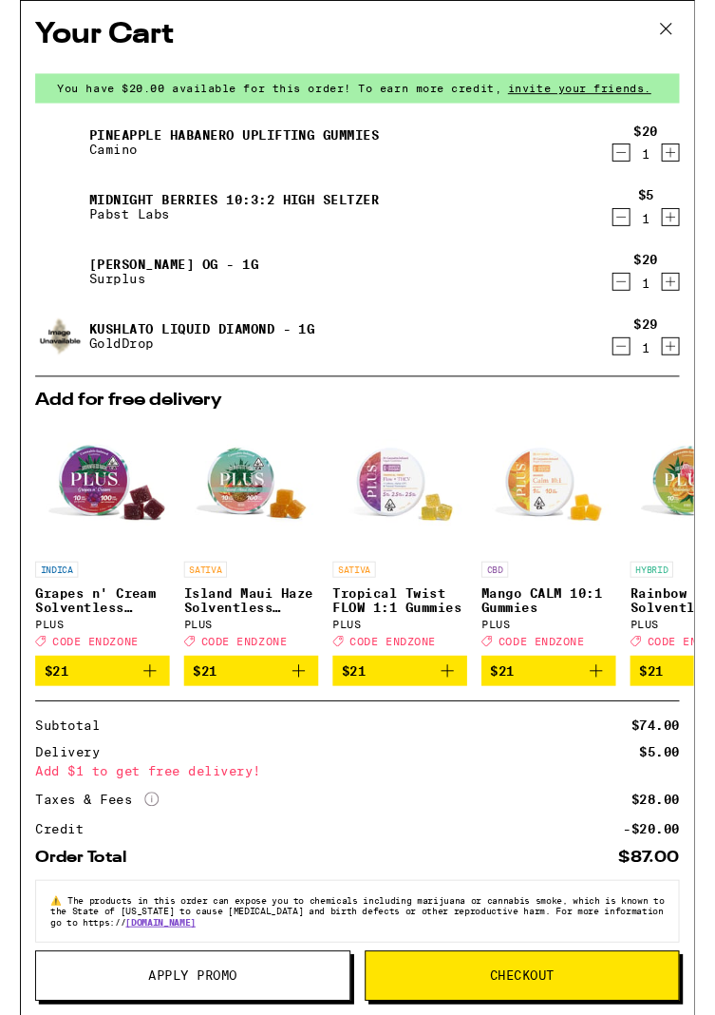
click at [694, 223] on icon "Increment" at bounding box center [689, 230] width 17 height 23
click at [378, 146] on link "Pineapple Habanero Uplifting Gummies" at bounding box center [227, 143] width 308 height 15
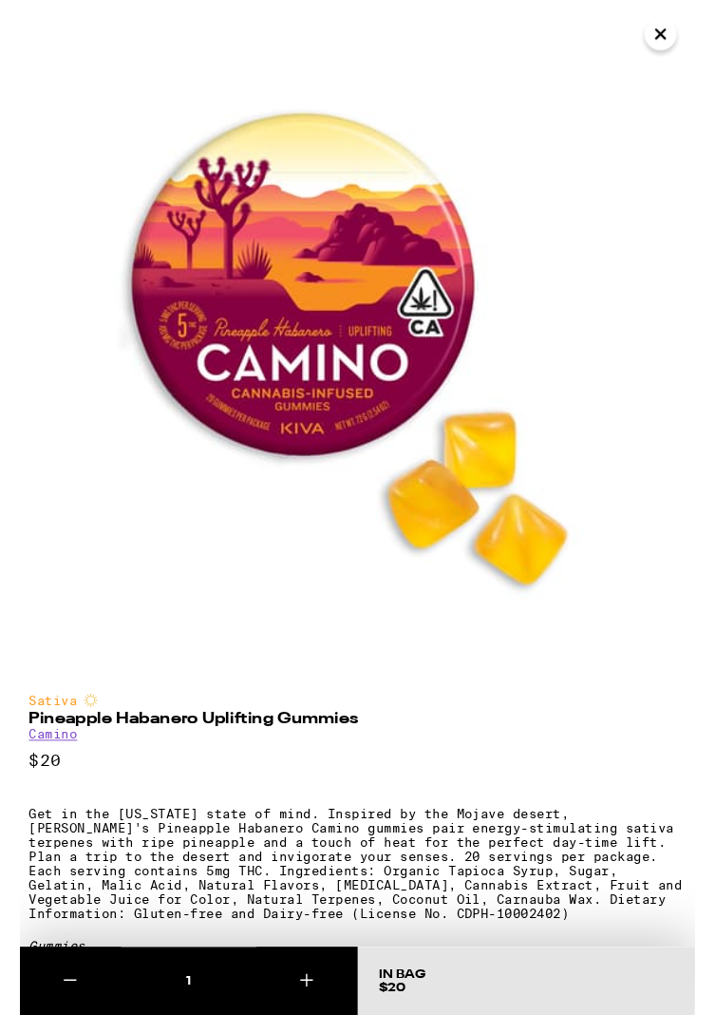
click at [685, 33] on icon "Close" at bounding box center [679, 36] width 23 height 29
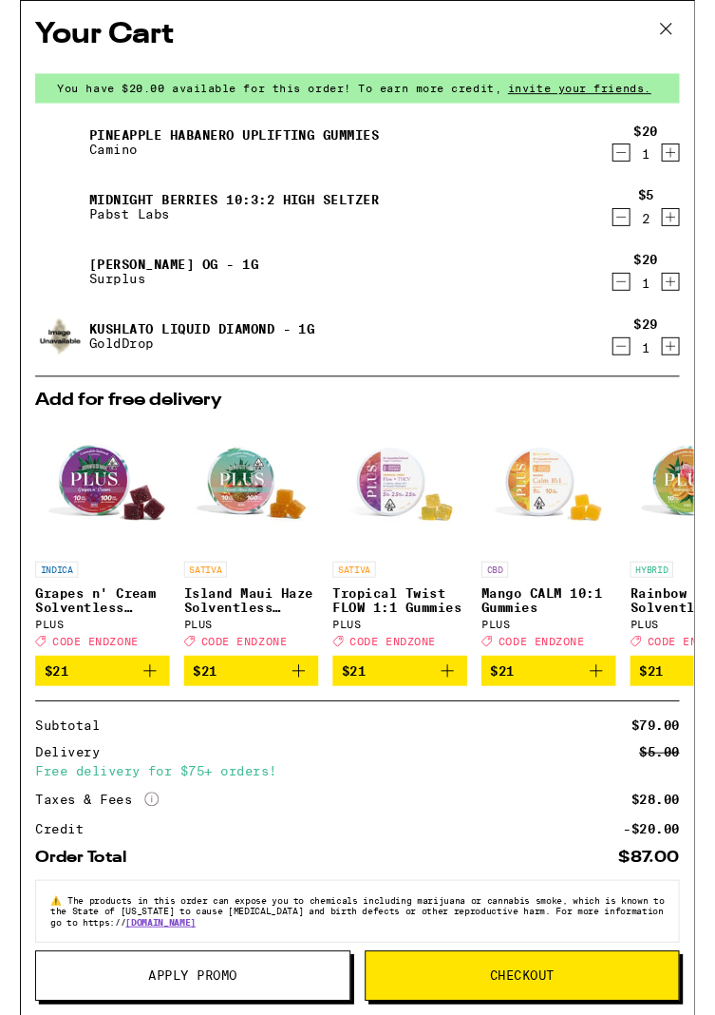
click at [642, 153] on icon "Decrement" at bounding box center [637, 161] width 17 height 23
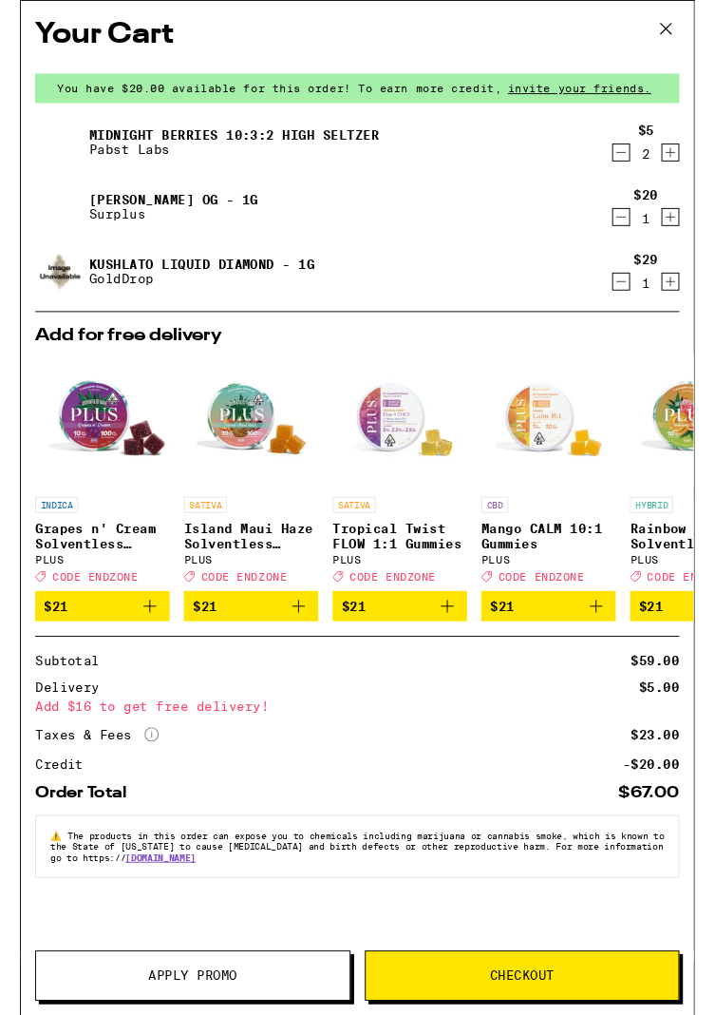
click at [637, 162] on icon "Decrement" at bounding box center [638, 162] width 10 height 0
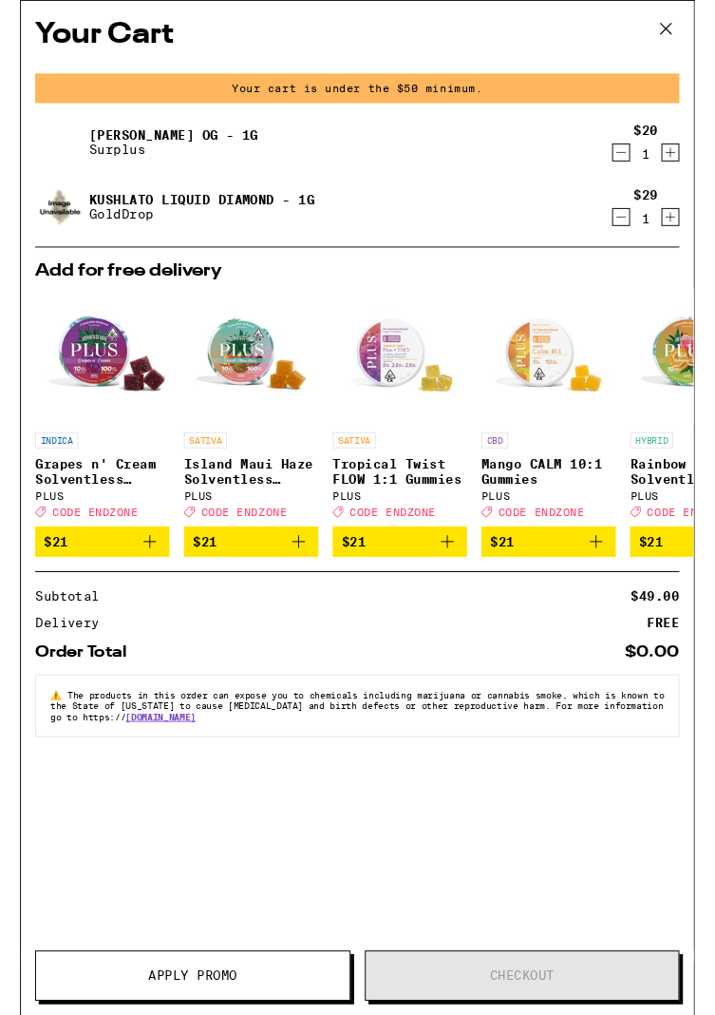
click at [689, 30] on icon at bounding box center [685, 30] width 29 height 29
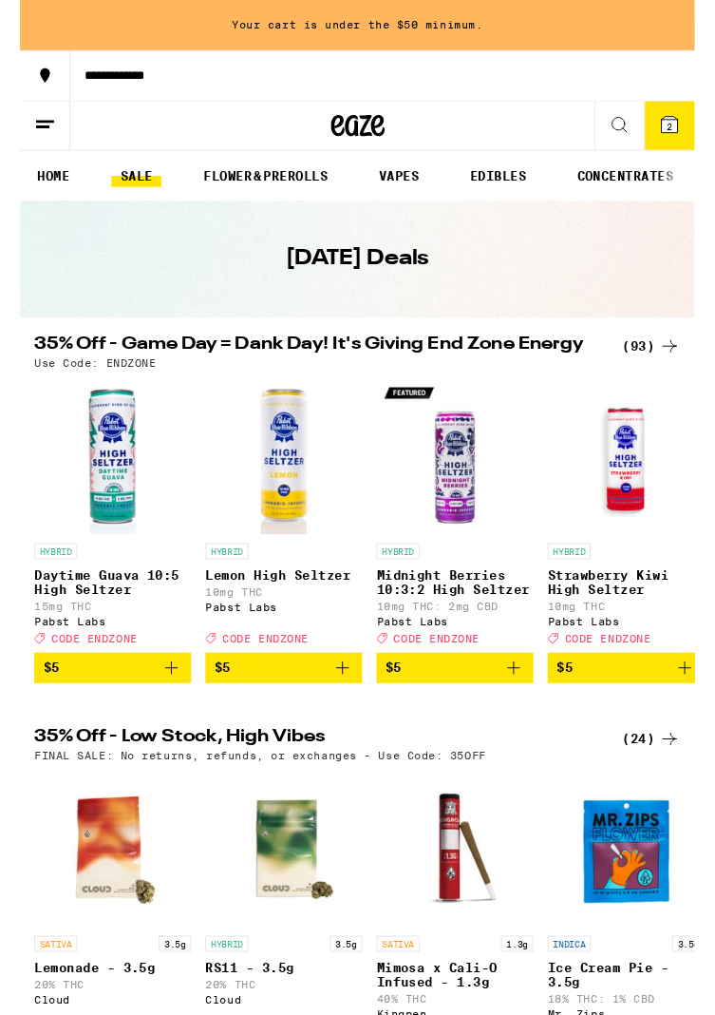
click at [538, 724] on button "$5" at bounding box center [461, 708] width 166 height 32
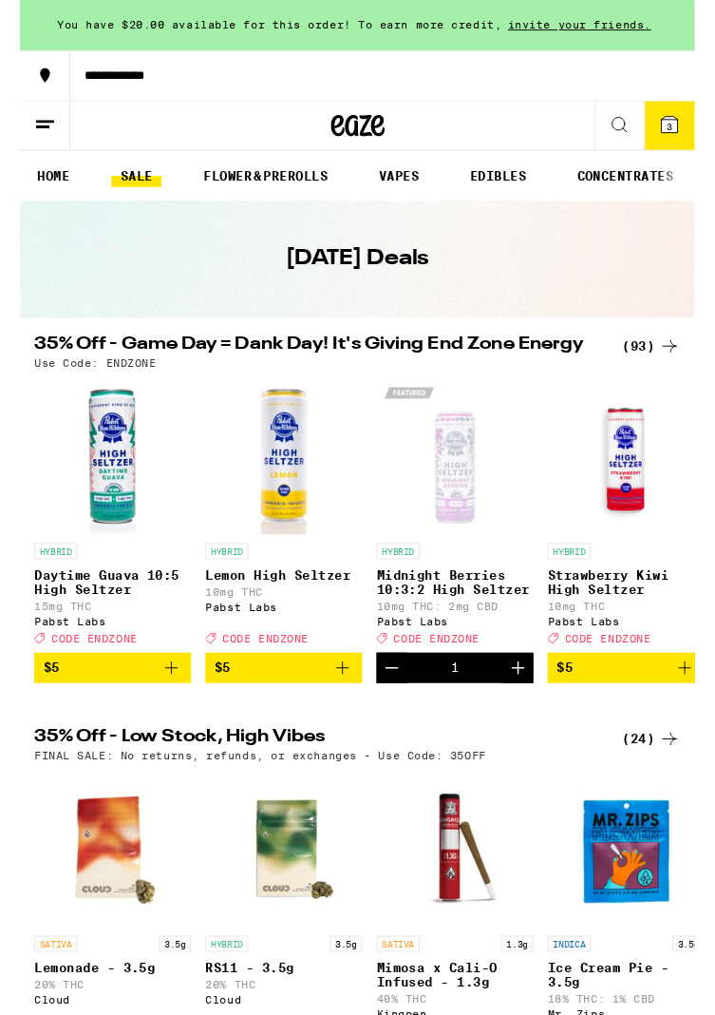
click at [699, 125] on icon at bounding box center [688, 132] width 23 height 23
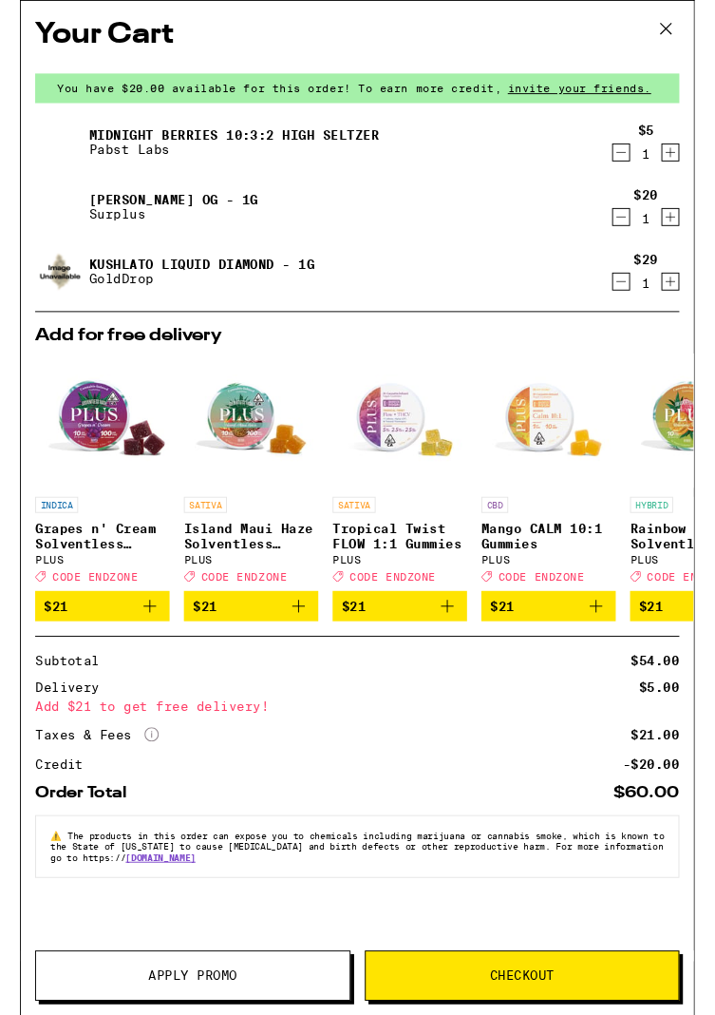
click at [448, 1014] on span "Checkout" at bounding box center [533, 1033] width 333 height 13
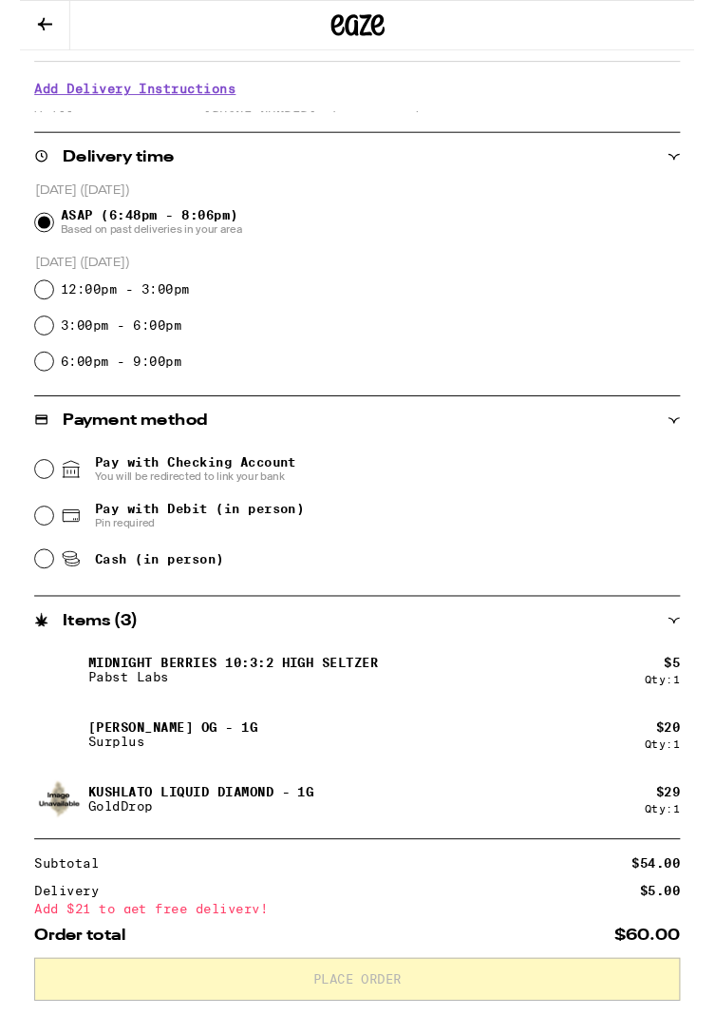
scroll to position [312, 0]
click at [195, 543] on span "Pay with Debit (in person)" at bounding box center [190, 537] width 222 height 15
click at [35, 543] on input "Pay with Debit (in person) Pin required" at bounding box center [25, 545] width 19 height 19
radio input "true"
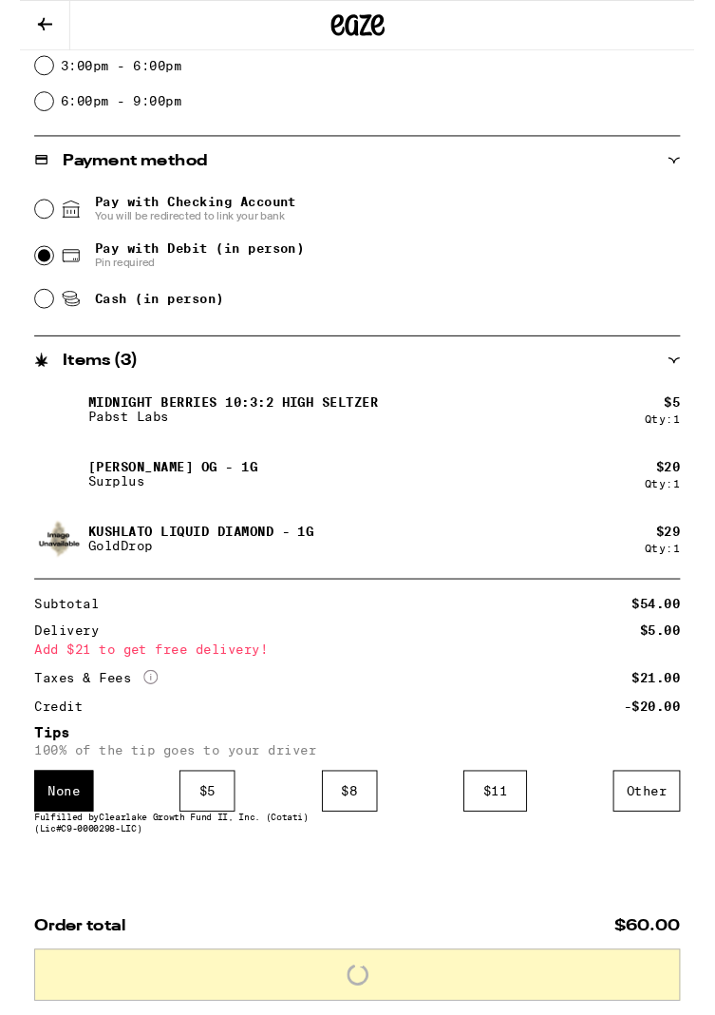
scroll to position [603, 0]
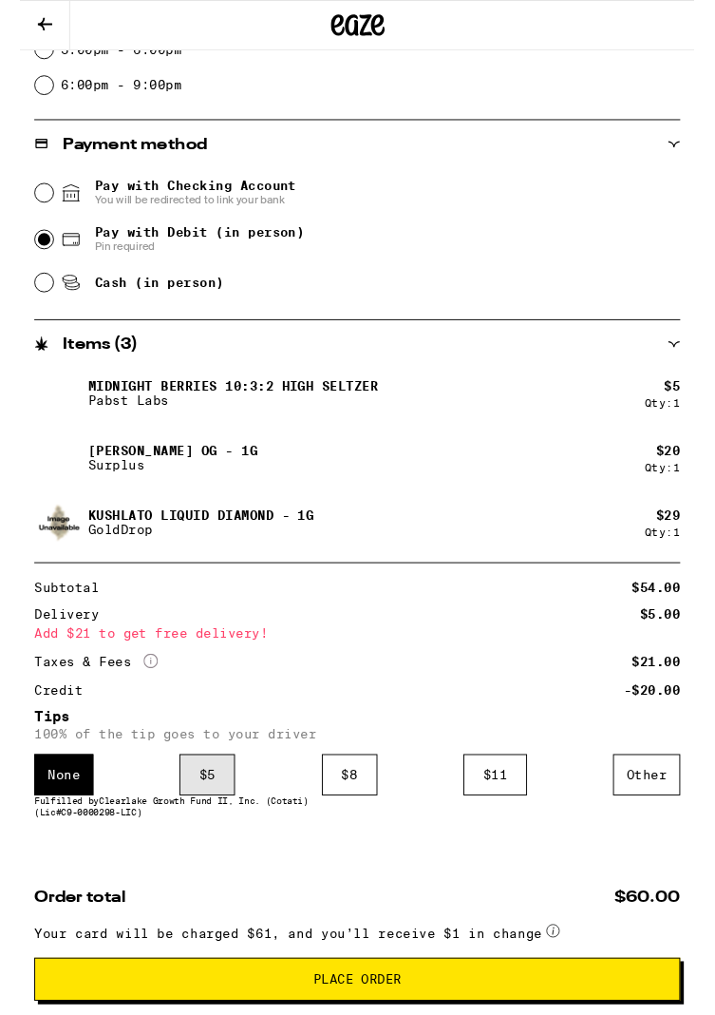
click at [200, 822] on div "$ 5" at bounding box center [198, 821] width 59 height 44
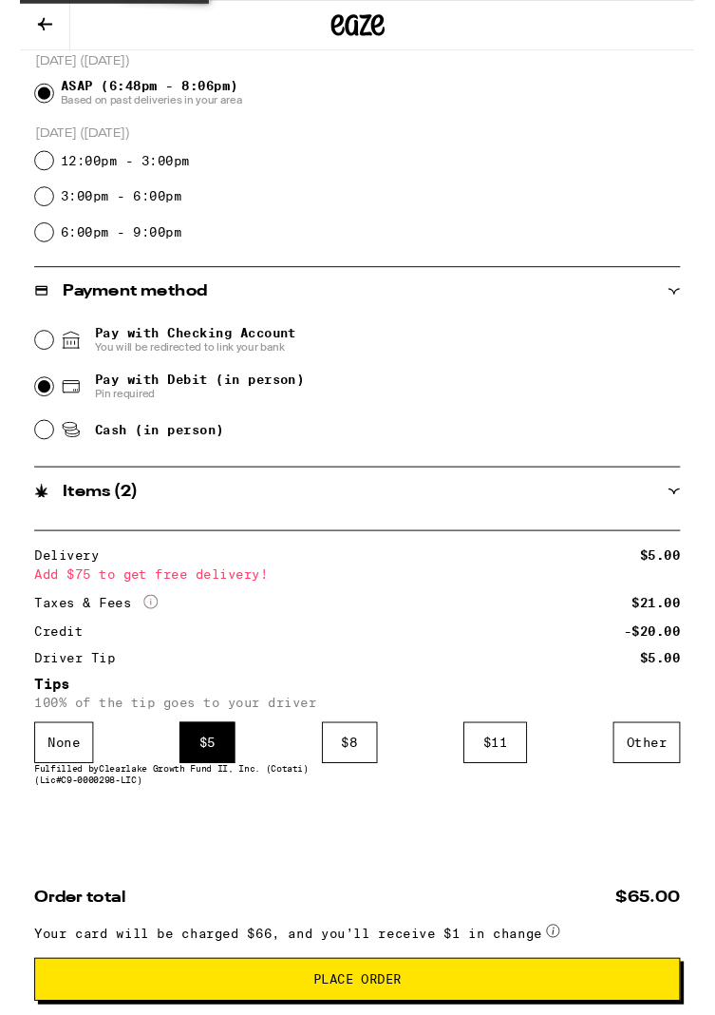
scroll to position [453, 0]
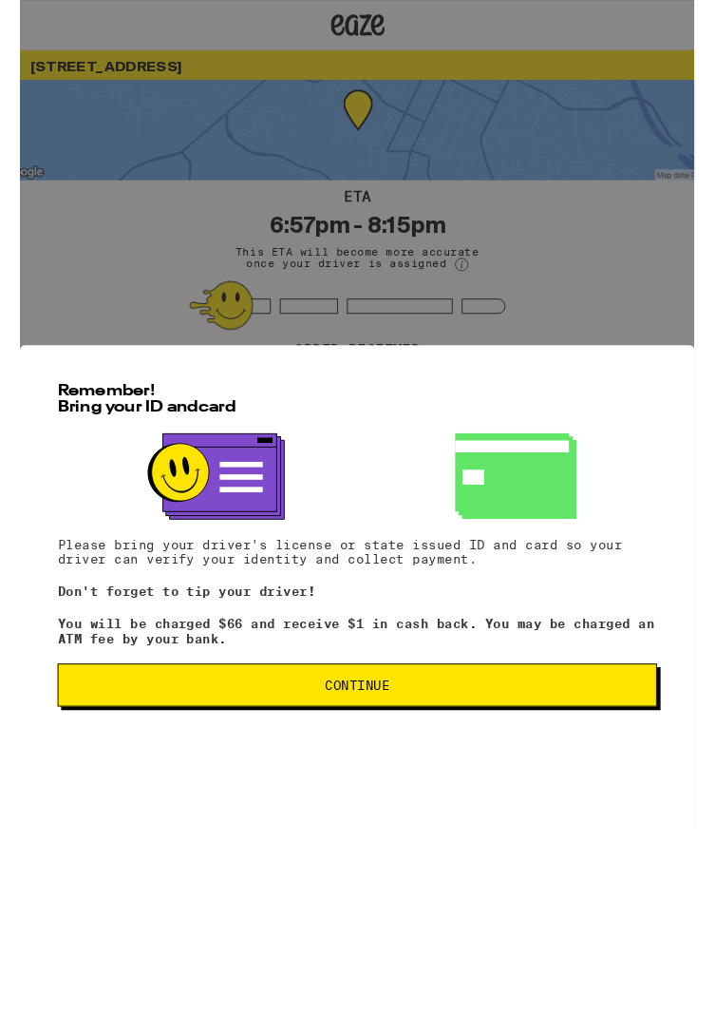
click at [373, 733] on span "Continue" at bounding box center [358, 725] width 68 height 13
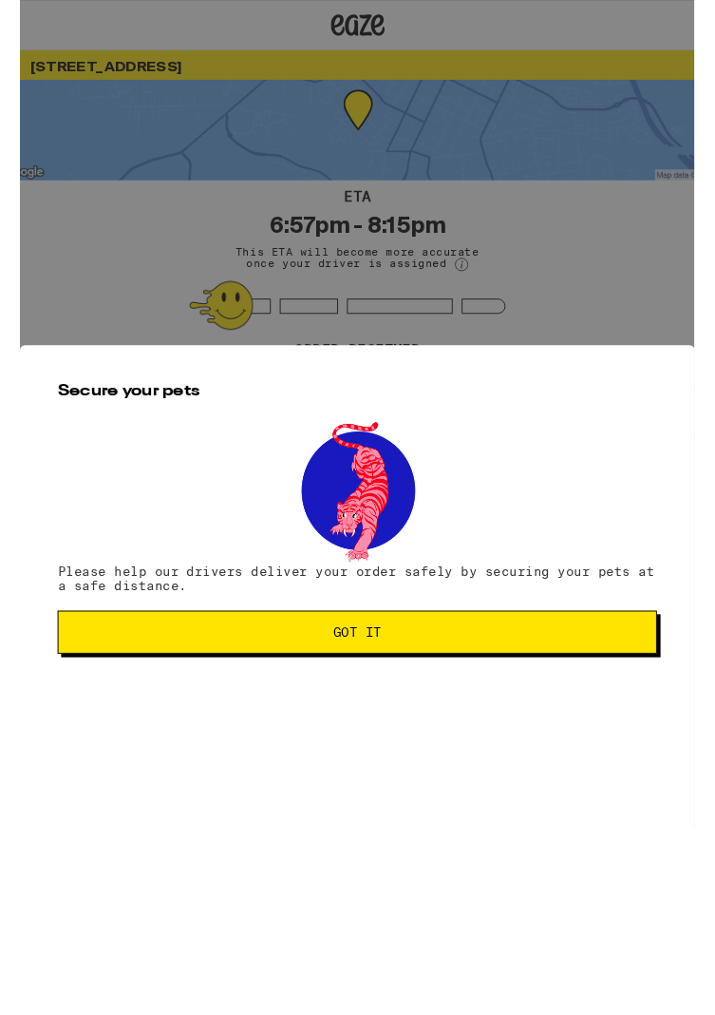
click at [372, 673] on span "Got it" at bounding box center [358, 669] width 51 height 13
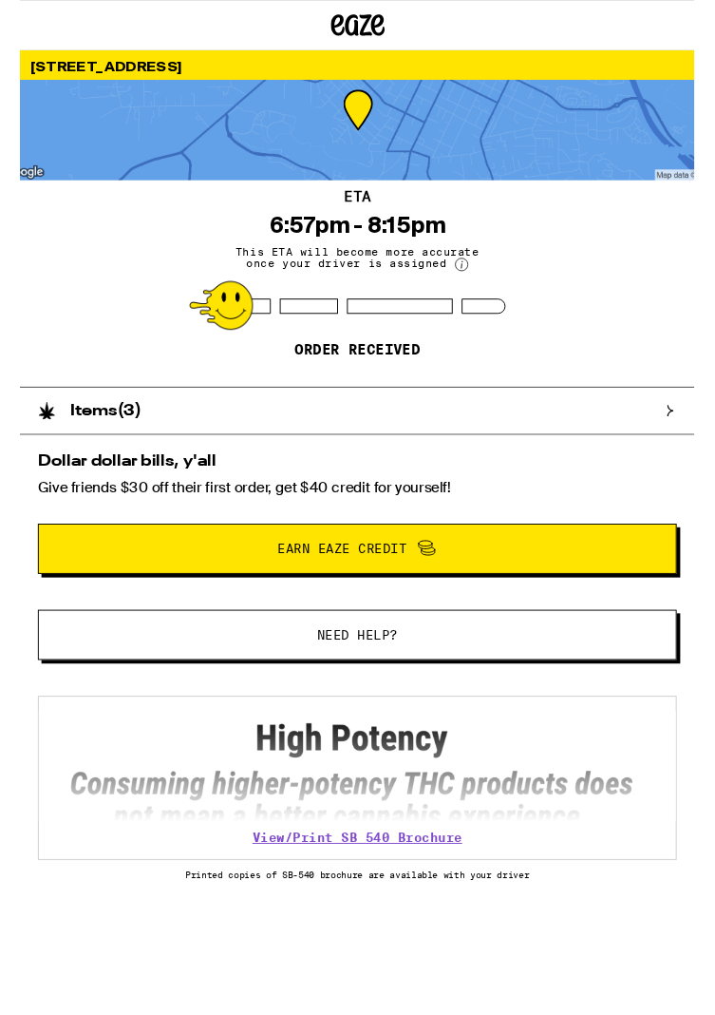
click at [651, 300] on div "ETA 6:57pm - 8:15pm This ETA will become more accurate once your driver is assi…" at bounding box center [357, 300] width 715 height 219
click at [629, 331] on div "ETA 6:57pm - 8:15pm This ETA will become more accurate once your driver is assi…" at bounding box center [357, 300] width 715 height 219
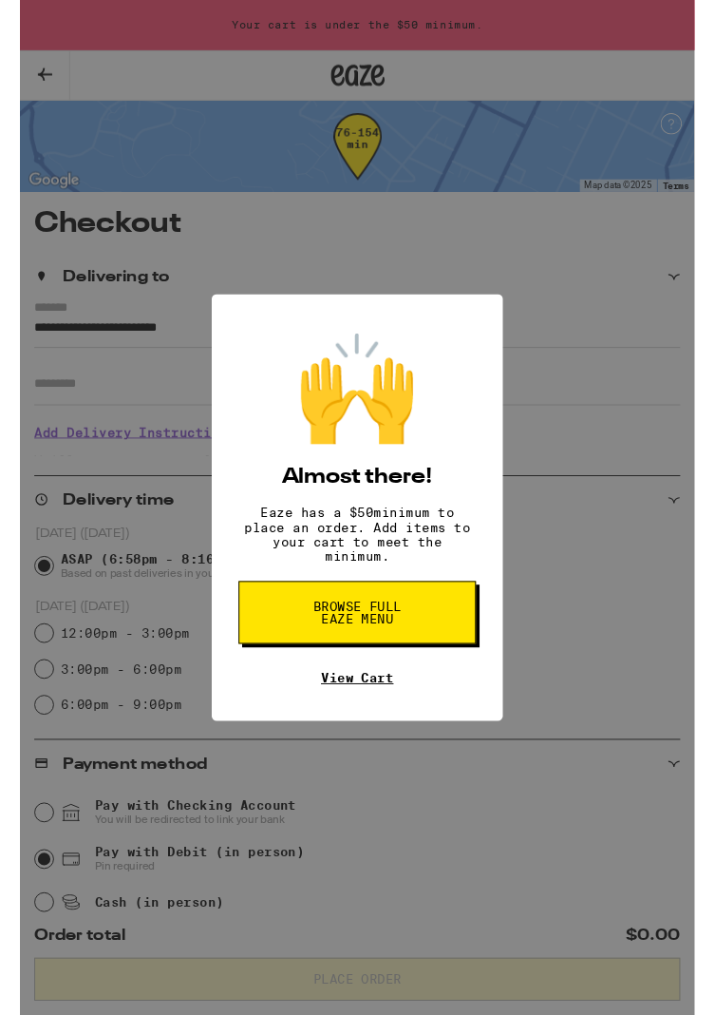
click at [360, 726] on link "View Cart" at bounding box center [357, 718] width 77 height 15
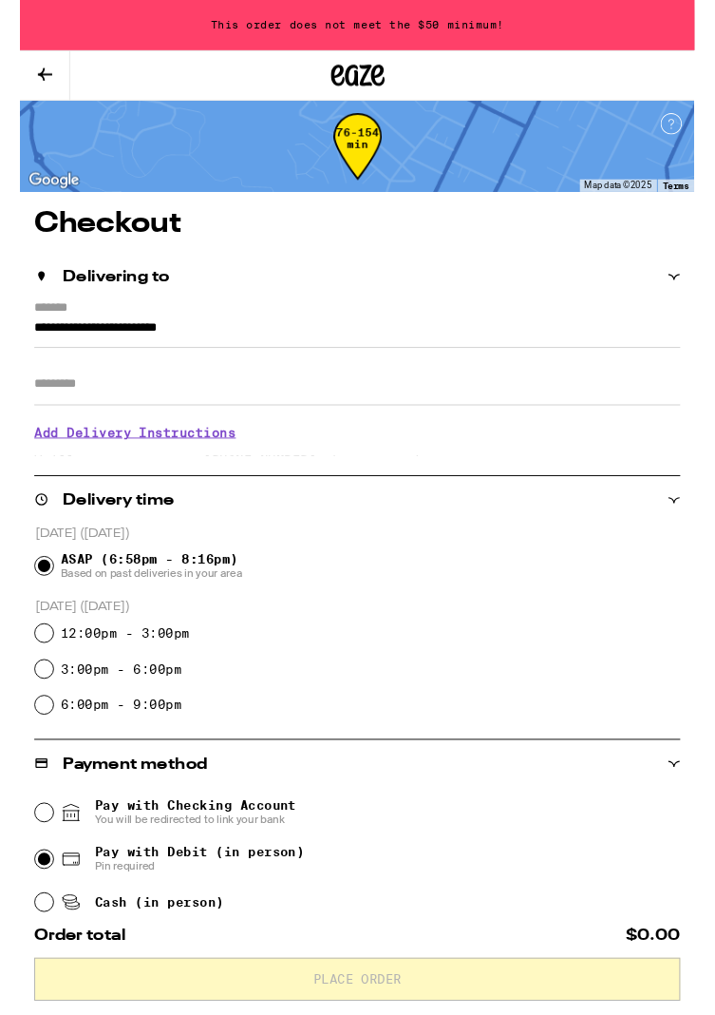
click at [21, 70] on icon at bounding box center [26, 78] width 23 height 23
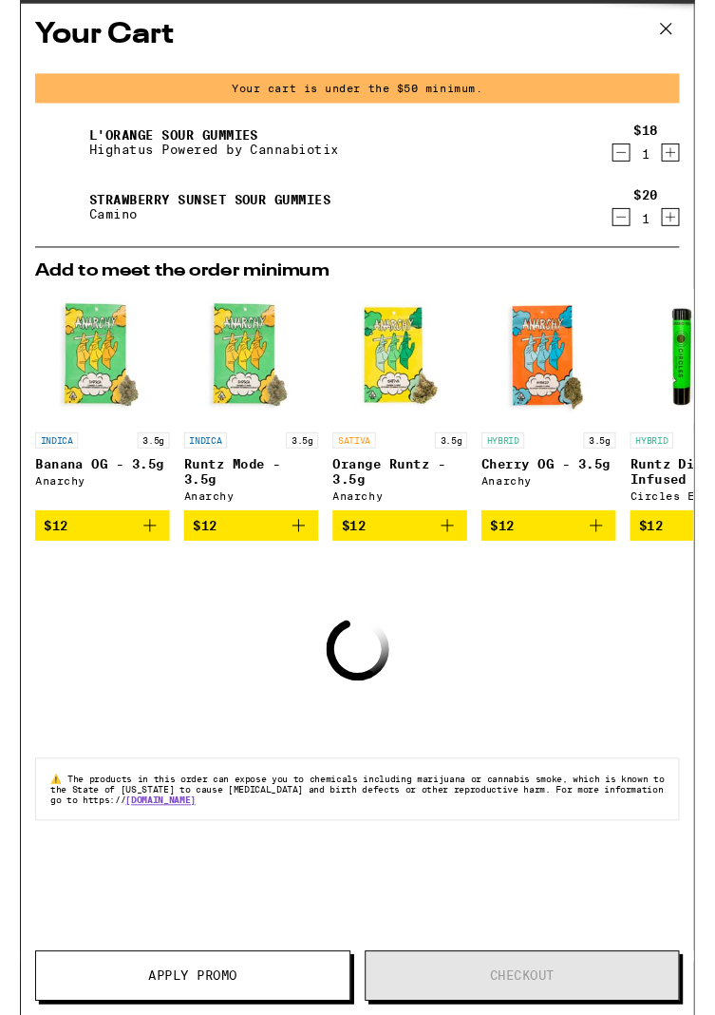
click at [682, 17] on icon at bounding box center [685, 30] width 29 height 29
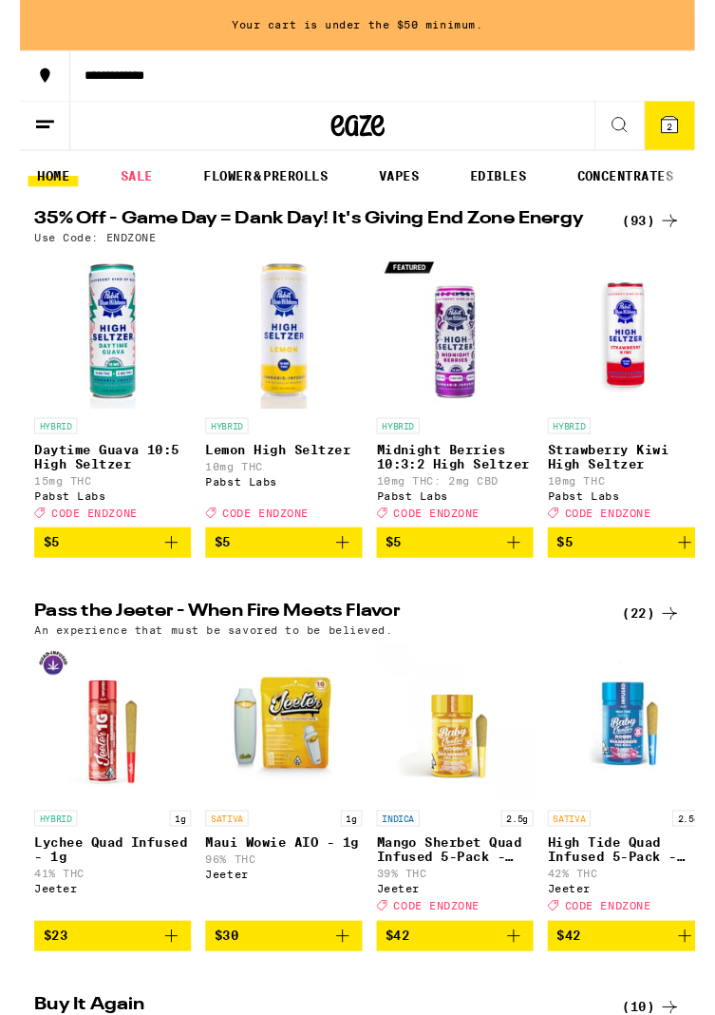
click at [30, 128] on line at bounding box center [26, 128] width 19 height 0
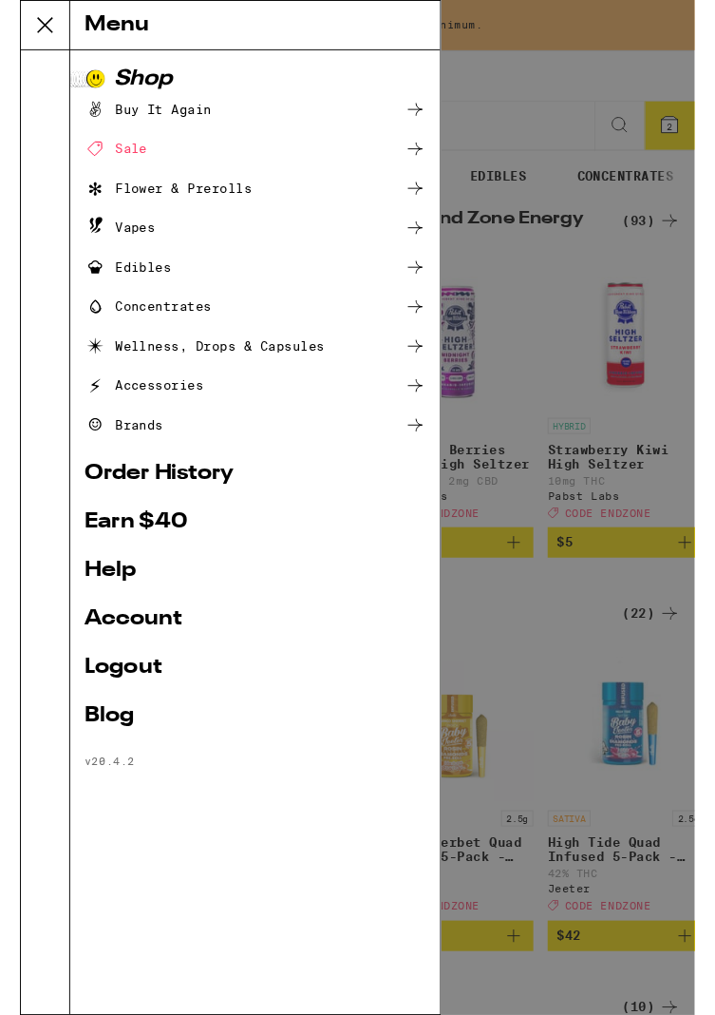
click at [156, 654] on link "Account" at bounding box center [249, 655] width 362 height 23
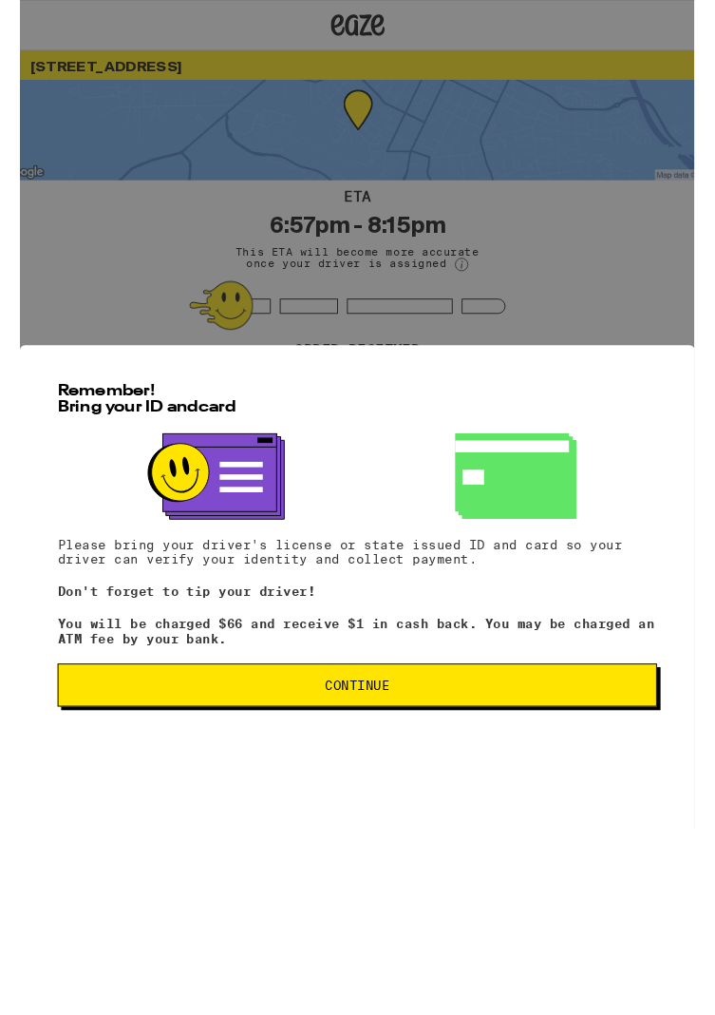
click at [350, 733] on span "Continue" at bounding box center [358, 725] width 68 height 13
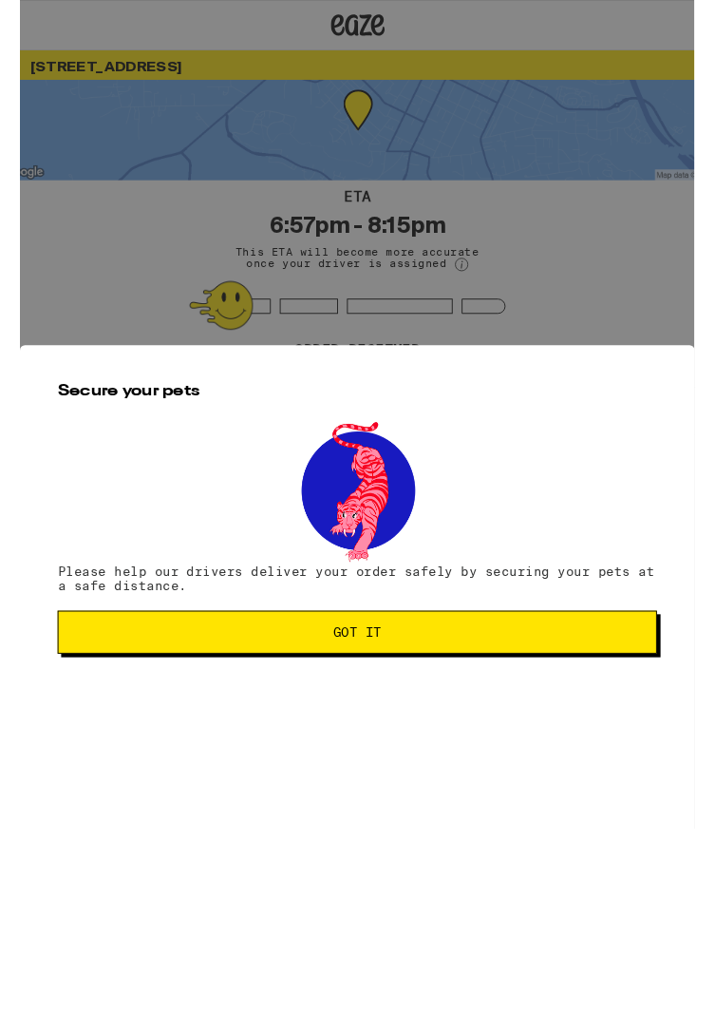
click at [376, 693] on button "Got it" at bounding box center [358, 670] width 636 height 46
